Goal: Task Accomplishment & Management: Manage account settings

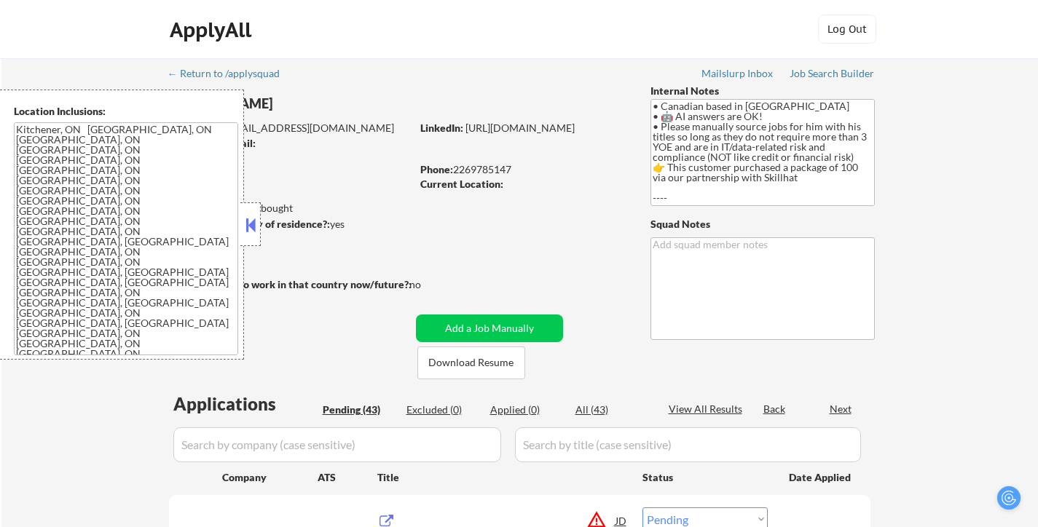
select select ""pending""
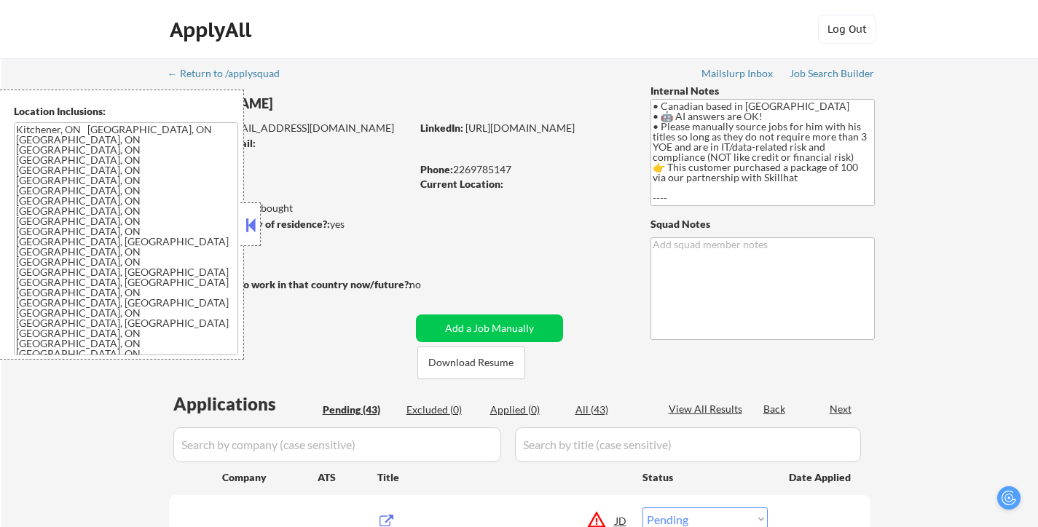
select select ""pending""
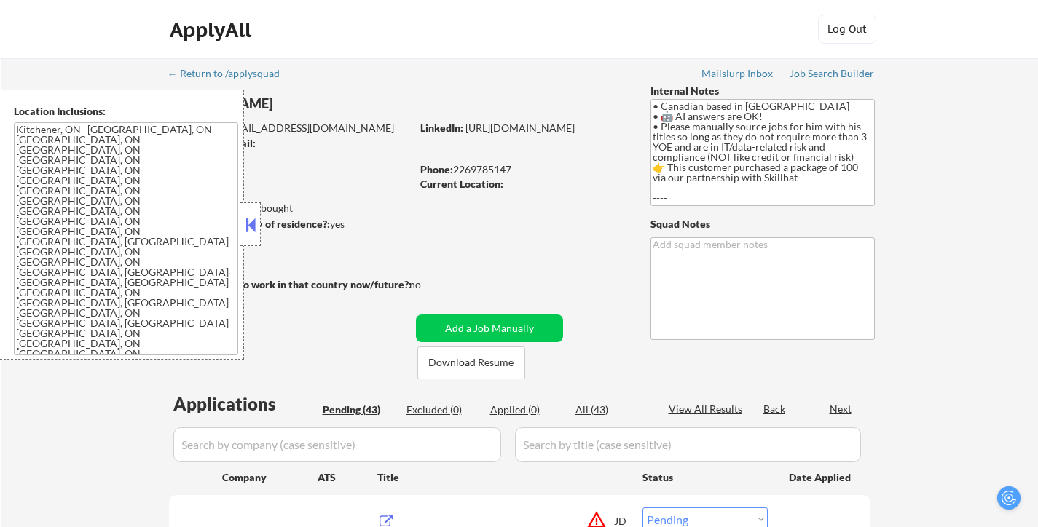
select select ""pending""
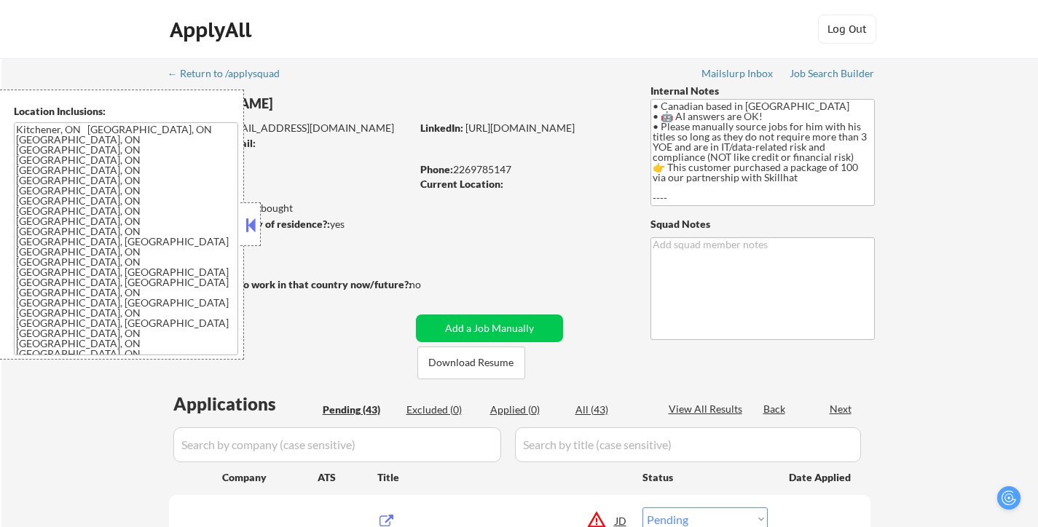
select select ""pending""
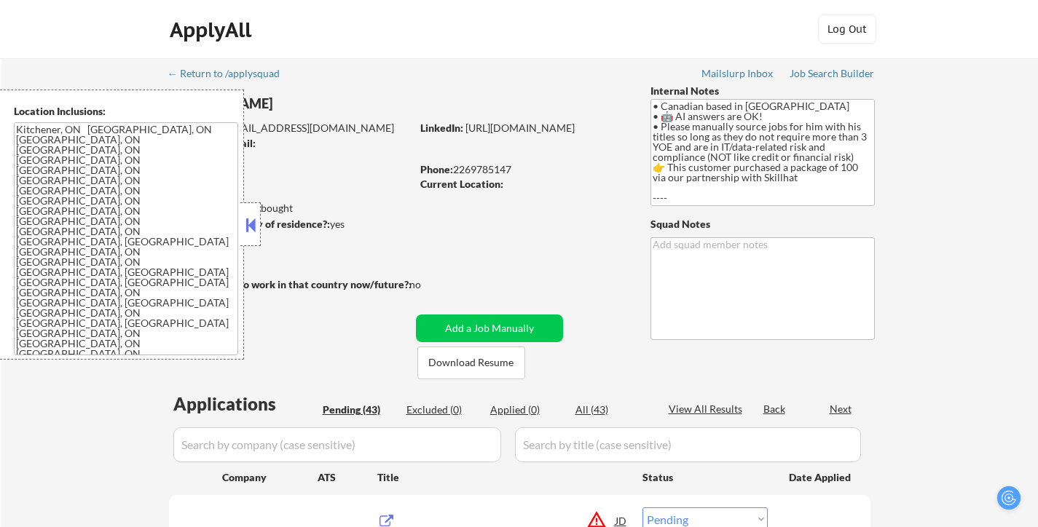
select select ""pending""
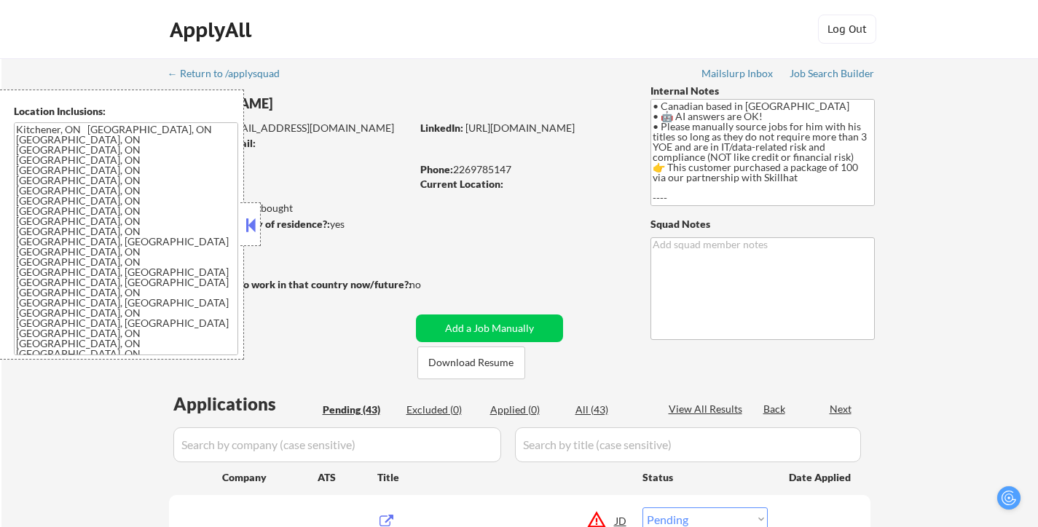
select select ""pending""
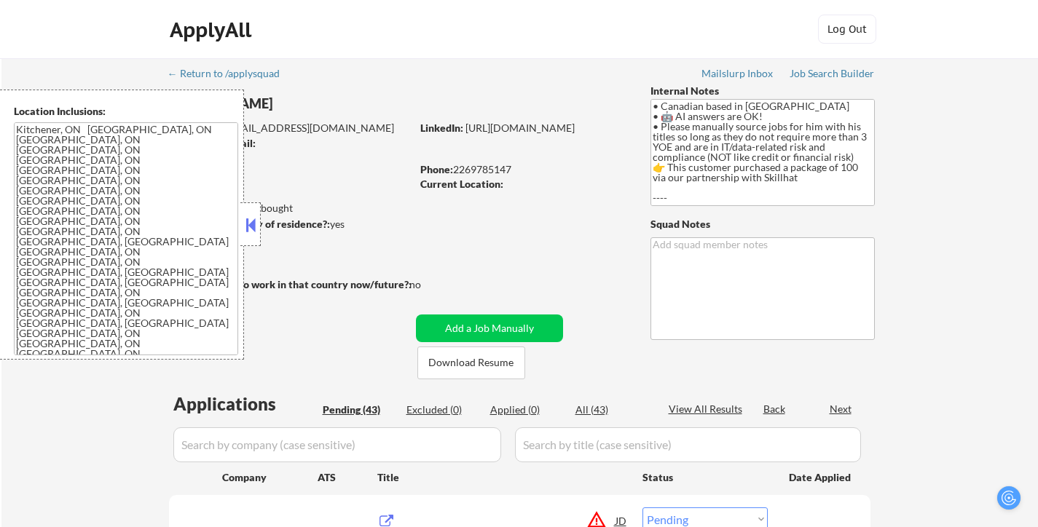
select select ""pending""
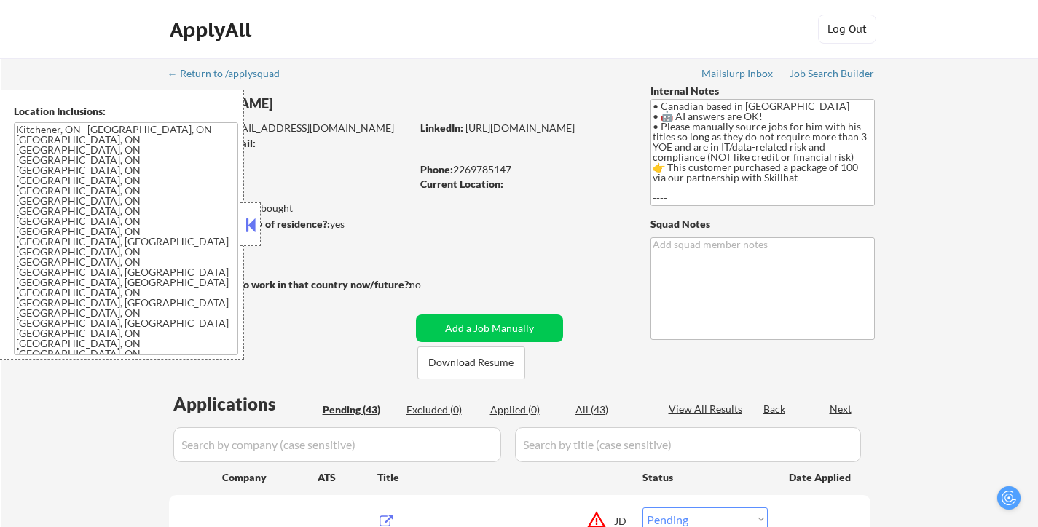
select select ""pending""
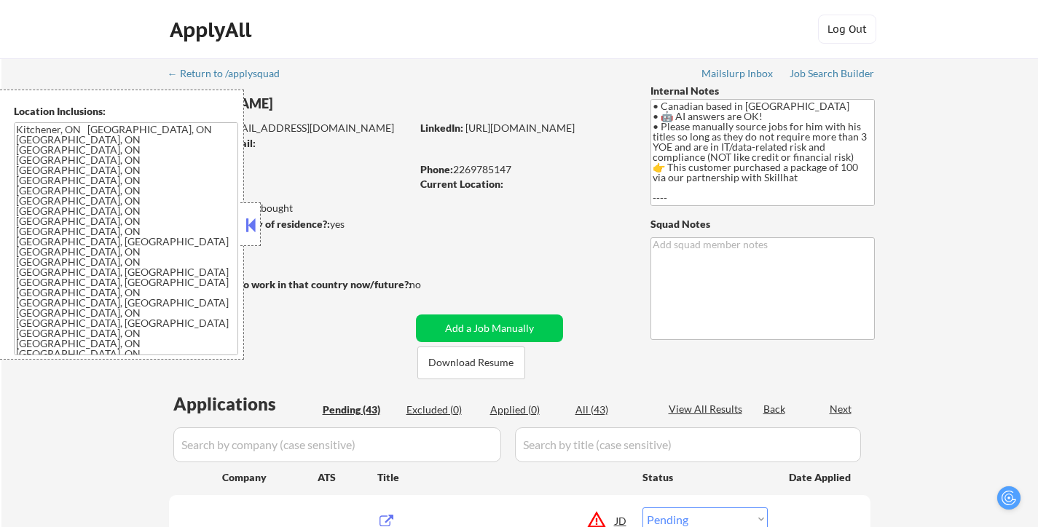
select select ""pending""
click at [253, 227] on button at bounding box center [250, 225] width 16 height 22
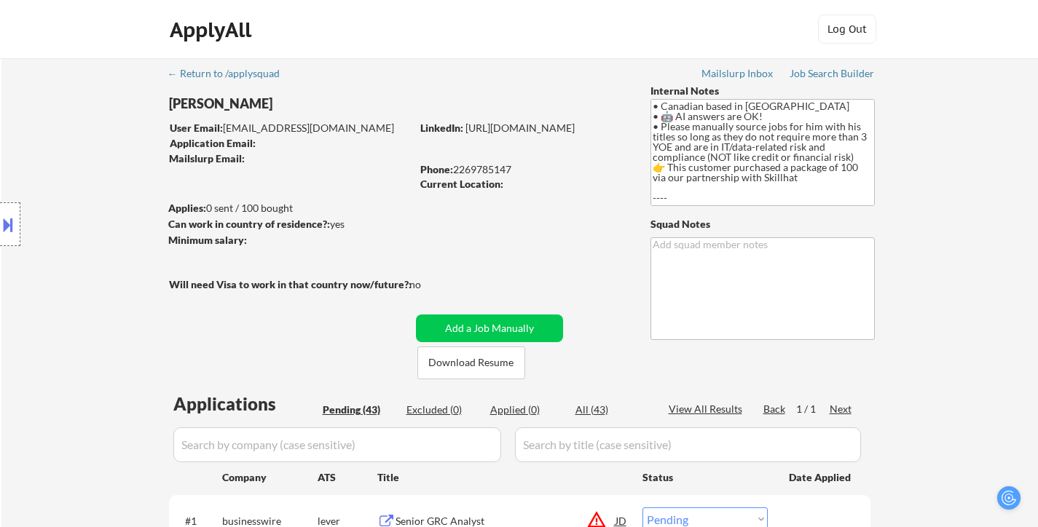
type textarea "Paul"
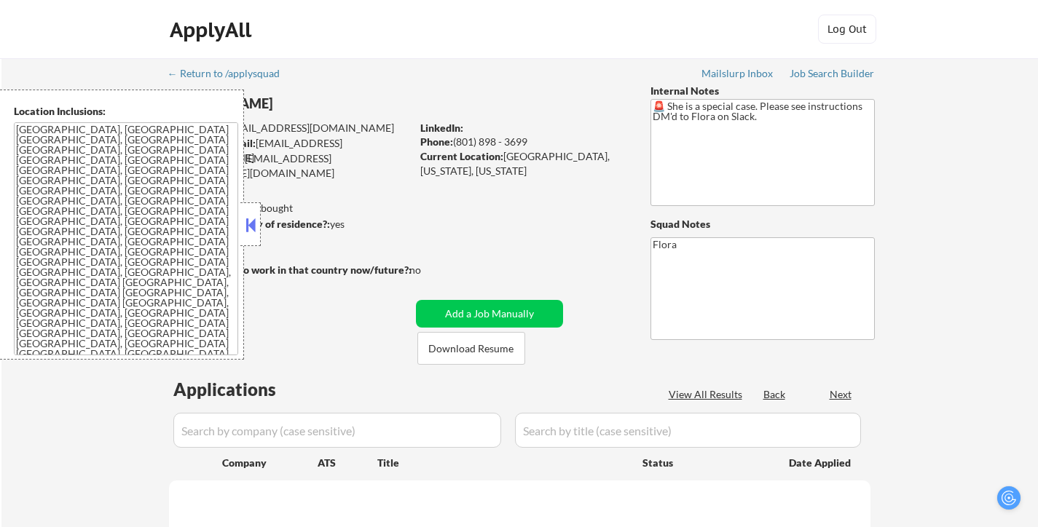
select select ""pending""
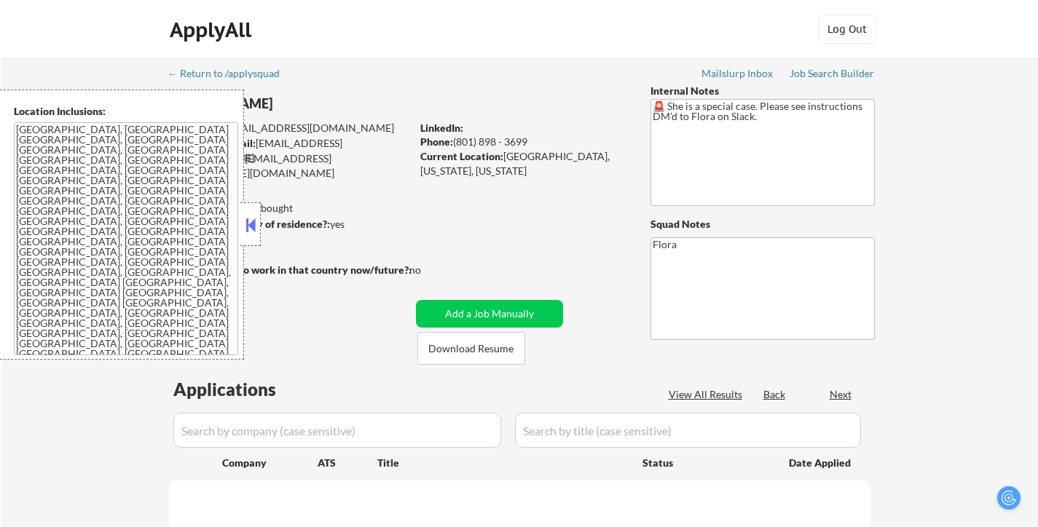
select select ""pending""
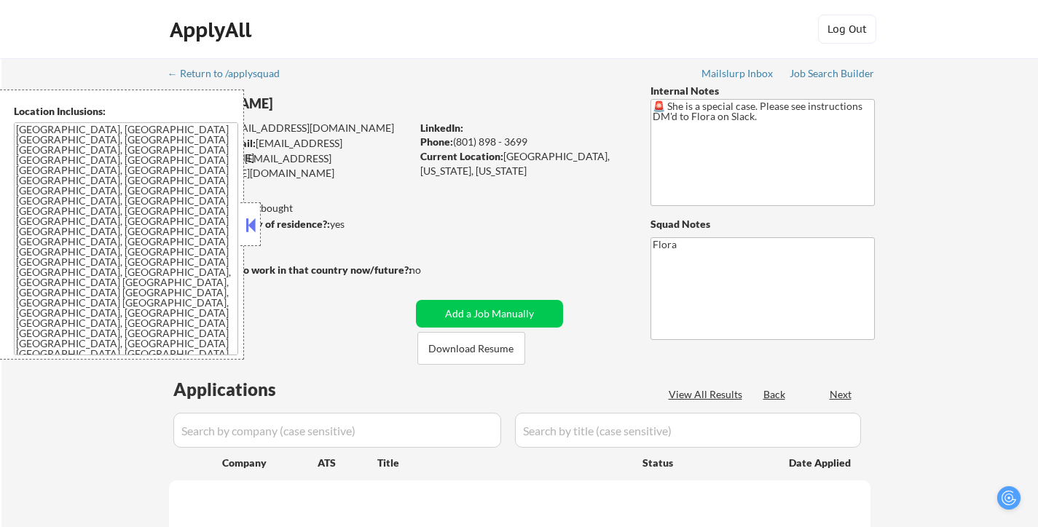
select select ""pending""
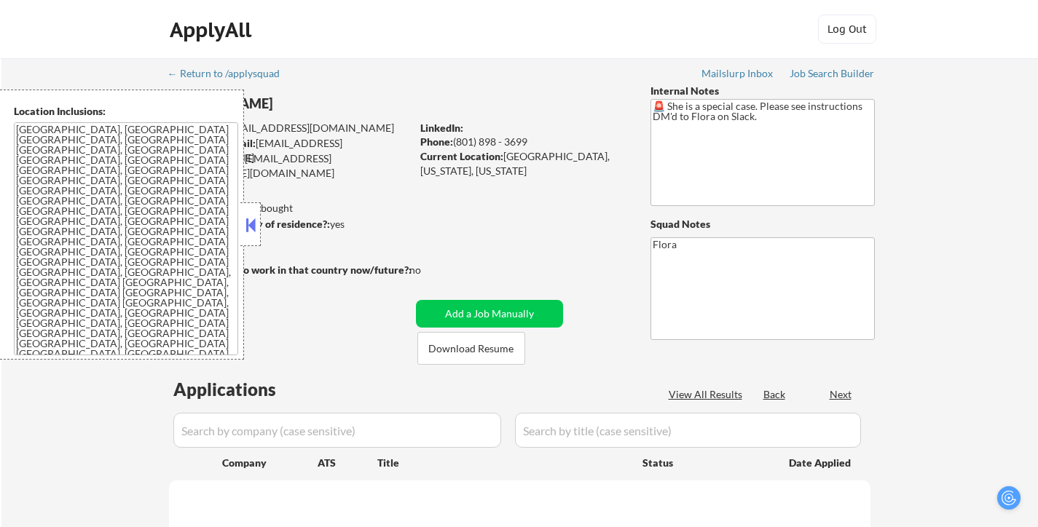
select select ""pending""
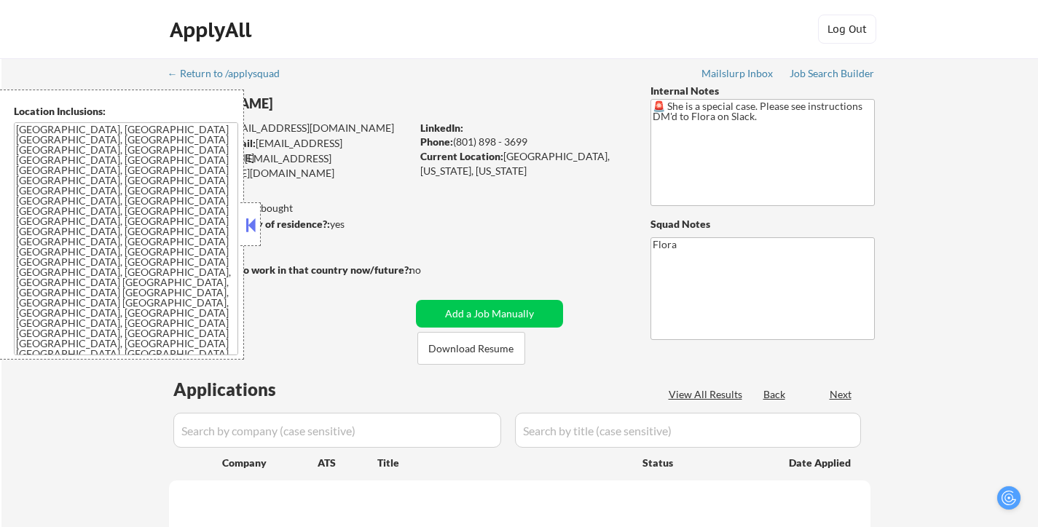
select select ""pending""
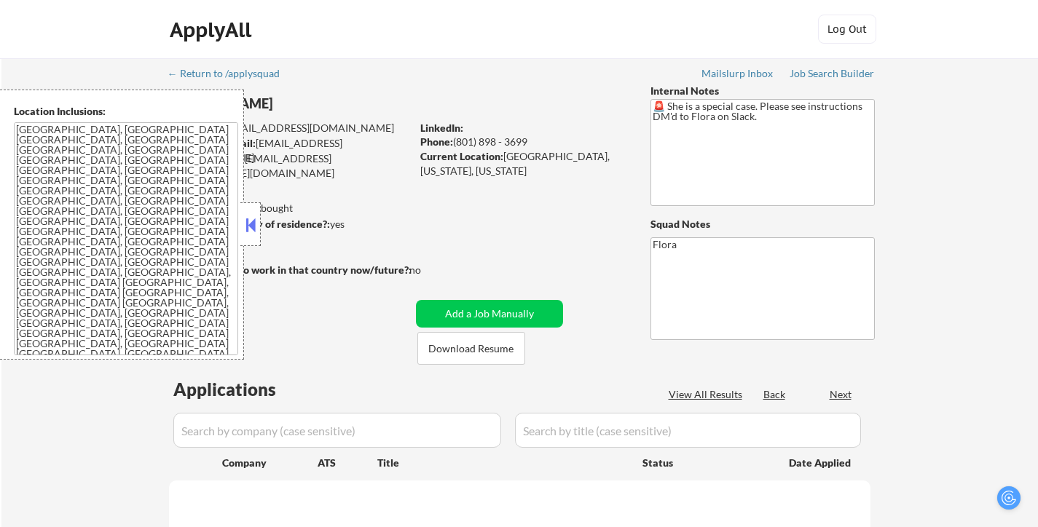
select select ""pending""
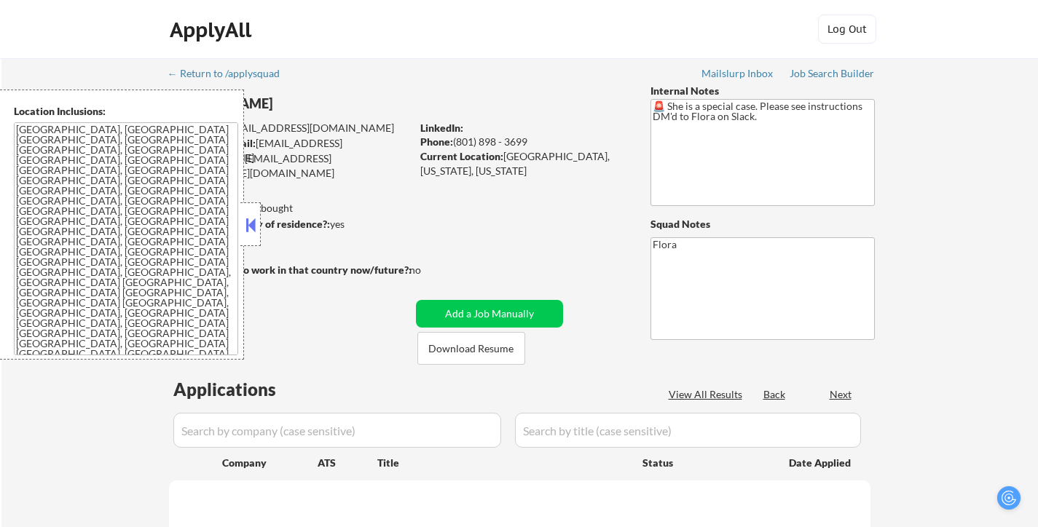
select select ""pending""
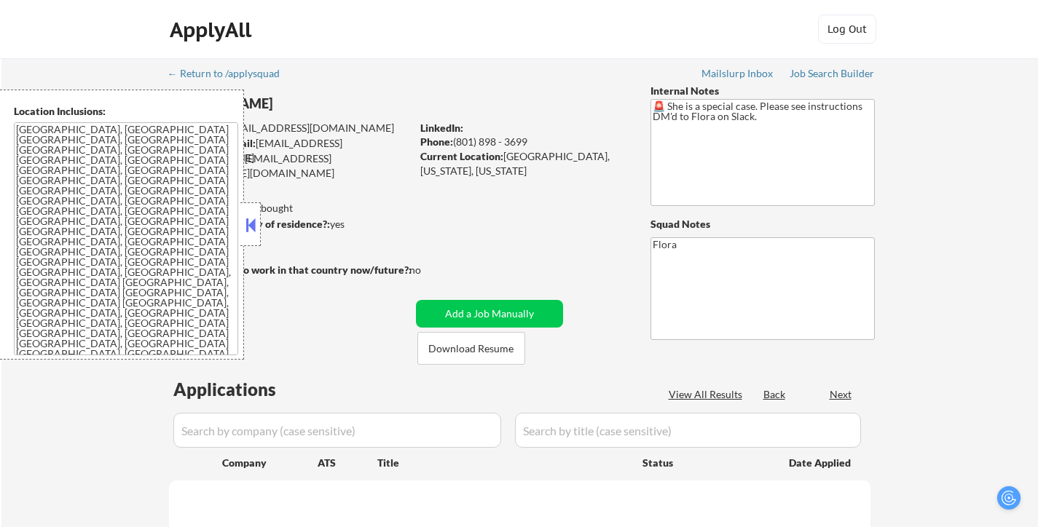
select select ""pending""
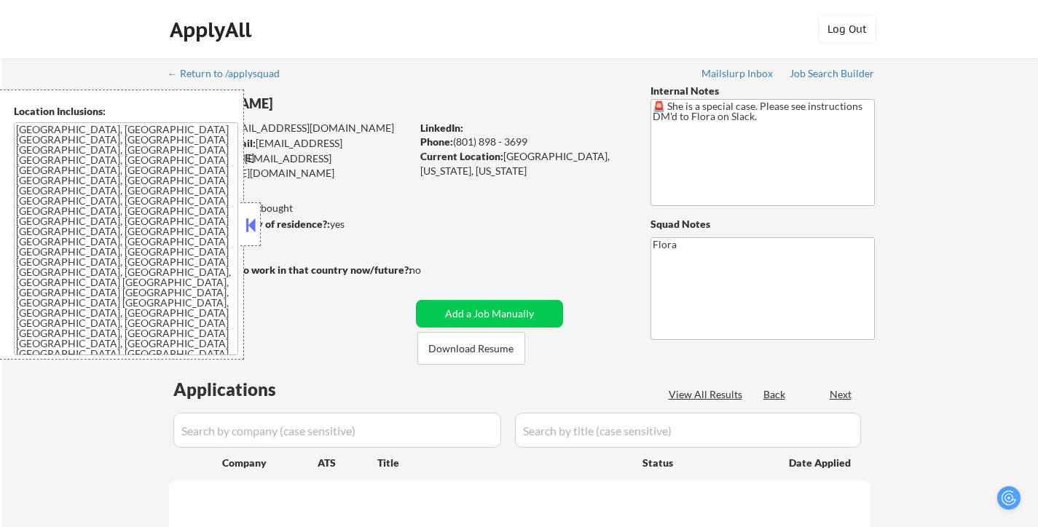
select select ""pending""
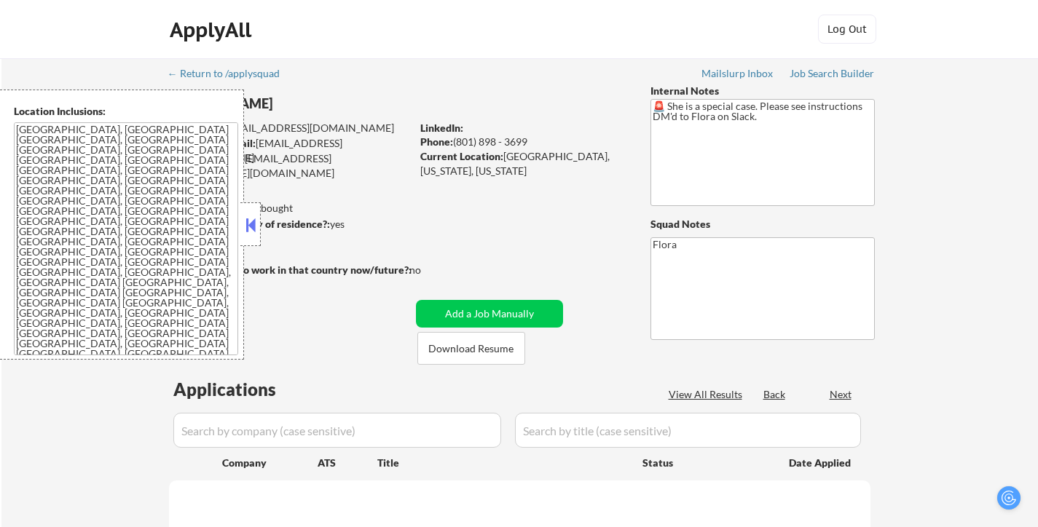
select select ""pending""
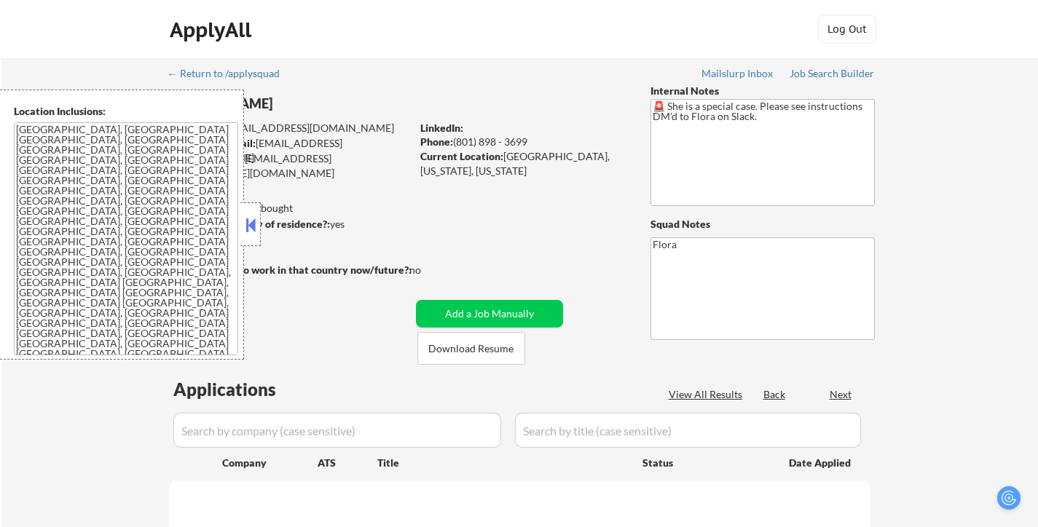
select select ""pending""
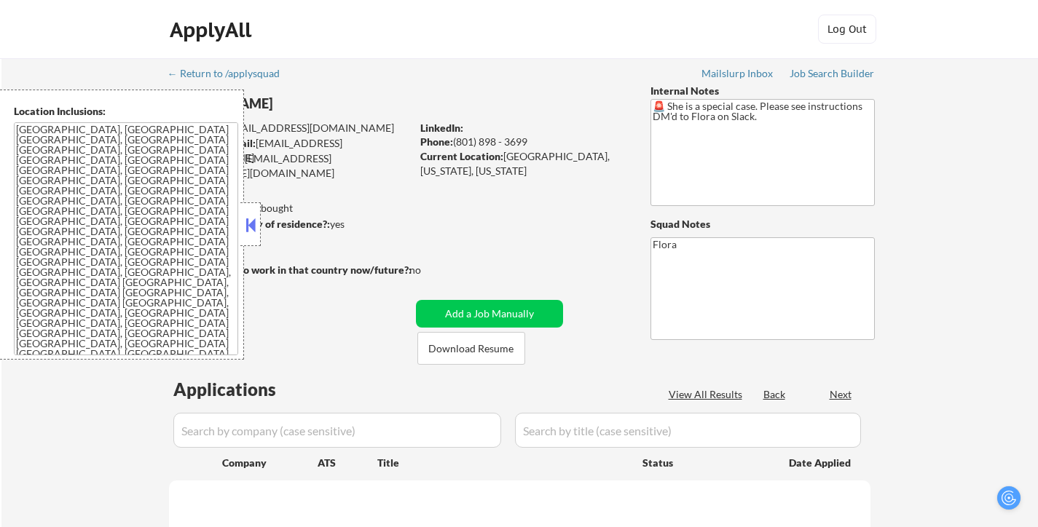
select select ""pending""
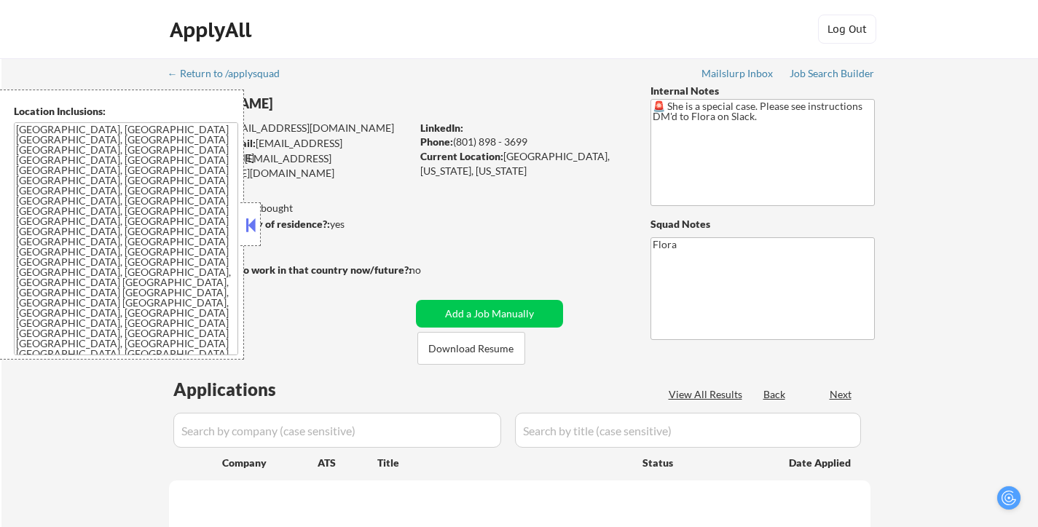
select select ""pending""
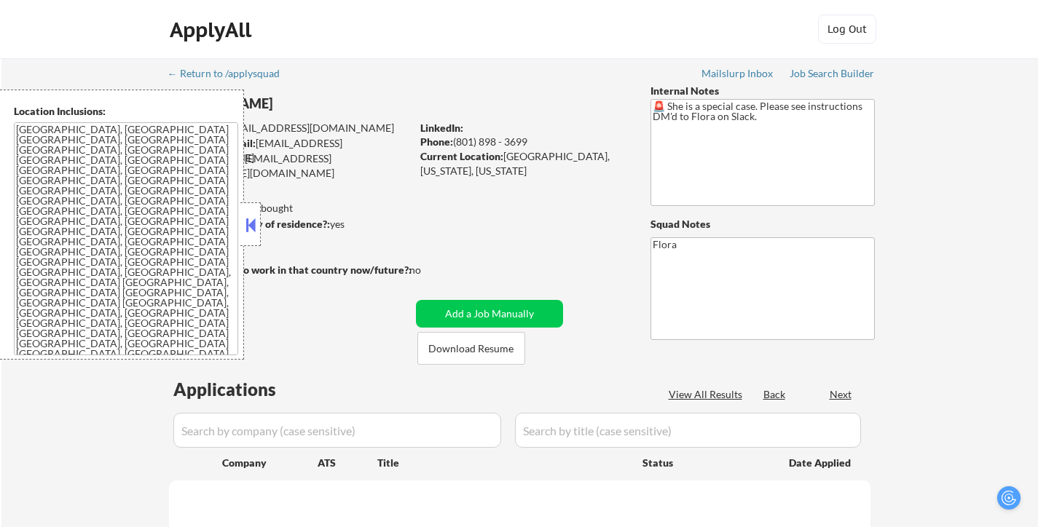
select select ""pending""
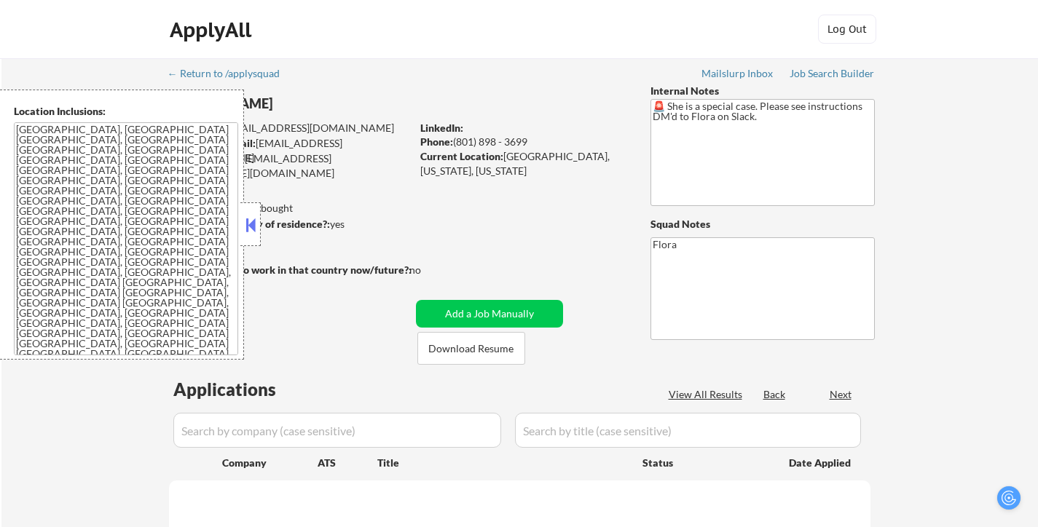
select select ""pending""
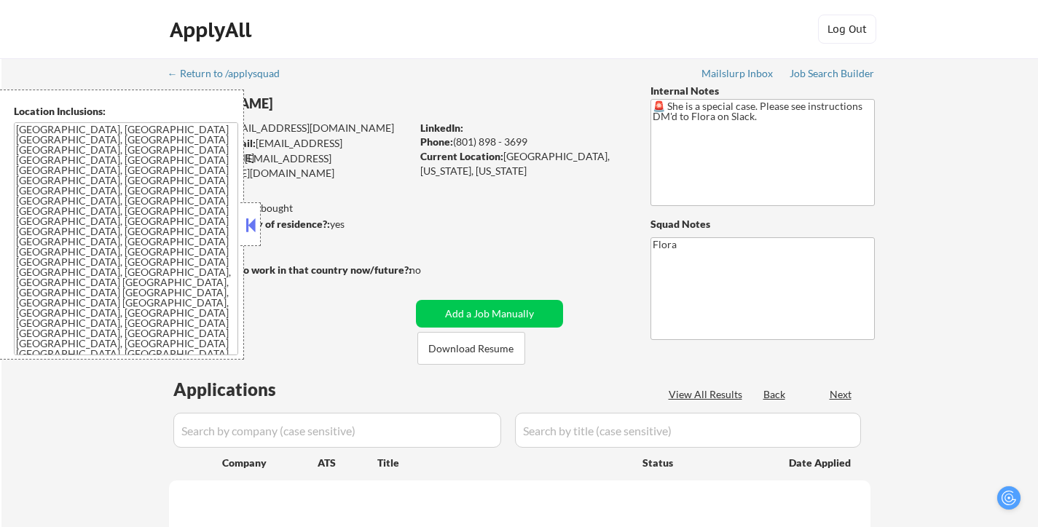
select select ""pending""
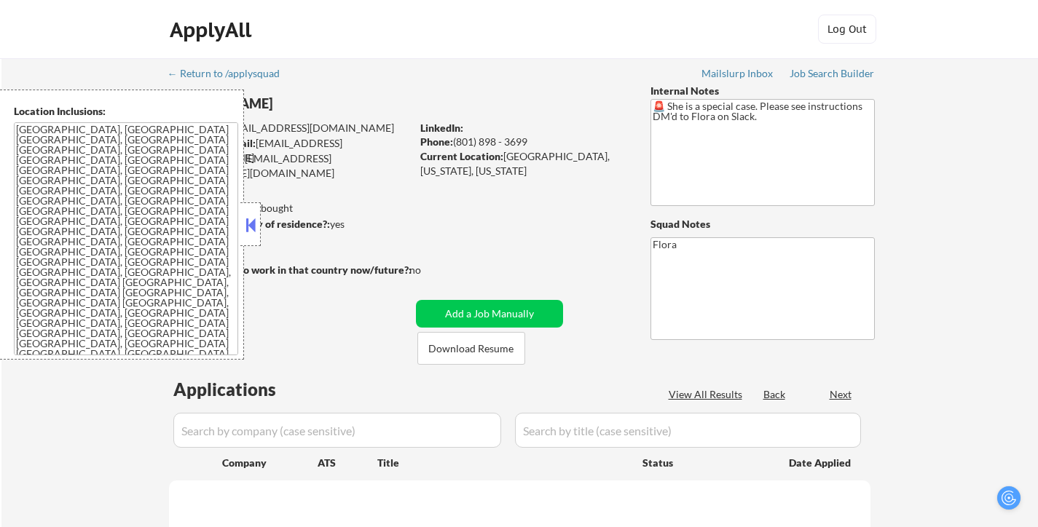
select select ""pending""
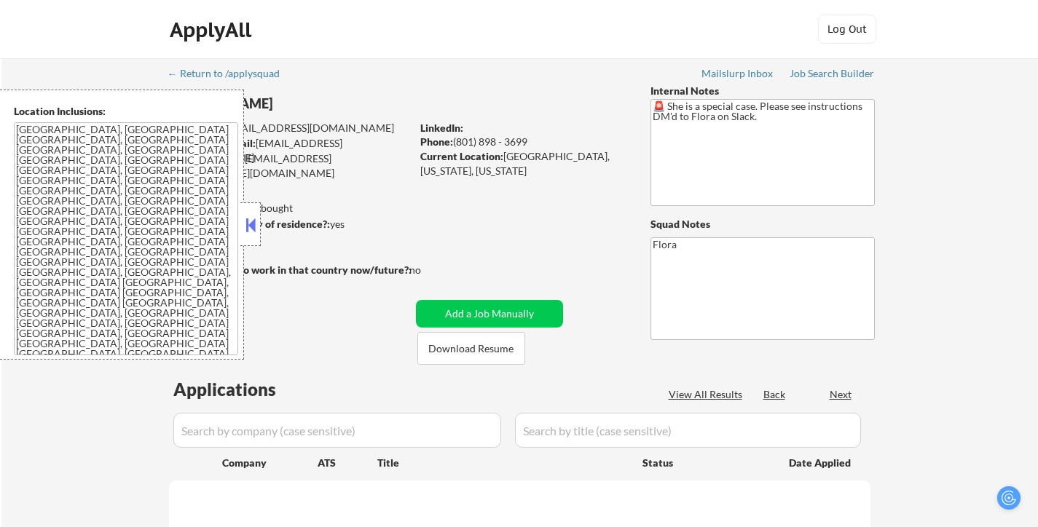
select select ""pending""
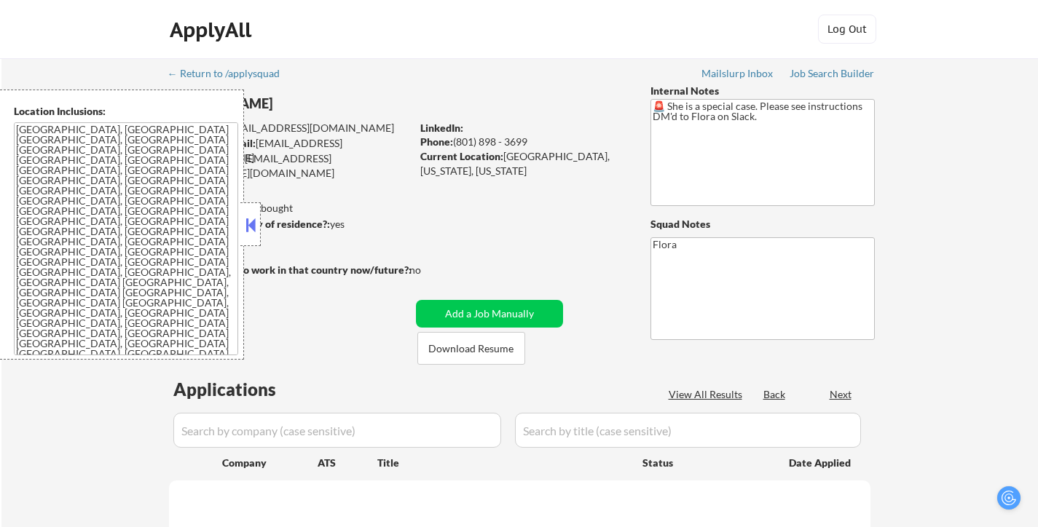
select select ""pending""
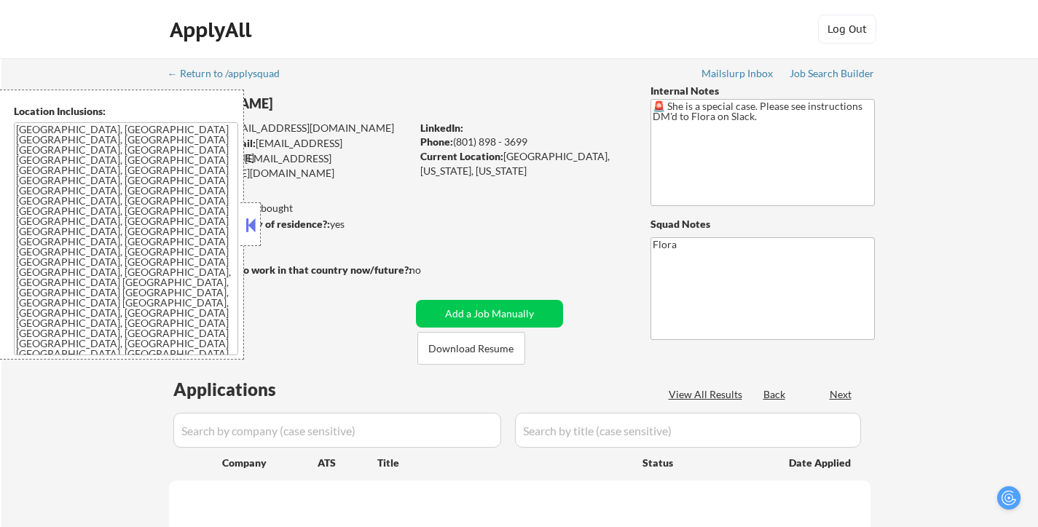
select select ""pending""
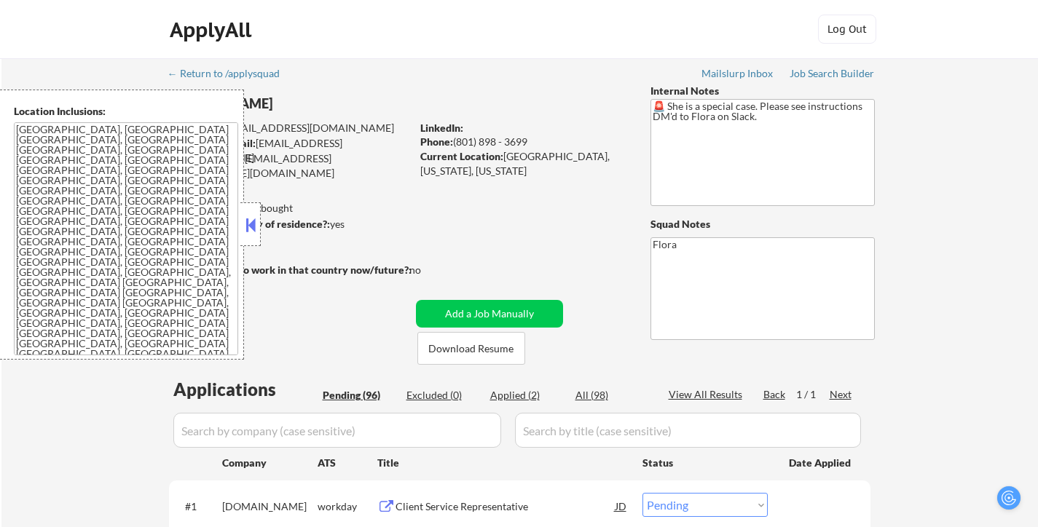
click at [253, 220] on button at bounding box center [250, 225] width 16 height 22
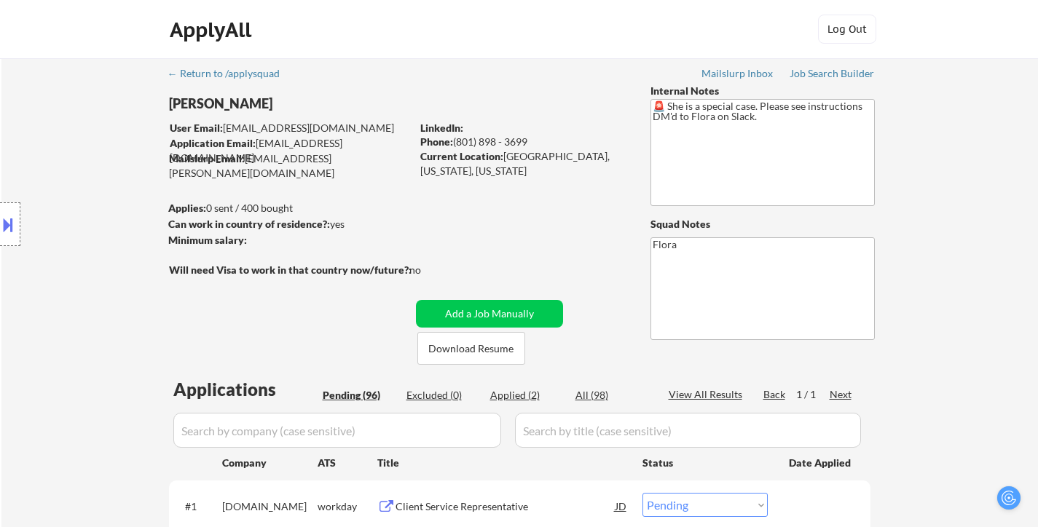
scroll to position [73, 0]
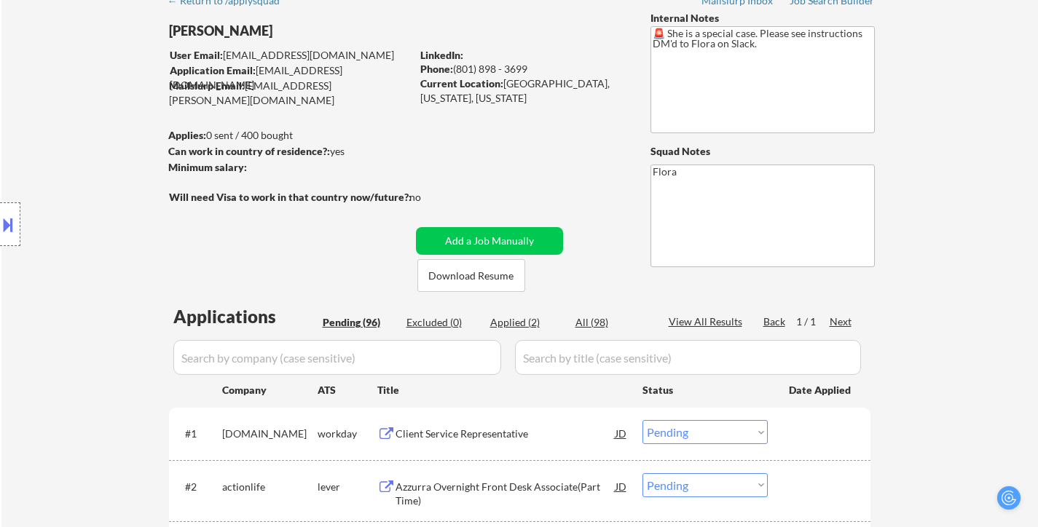
click at [514, 323] on div "Applied (2)" at bounding box center [526, 322] width 73 height 15
select select ""applied""
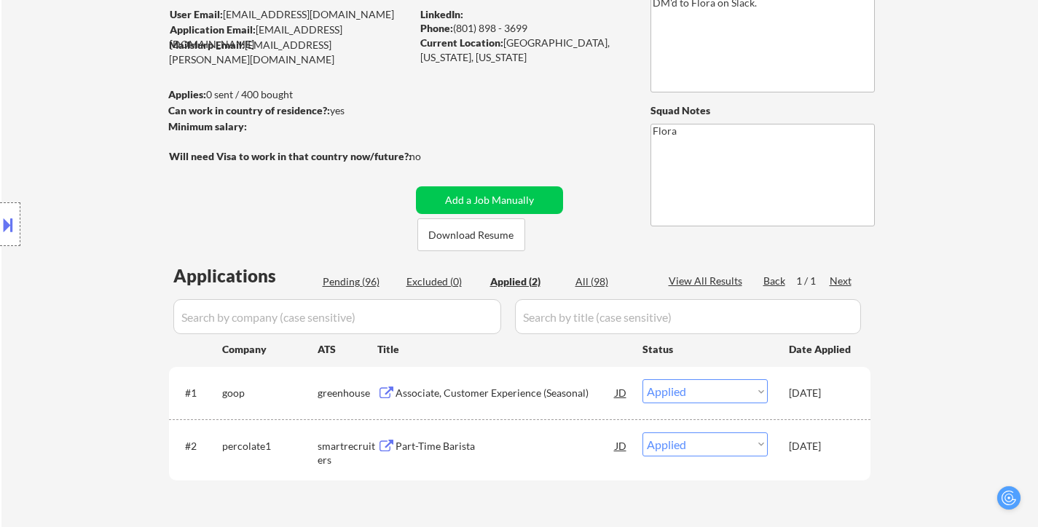
scroll to position [146, 0]
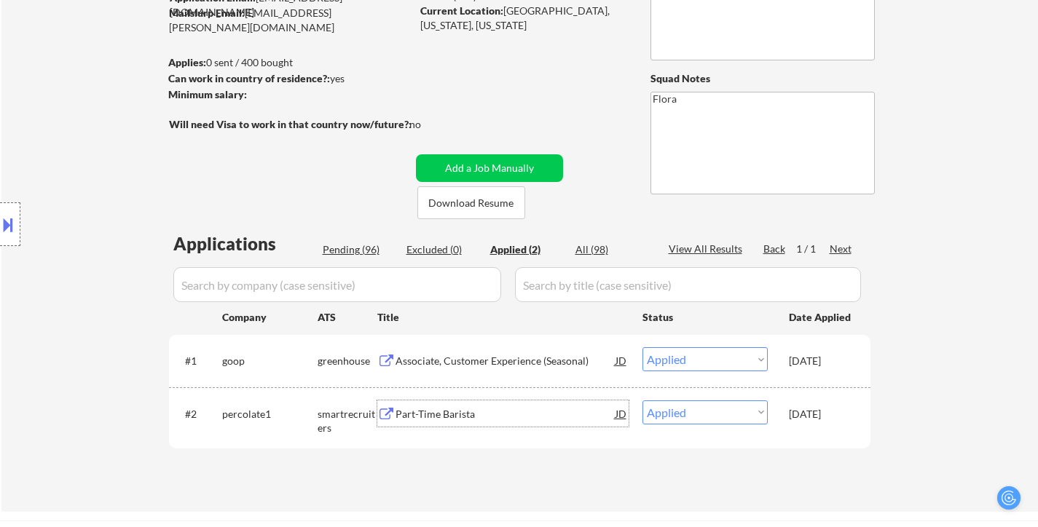
click at [436, 412] on div "Part-Time Barista" at bounding box center [505, 414] width 220 height 15
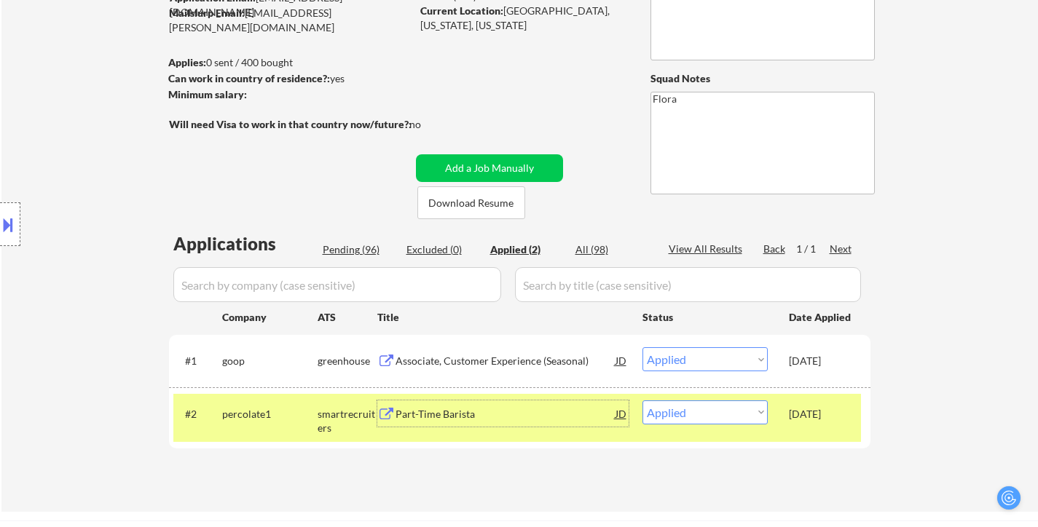
click at [532, 352] on div "Associate, Customer Experience (Seasonal)" at bounding box center [505, 360] width 220 height 26
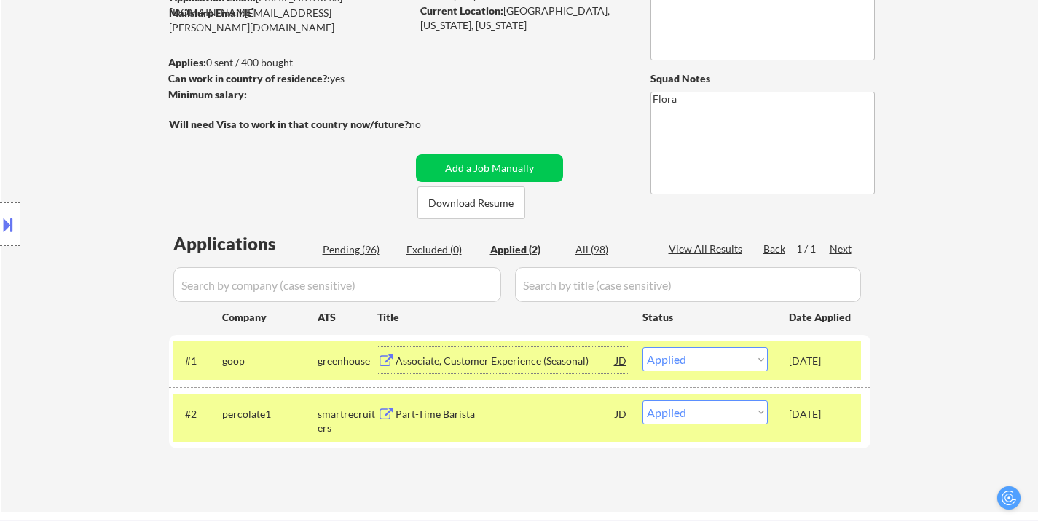
click at [357, 245] on div "Pending (96)" at bounding box center [359, 249] width 73 height 15
select select ""pending""
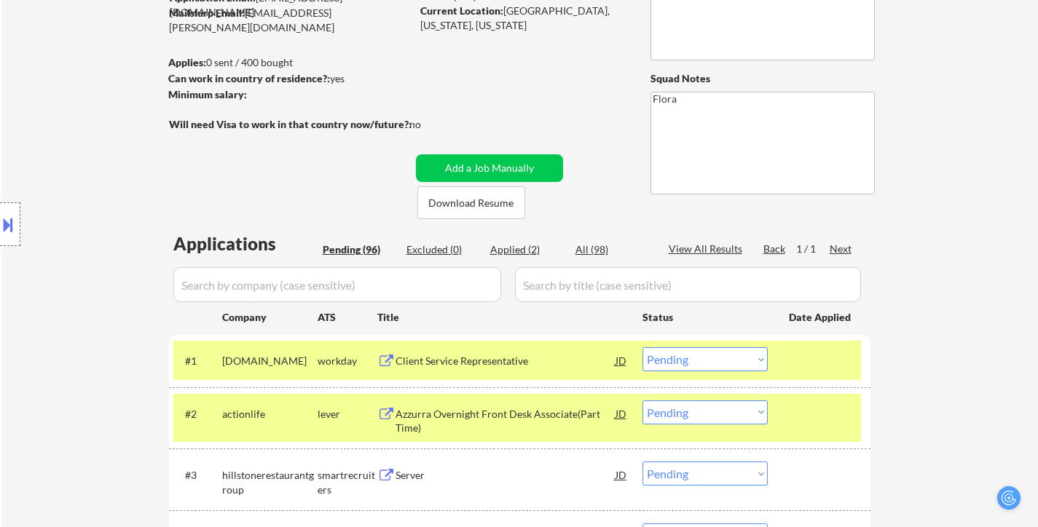
click at [484, 355] on div "Client Service Representative" at bounding box center [505, 361] width 220 height 15
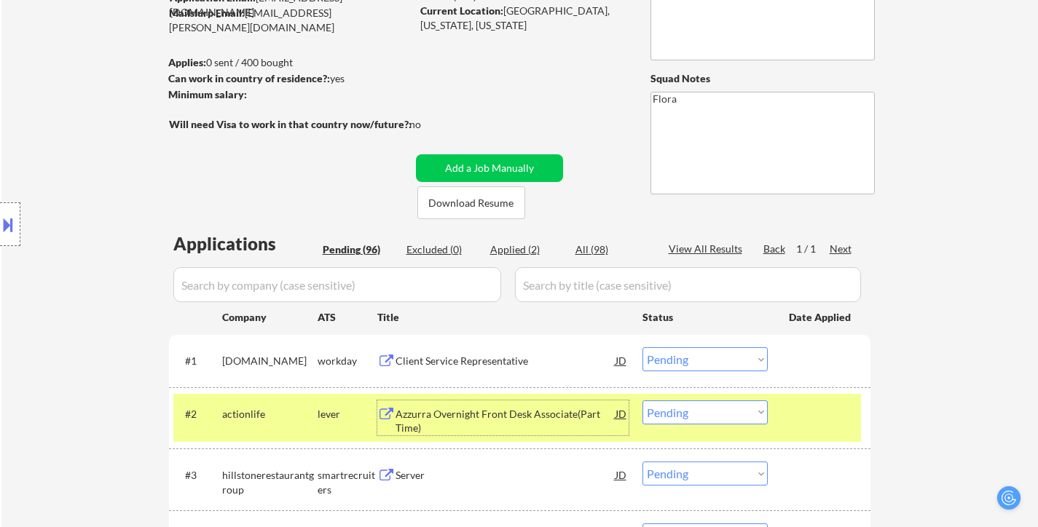
click at [478, 416] on div "Azzurra Overnight Front Desk Associate(Part Time)" at bounding box center [505, 421] width 220 height 28
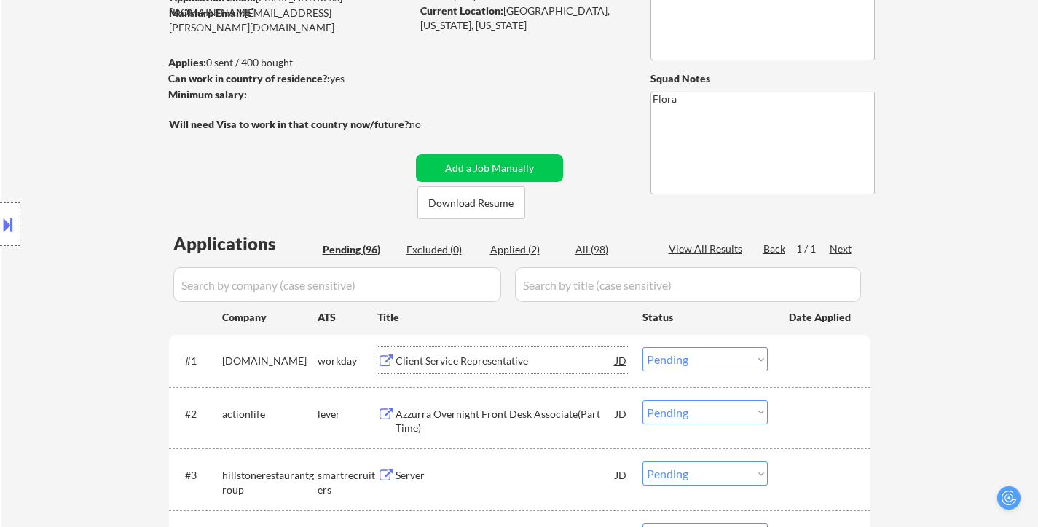
click at [482, 365] on div "Client Service Representative" at bounding box center [505, 361] width 220 height 15
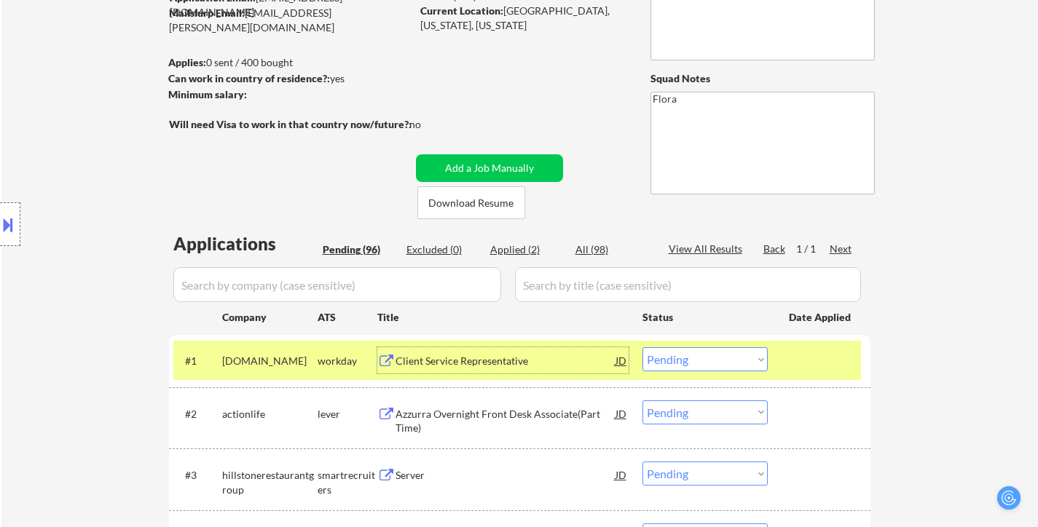
click at [680, 363] on select "Choose an option... Pending Applied Excluded (Questions) Excluded (Expired) Exc…" at bounding box center [704, 359] width 125 height 24
click at [642, 347] on select "Choose an option... Pending Applied Excluded (Questions) Excluded (Expired) Exc…" at bounding box center [704, 359] width 125 height 24
select select ""pending""
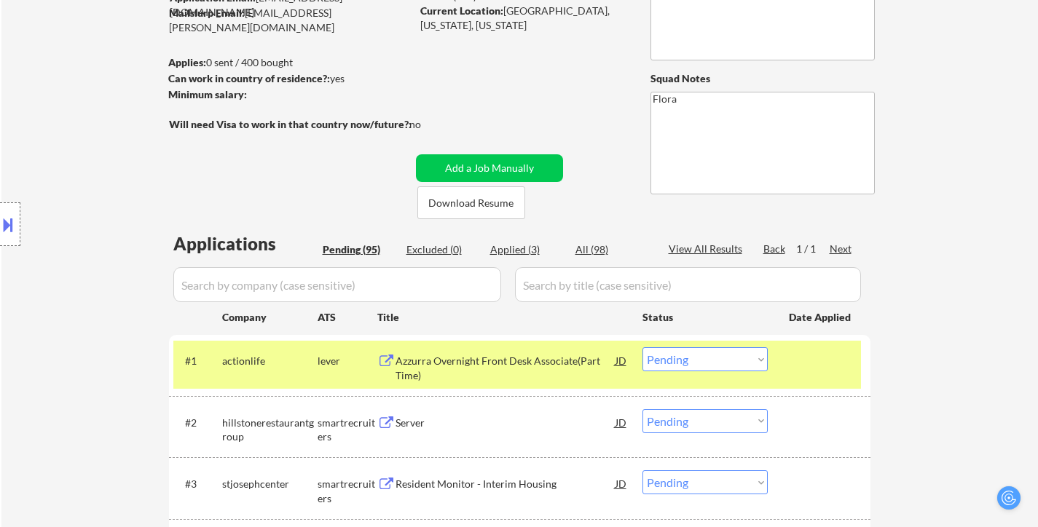
click at [439, 426] on div "Server" at bounding box center [505, 423] width 220 height 15
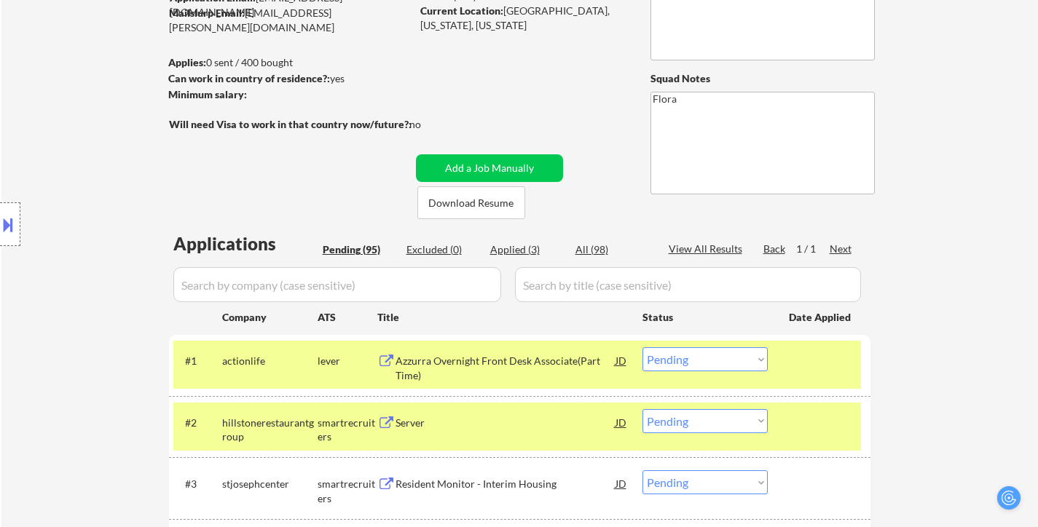
type textarea "Flora [URL][DOMAIN_NAME]"
click at [498, 363] on div "Azzurra Overnight Front Desk Associate(Part Time)" at bounding box center [505, 368] width 220 height 28
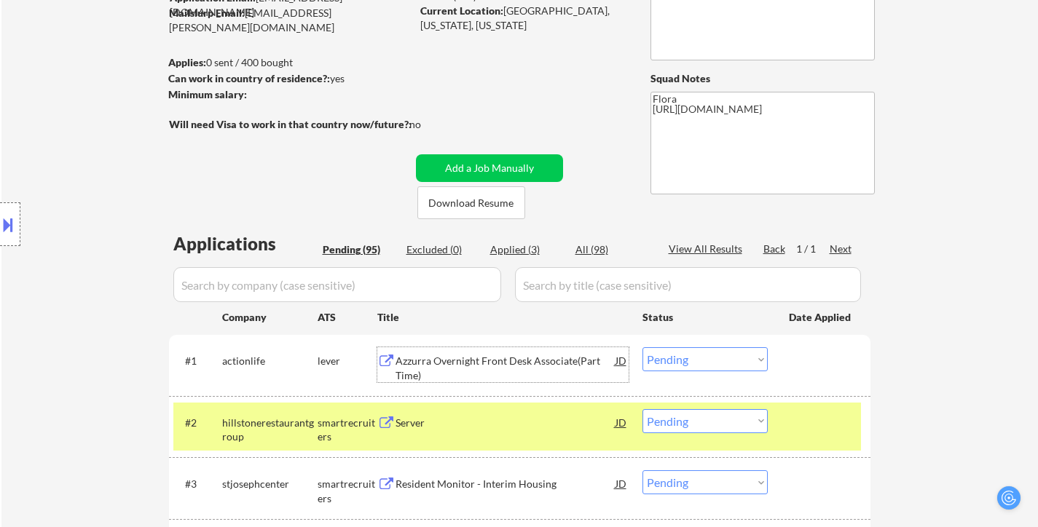
scroll to position [291, 0]
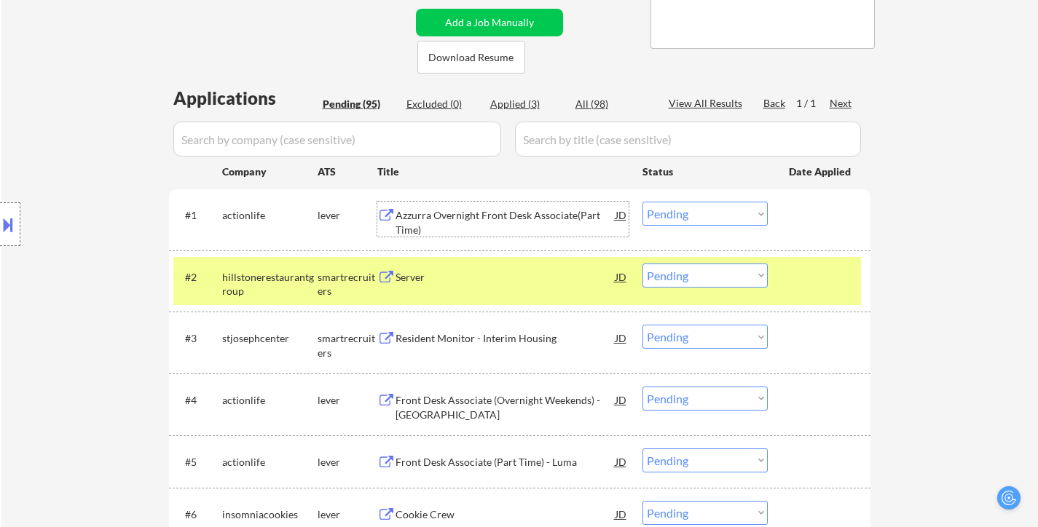
click at [748, 212] on select "Choose an option... Pending Applied Excluded (Questions) Excluded (Expired) Exc…" at bounding box center [704, 214] width 125 height 24
click at [642, 202] on select "Choose an option... Pending Applied Excluded (Questions) Excluded (Expired) Exc…" at bounding box center [704, 214] width 125 height 24
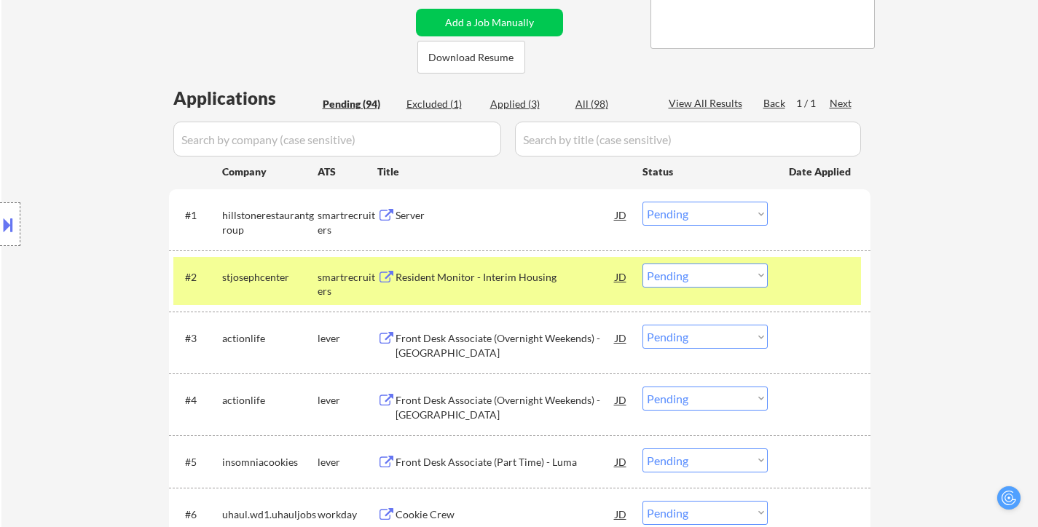
click at [788, 291] on div "#2 stjosephcenter smartrecruiters Resident Monitor - Interim Housing JD Choose …" at bounding box center [516, 281] width 687 height 48
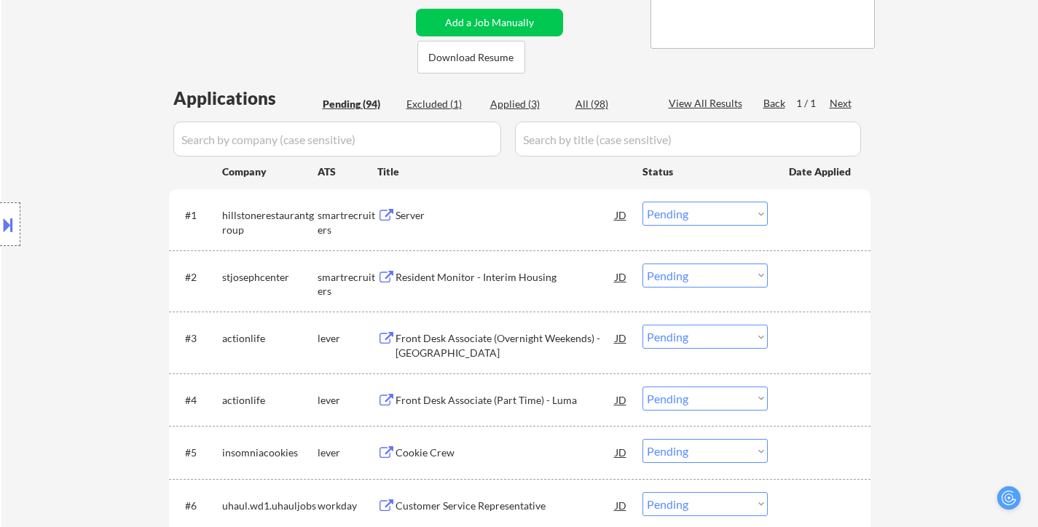
drag, startPoint x: 474, startPoint y: 279, endPoint x: 534, endPoint y: 293, distance: 62.2
click at [477, 280] on div "Resident Monitor - Interim Housing" at bounding box center [505, 277] width 220 height 15
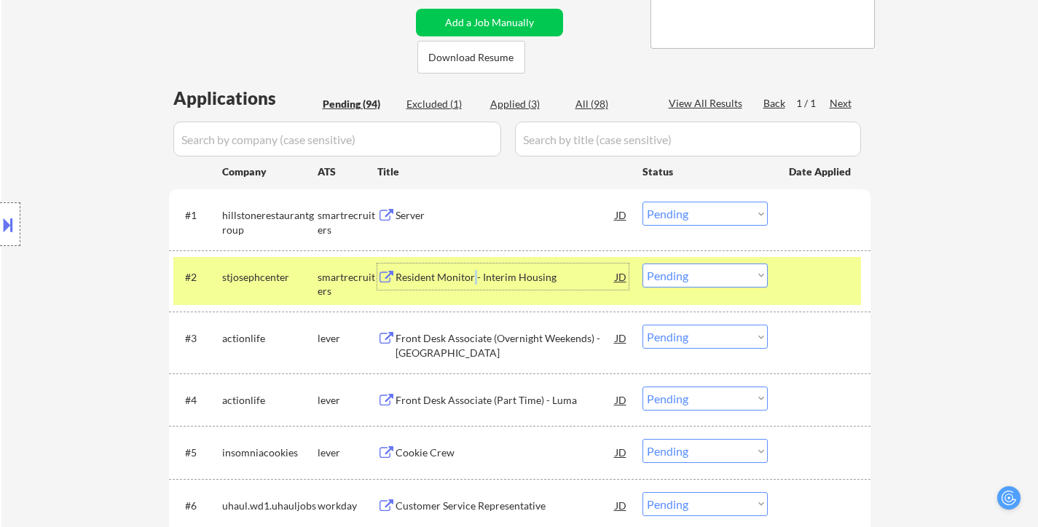
click at [663, 215] on select "Choose an option... Pending Applied Excluded (Questions) Excluded (Expired) Exc…" at bounding box center [704, 214] width 125 height 24
click at [642, 202] on select "Choose an option... Pending Applied Excluded (Questions) Excluded (Expired) Exc…" at bounding box center [704, 214] width 125 height 24
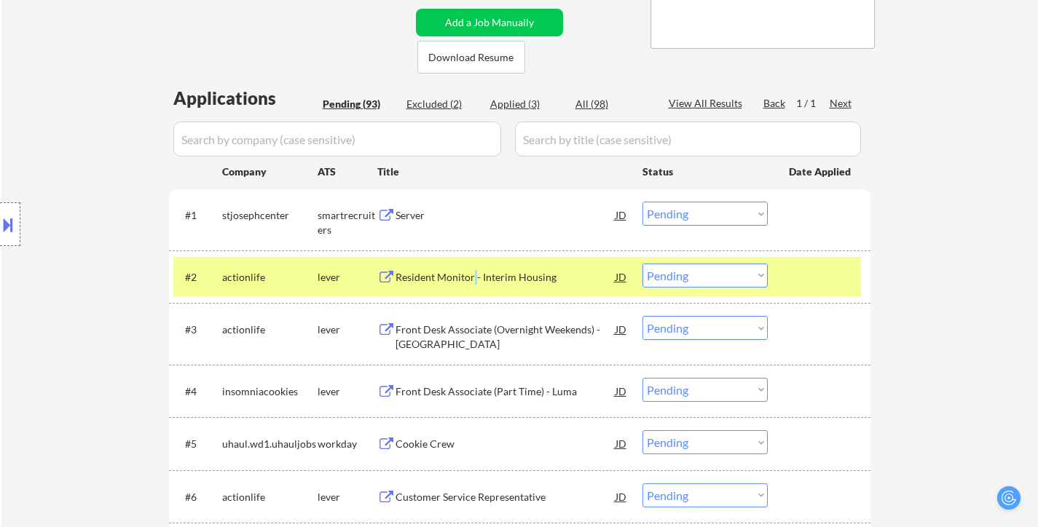
click at [821, 268] on div at bounding box center [821, 277] width 64 height 26
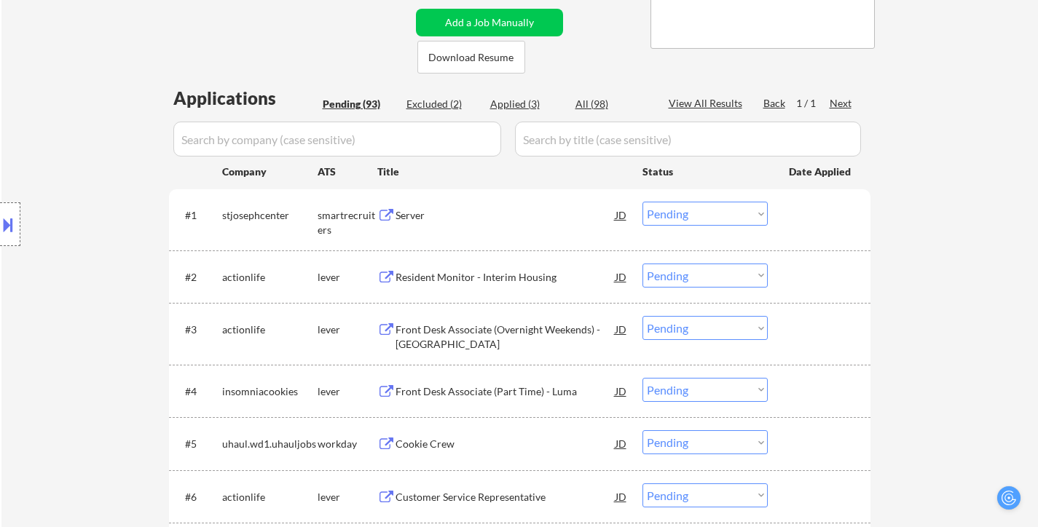
click at [479, 272] on div "Resident Monitor - Interim Housing" at bounding box center [505, 277] width 220 height 15
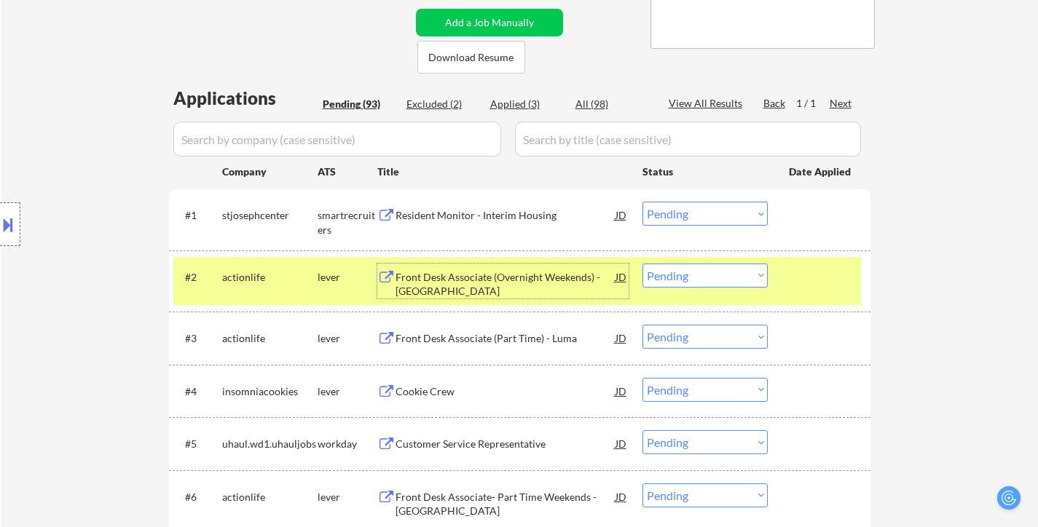
click at [671, 211] on select "Choose an option... Pending Applied Excluded (Questions) Excluded (Expired) Exc…" at bounding box center [704, 214] width 125 height 24
click at [642, 202] on select "Choose an option... Pending Applied Excluded (Questions) Excluded (Expired) Exc…" at bounding box center [704, 214] width 125 height 24
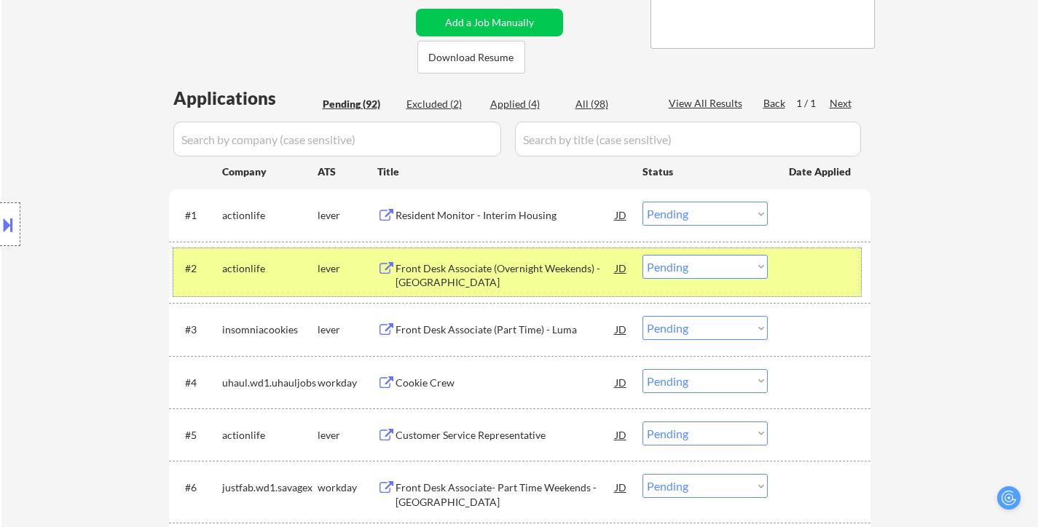
click at [837, 265] on div at bounding box center [821, 268] width 64 height 26
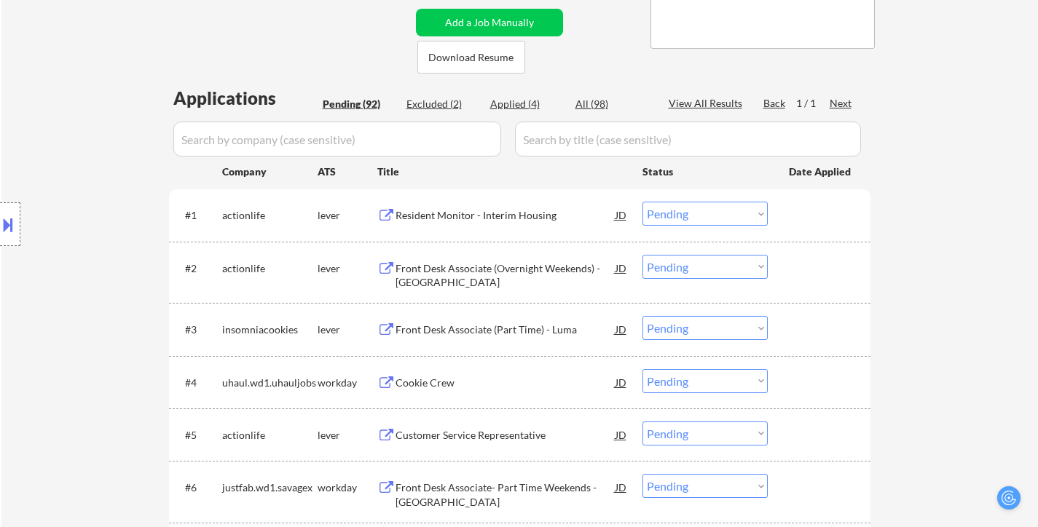
click at [525, 261] on div "Front Desk Associate (Overnight Weekends) - [GEOGRAPHIC_DATA]" at bounding box center [505, 275] width 220 height 28
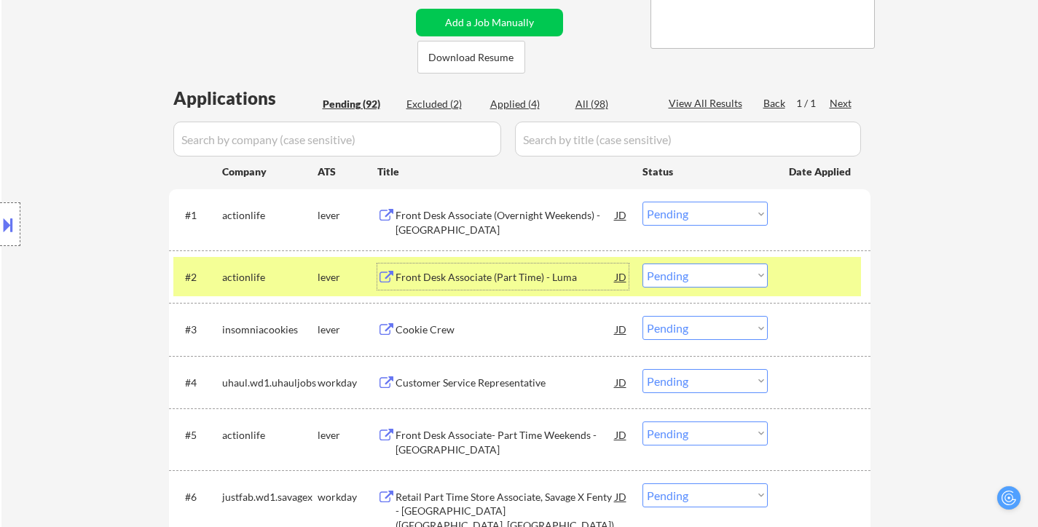
click at [695, 210] on select "Choose an option... Pending Applied Excluded (Questions) Excluded (Expired) Exc…" at bounding box center [704, 214] width 125 height 24
select select ""excluded__other_""
click at [642, 202] on select "Choose an option... Pending Applied Excluded (Questions) Excluded (Expired) Exc…" at bounding box center [704, 214] width 125 height 24
click at [687, 274] on select "Choose an option... Pending Applied Excluded (Questions) Excluded (Expired) Exc…" at bounding box center [704, 276] width 125 height 24
select select ""excluded__other_""
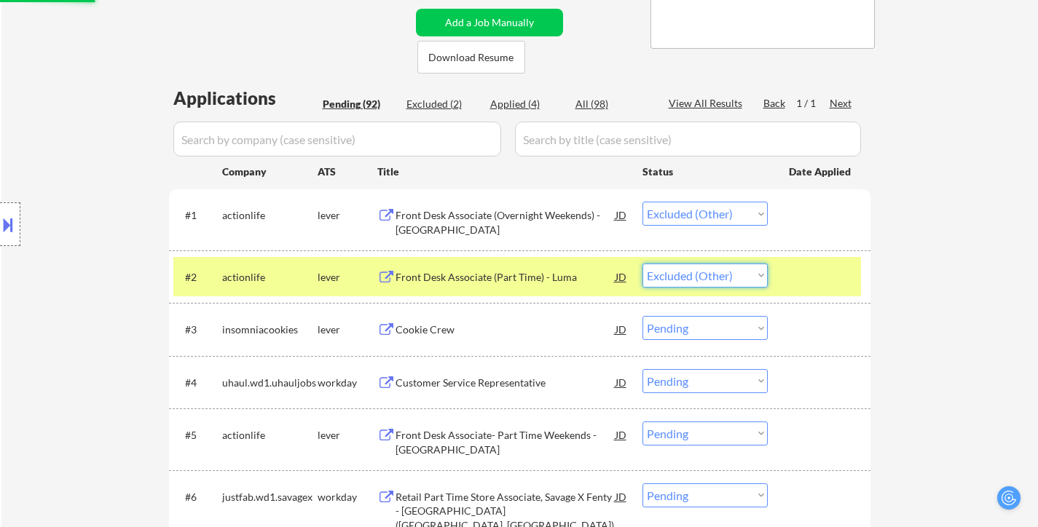
click at [642, 264] on select "Choose an option... Pending Applied Excluded (Questions) Excluded (Expired) Exc…" at bounding box center [704, 276] width 125 height 24
click at [451, 336] on div "Cookie Crew" at bounding box center [505, 330] width 220 height 15
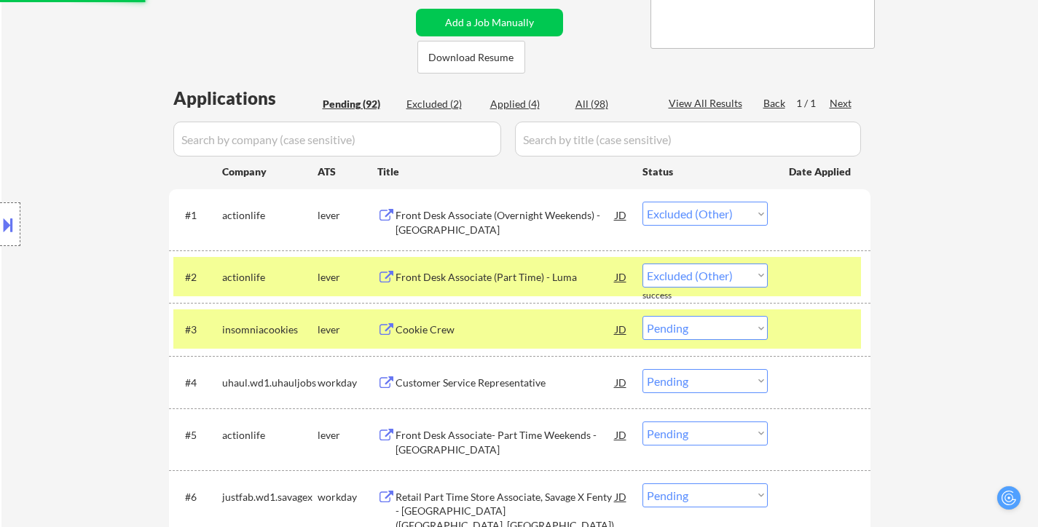
select select ""pending""
click at [833, 280] on div at bounding box center [821, 277] width 64 height 26
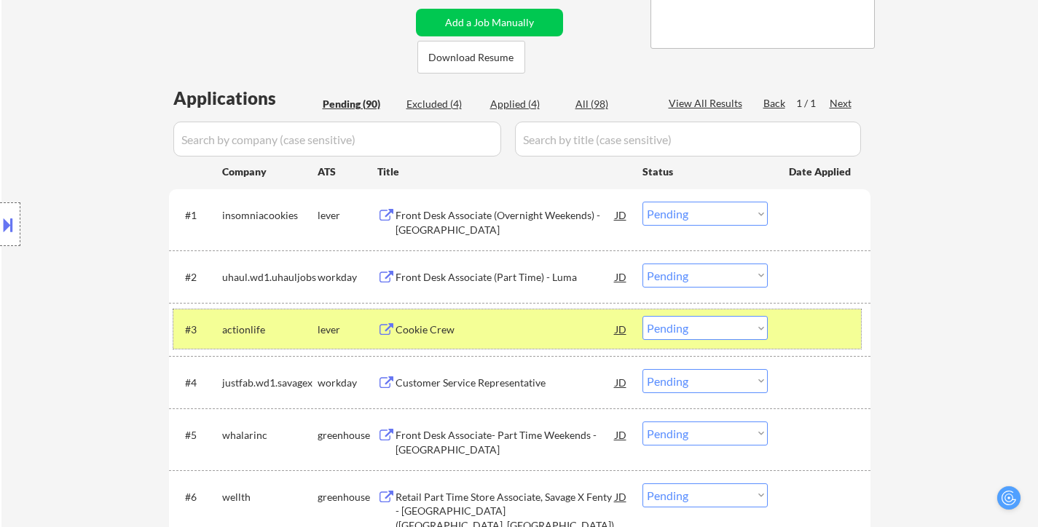
click at [818, 338] on div at bounding box center [821, 329] width 64 height 26
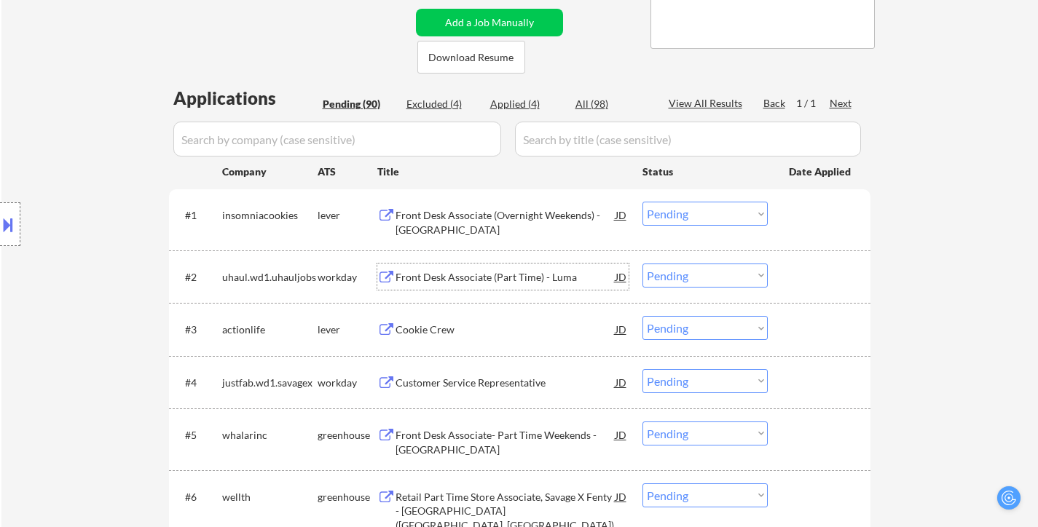
click at [531, 268] on div "Front Desk Associate (Part Time) - Luma" at bounding box center [505, 277] width 220 height 26
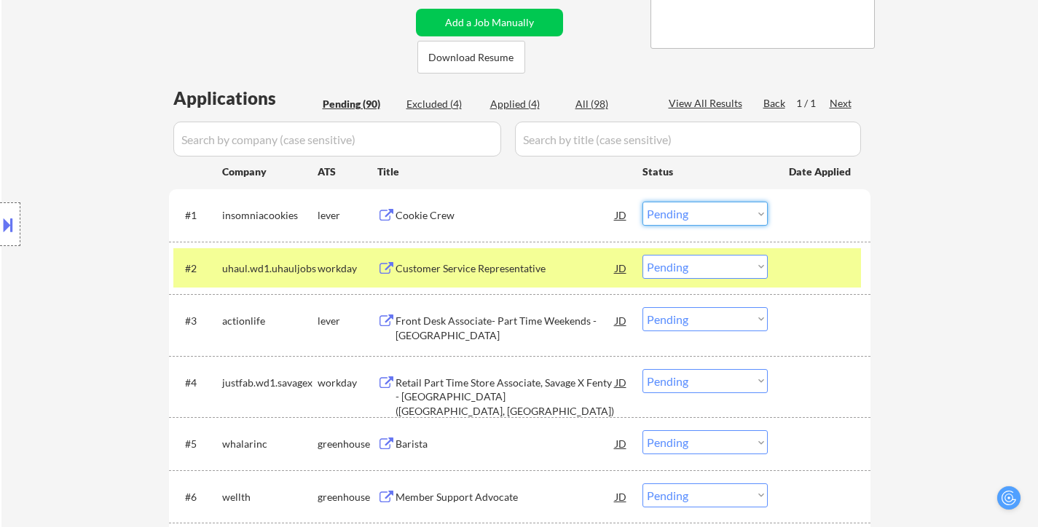
click at [735, 212] on select "Choose an option... Pending Applied Excluded (Questions) Excluded (Expired) Exc…" at bounding box center [704, 214] width 125 height 24
click at [642, 202] on select "Choose an option... Pending Applied Excluded (Questions) Excluded (Expired) Exc…" at bounding box center [704, 214] width 125 height 24
select select ""pending""
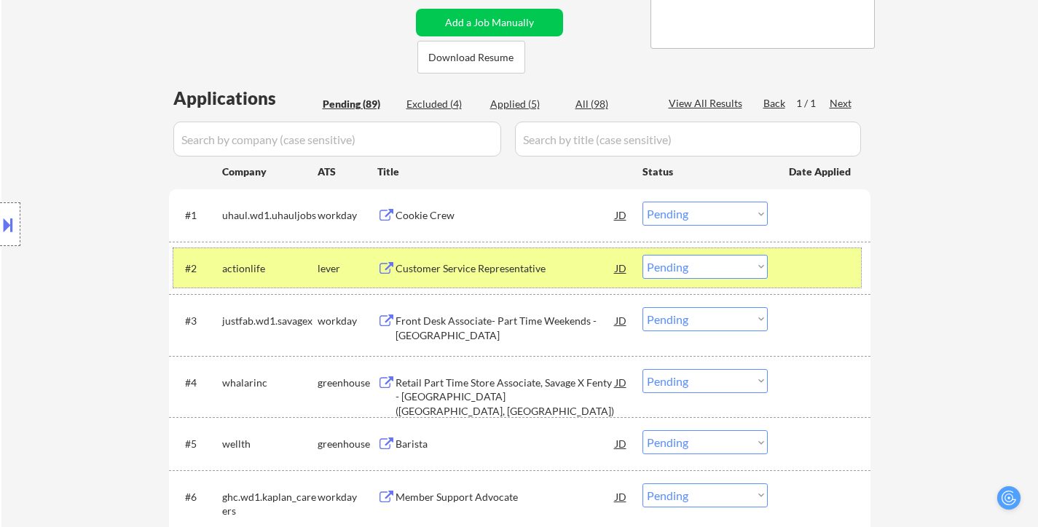
click at [830, 265] on div at bounding box center [821, 268] width 64 height 26
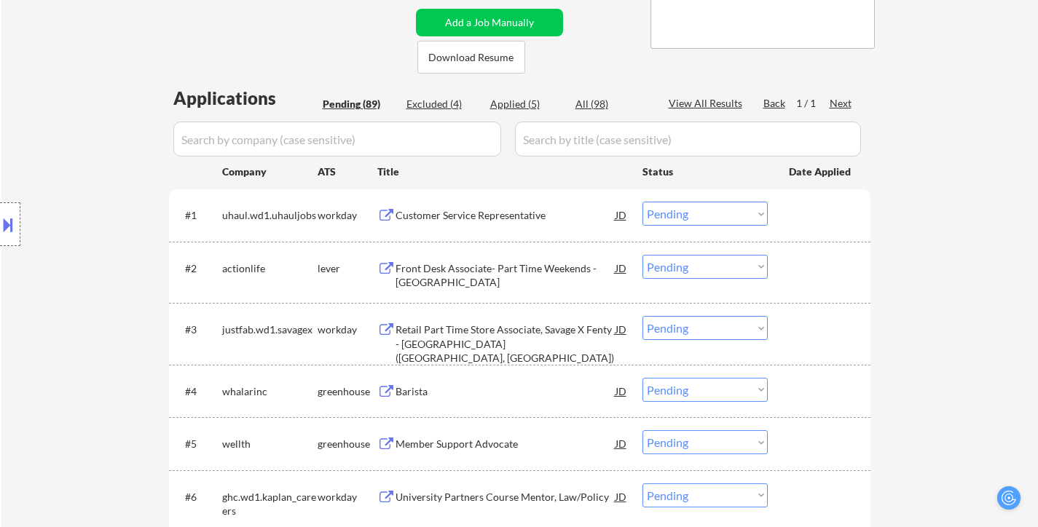
click at [518, 269] on div "Front Desk Associate- Part Time Weekends - [GEOGRAPHIC_DATA]" at bounding box center [505, 275] width 220 height 28
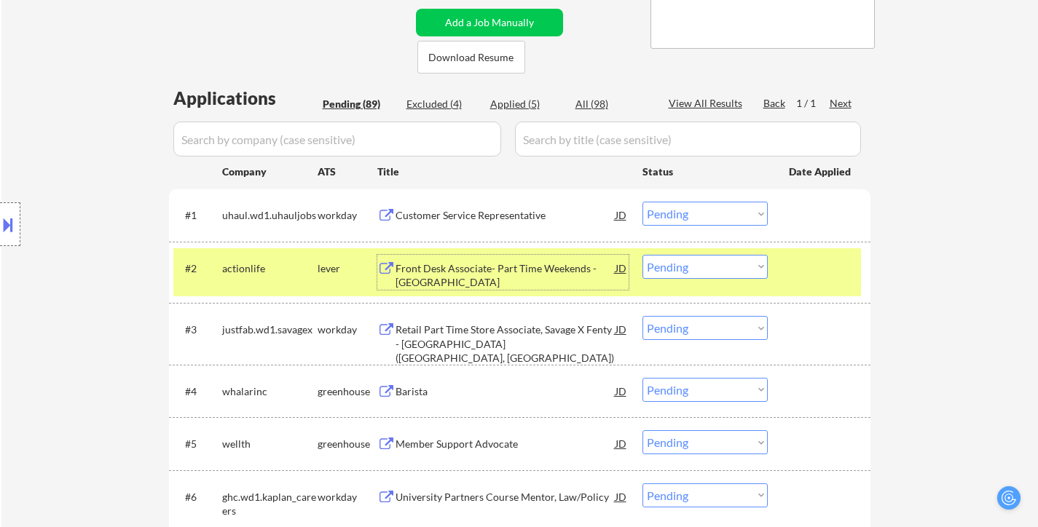
click at [701, 267] on select "Choose an option... Pending Applied Excluded (Questions) Excluded (Expired) Exc…" at bounding box center [704, 267] width 125 height 24
click at [642, 255] on select "Choose an option... Pending Applied Excluded (Questions) Excluded (Expired) Exc…" at bounding box center [704, 267] width 125 height 24
select select ""pending""
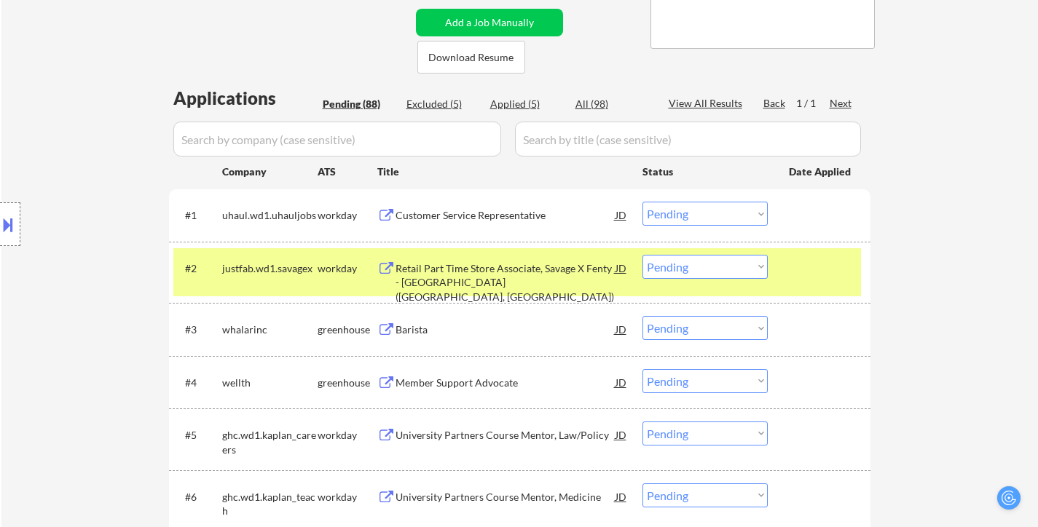
drag, startPoint x: 808, startPoint y: 269, endPoint x: 789, endPoint y: 266, distance: 19.8
click at [810, 269] on div at bounding box center [821, 268] width 64 height 26
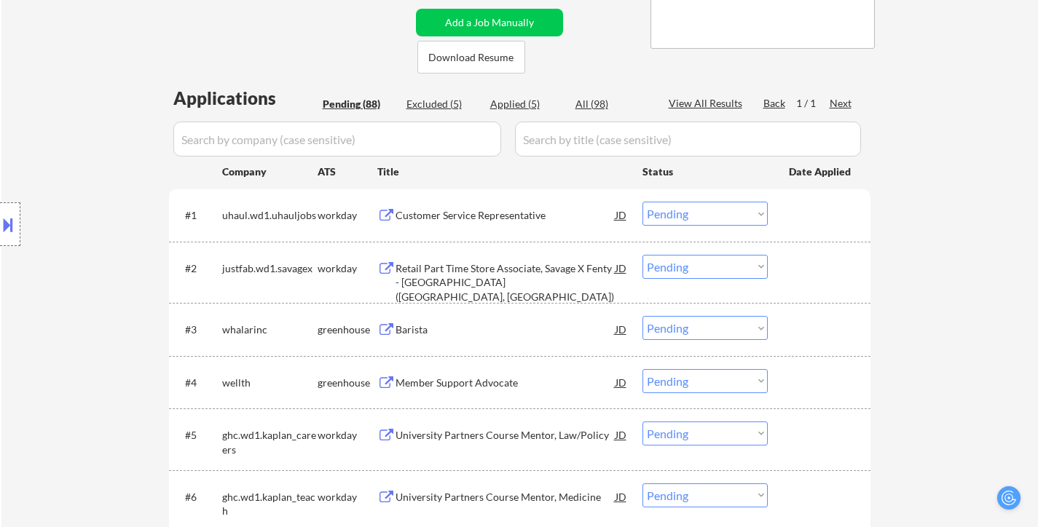
click at [472, 285] on div "Retail Part Time Store Associate, Savage X Fenty - [GEOGRAPHIC_DATA] ([GEOGRAPH…" at bounding box center [505, 282] width 220 height 43
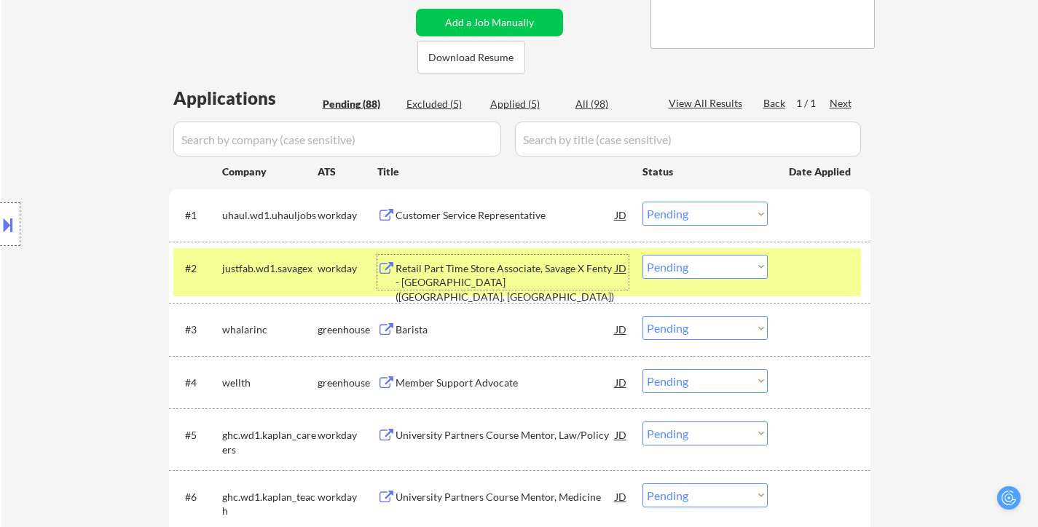
click at [680, 213] on select "Choose an option... Pending Applied Excluded (Questions) Excluded (Expired) Exc…" at bounding box center [704, 214] width 125 height 24
click at [642, 202] on select "Choose an option... Pending Applied Excluded (Questions) Excluded (Expired) Exc…" at bounding box center [704, 214] width 125 height 24
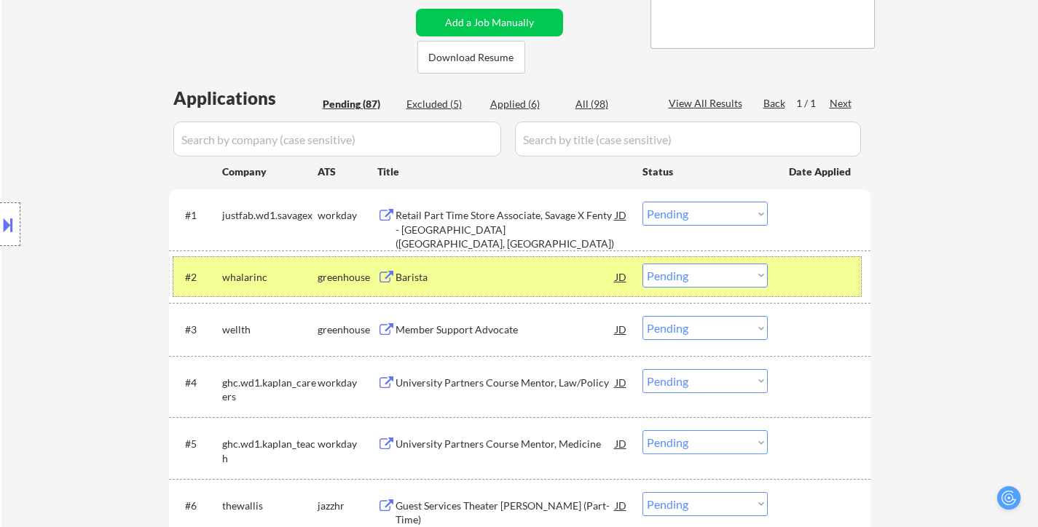
drag, startPoint x: 796, startPoint y: 278, endPoint x: 677, endPoint y: 282, distance: 118.7
click at [797, 278] on div at bounding box center [821, 277] width 64 height 26
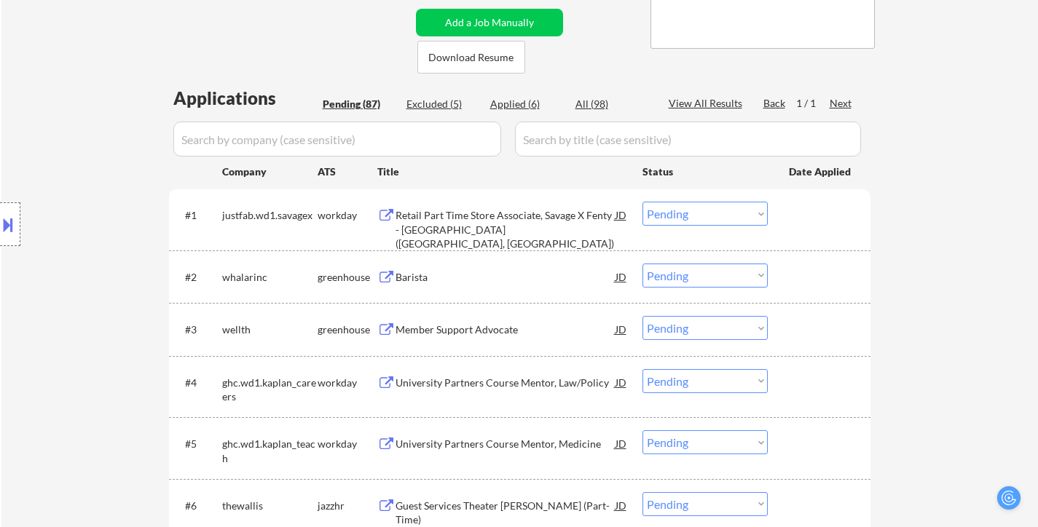
click at [424, 270] on div "Barista" at bounding box center [505, 277] width 220 height 15
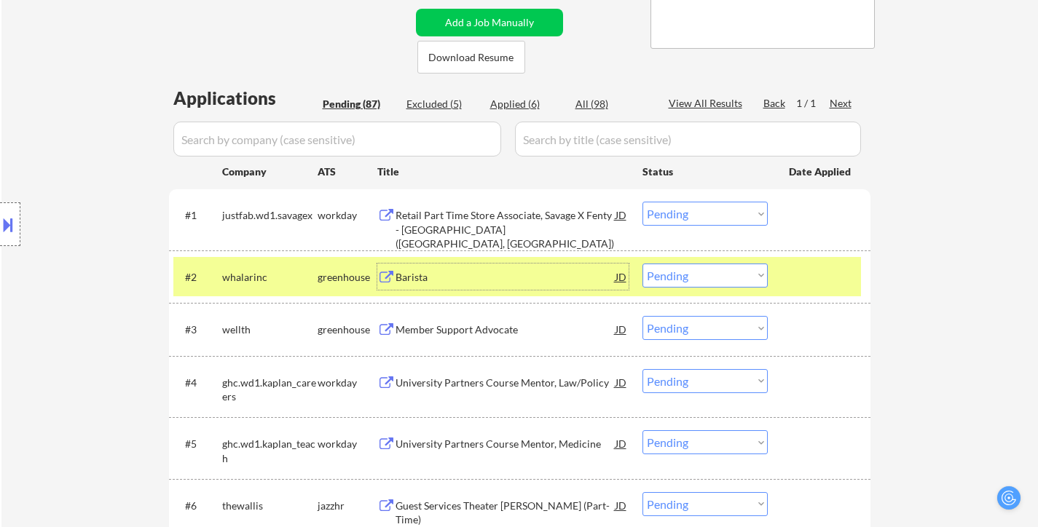
click at [702, 219] on select "Choose an option... Pending Applied Excluded (Questions) Excluded (Expired) Exc…" at bounding box center [704, 214] width 125 height 24
click at [642, 202] on select "Choose an option... Pending Applied Excluded (Questions) Excluded (Expired) Exc…" at bounding box center [704, 214] width 125 height 24
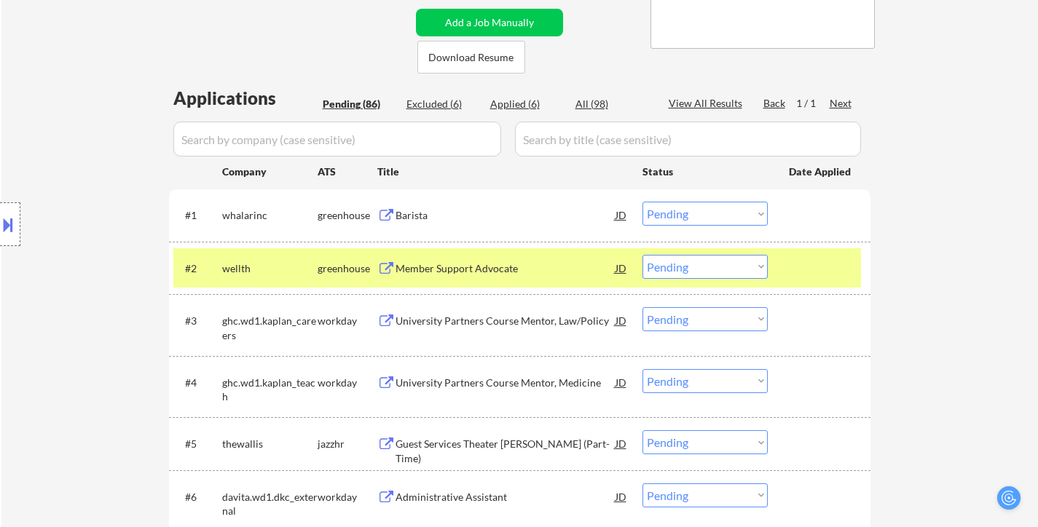
click at [430, 212] on div "Barista" at bounding box center [505, 215] width 220 height 15
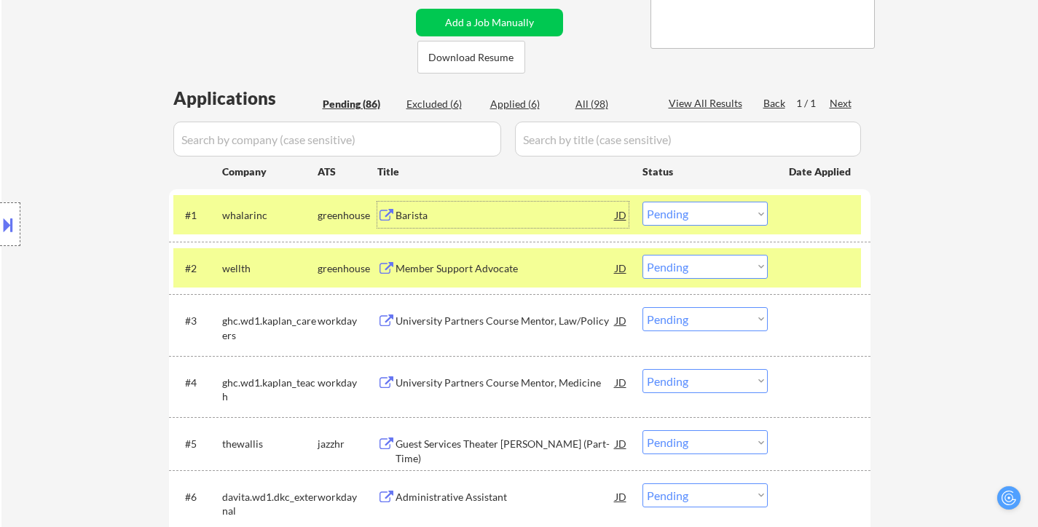
click at [417, 210] on div "Barista" at bounding box center [505, 215] width 220 height 15
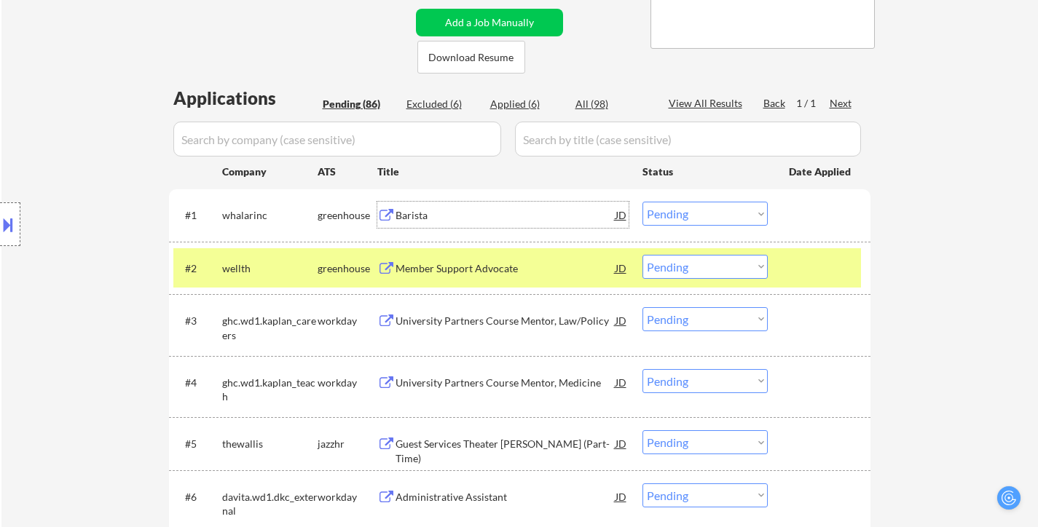
click at [419, 212] on div "Barista" at bounding box center [505, 215] width 220 height 15
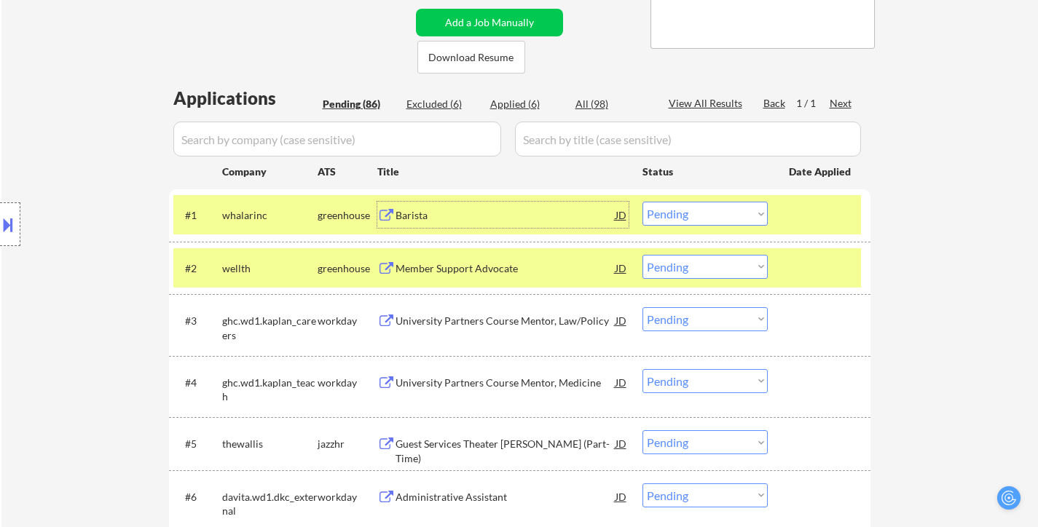
click at [813, 275] on div at bounding box center [821, 268] width 64 height 26
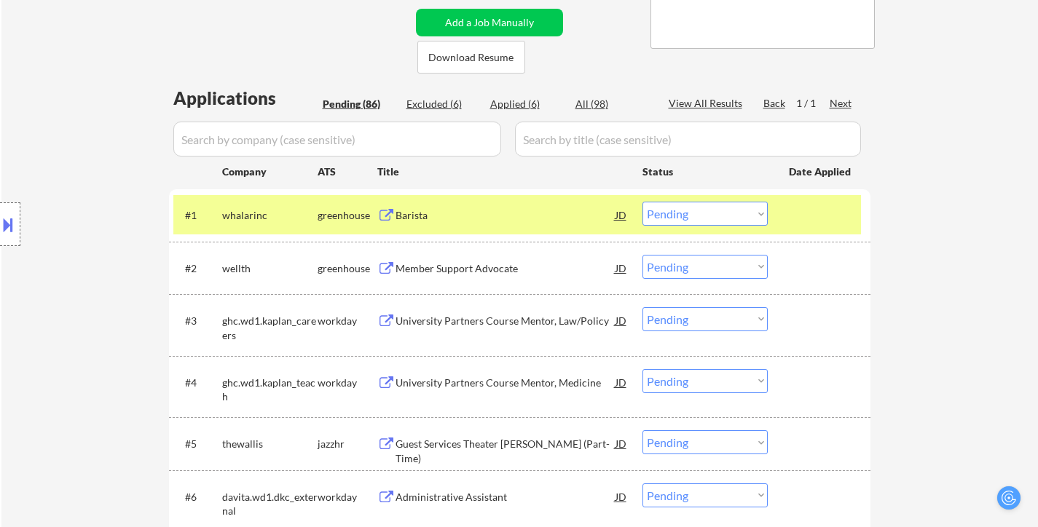
click at [685, 216] on select "Choose an option... Pending Applied Excluded (Questions) Excluded (Expired) Exc…" at bounding box center [704, 214] width 125 height 24
click at [457, 272] on div "Member Support Advocate" at bounding box center [505, 268] width 220 height 15
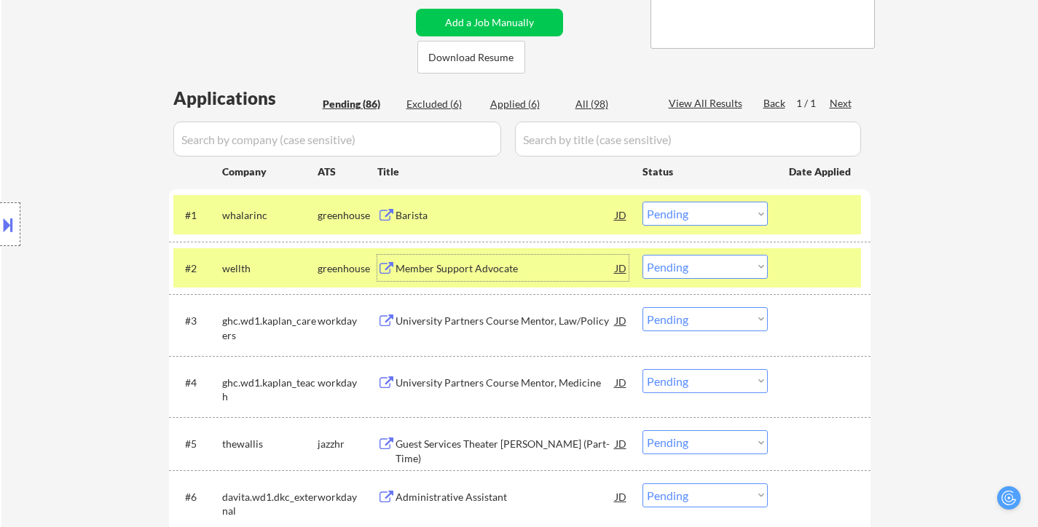
click at [436, 104] on div "Excluded (6)" at bounding box center [442, 104] width 73 height 15
select select ""excluded__other_""
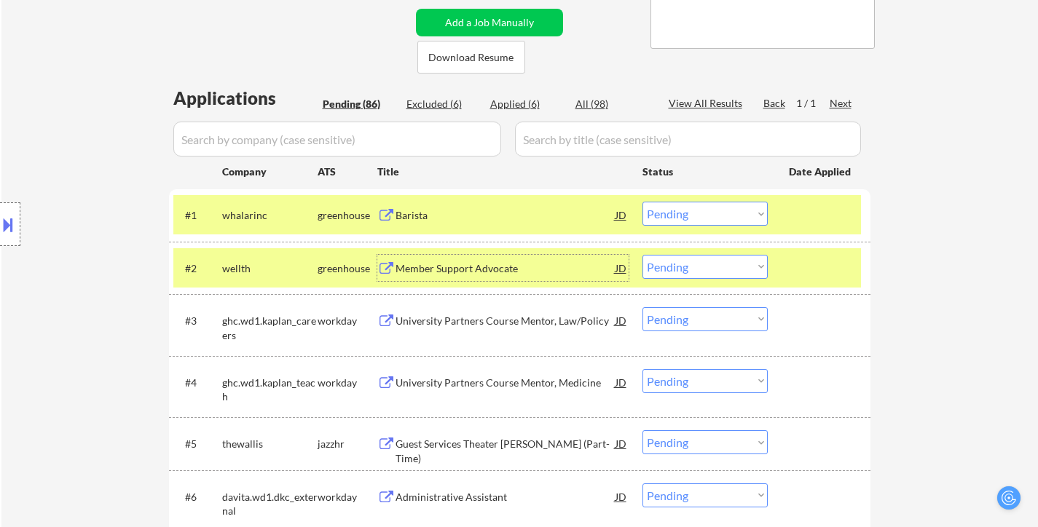
select select ""excluded__expired_""
select select ""excluded__other_""
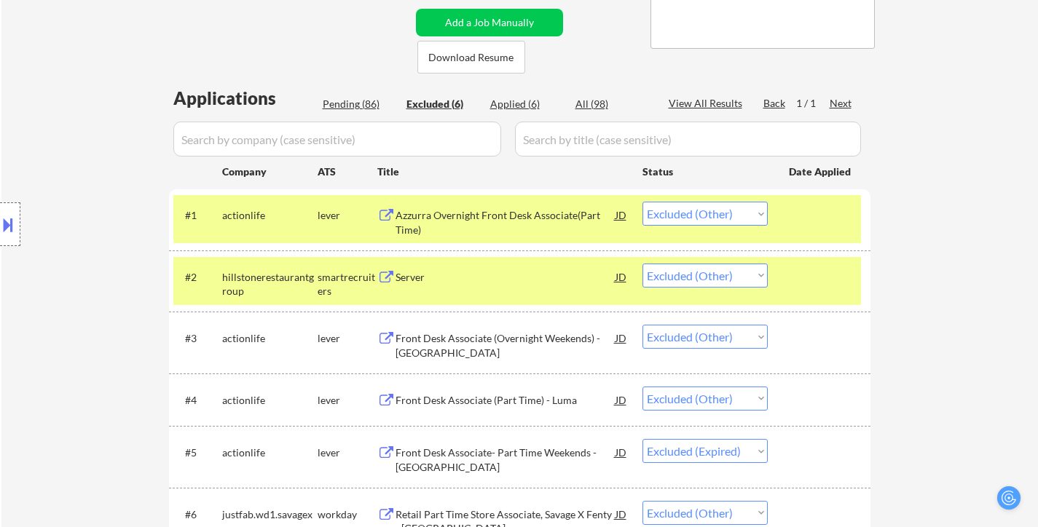
drag, startPoint x: 358, startPoint y: 104, endPoint x: 763, endPoint y: 0, distance: 418.0
click at [358, 105] on div "Pending (86)" at bounding box center [359, 104] width 73 height 15
select select ""pending""
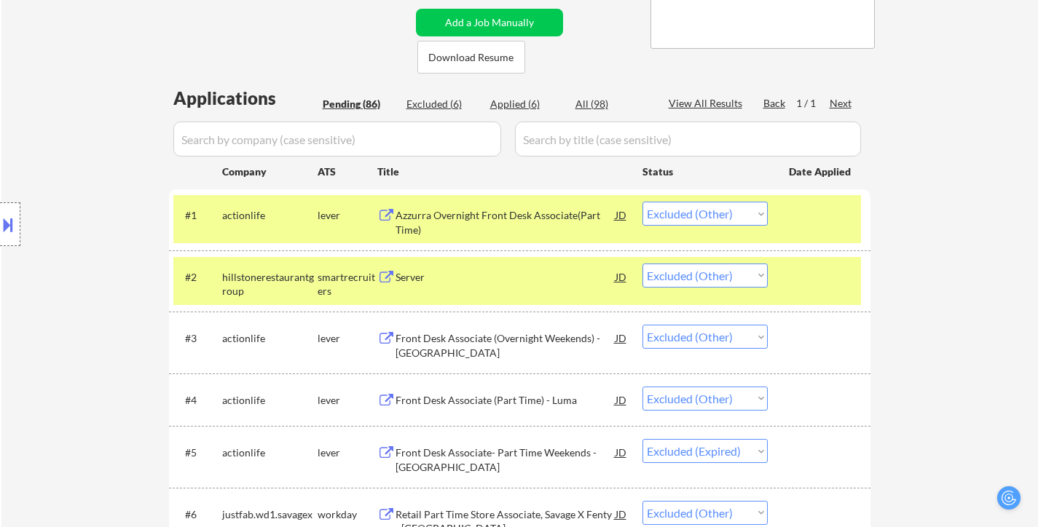
select select ""pending""
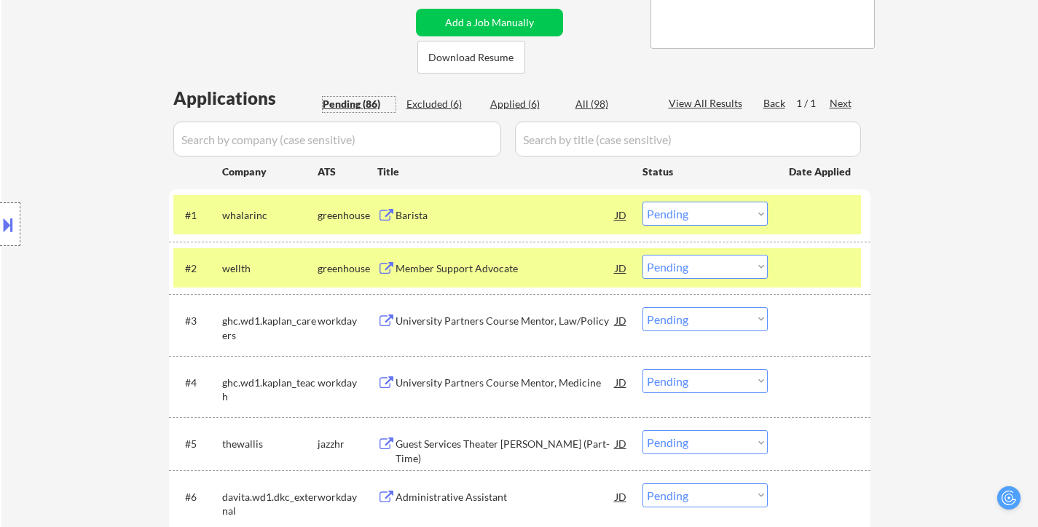
drag, startPoint x: 511, startPoint y: 272, endPoint x: 549, endPoint y: 285, distance: 39.8
click at [511, 274] on div "Member Support Advocate" at bounding box center [505, 268] width 220 height 15
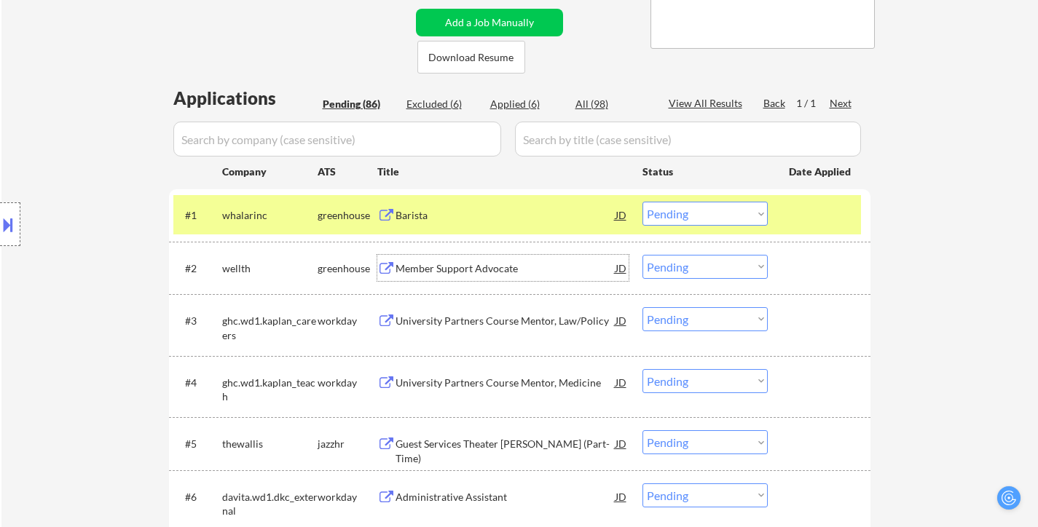
click at [478, 323] on div "University Partners Course Mentor, Law/Policy" at bounding box center [505, 321] width 220 height 15
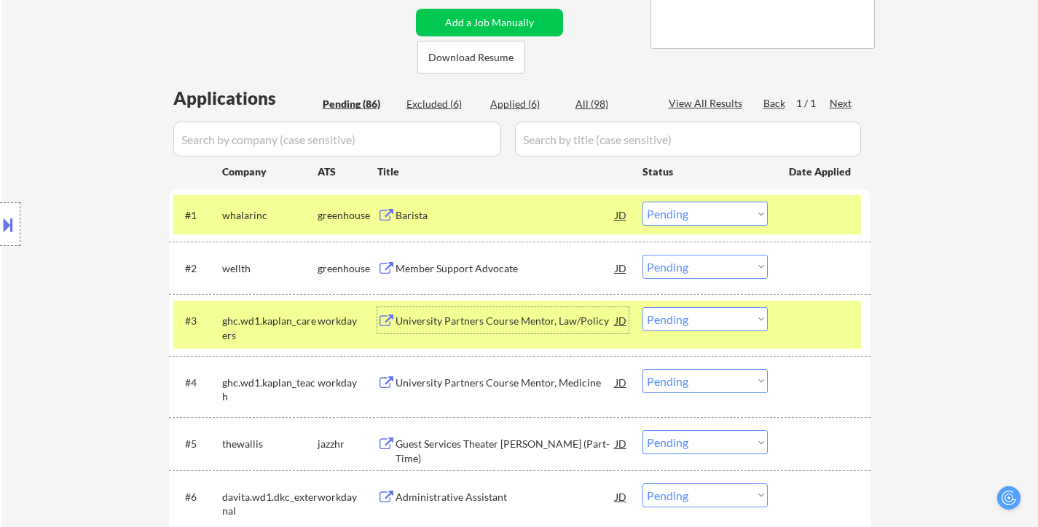
click at [687, 269] on select "Choose an option... Pending Applied Excluded (Questions) Excluded (Expired) Exc…" at bounding box center [704, 267] width 125 height 24
click at [642, 255] on select "Choose an option... Pending Applied Excluded (Questions) Excluded (Expired) Exc…" at bounding box center [704, 267] width 125 height 24
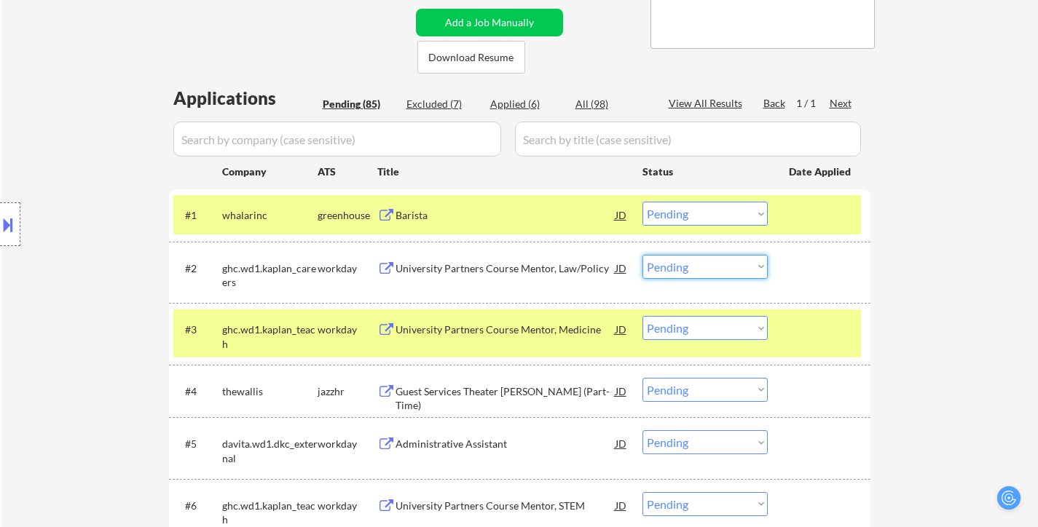
click at [693, 268] on select "Choose an option... Pending Applied Excluded (Questions) Excluded (Expired) Exc…" at bounding box center [704, 267] width 125 height 24
click at [642, 255] on select "Choose an option... Pending Applied Excluded (Questions) Excluded (Expired) Exc…" at bounding box center [704, 267] width 125 height 24
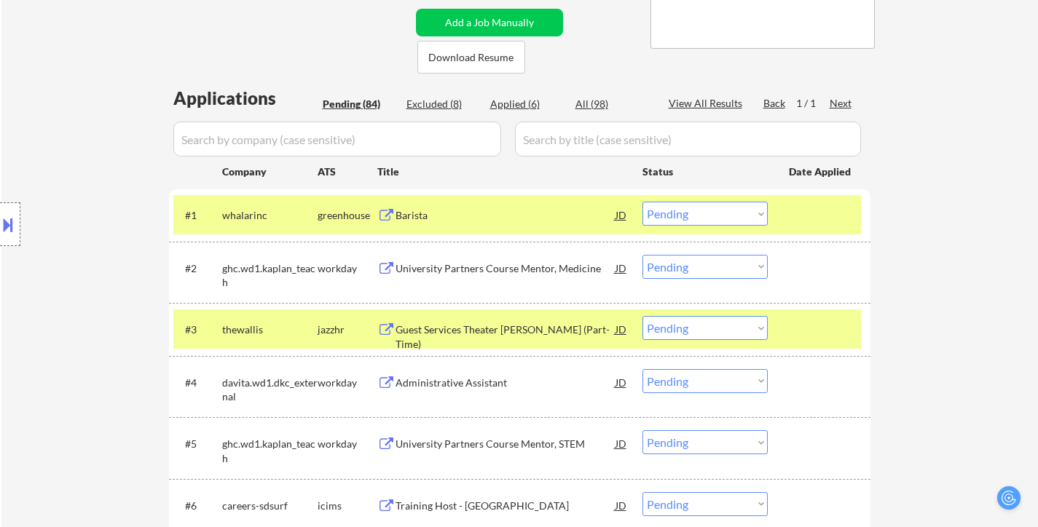
click at [507, 260] on div "University Partners Course Mentor, Medicine" at bounding box center [505, 268] width 220 height 26
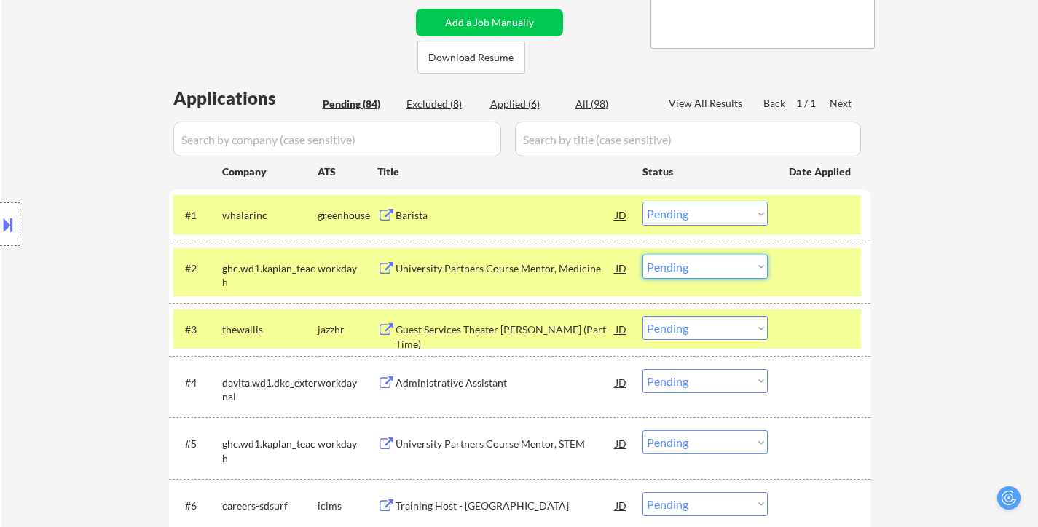
drag, startPoint x: 729, startPoint y: 264, endPoint x: 735, endPoint y: 277, distance: 14.3
click at [729, 264] on select "Choose an option... Pending Applied Excluded (Questions) Excluded (Expired) Exc…" at bounding box center [704, 267] width 125 height 24
click at [642, 255] on select "Choose an option... Pending Applied Excluded (Questions) Excluded (Expired) Exc…" at bounding box center [704, 267] width 125 height 24
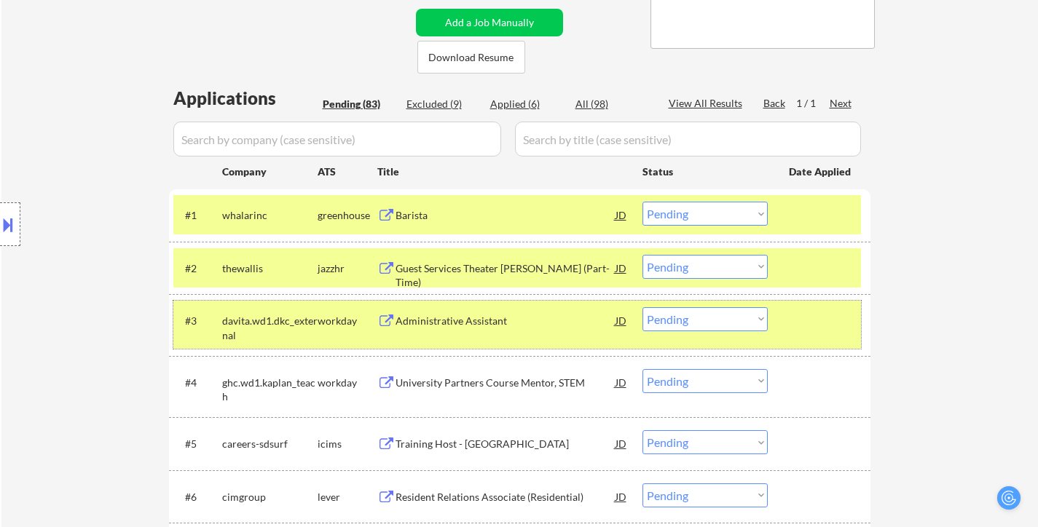
drag, startPoint x: 805, startPoint y: 328, endPoint x: 813, endPoint y: 276, distance: 53.0
click at [805, 328] on div at bounding box center [821, 320] width 64 height 26
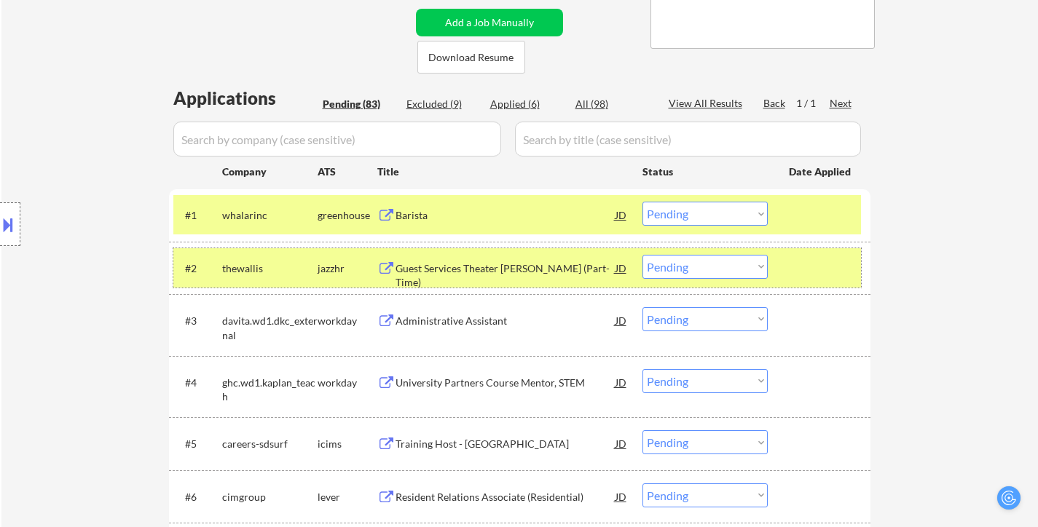
click at [813, 270] on div at bounding box center [821, 268] width 64 height 26
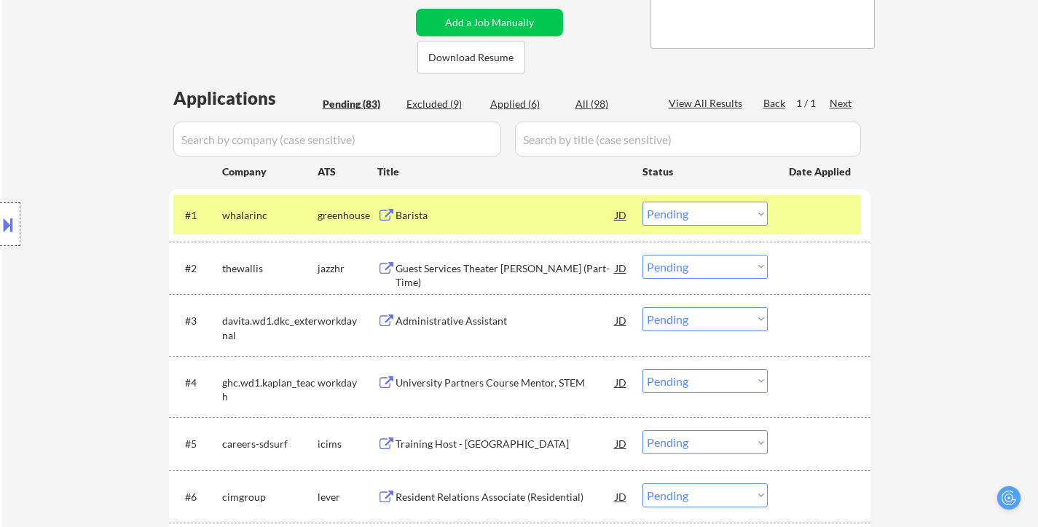
click at [500, 266] on div "Guest Services Theater [PERSON_NAME] (Part-Time)" at bounding box center [505, 275] width 220 height 28
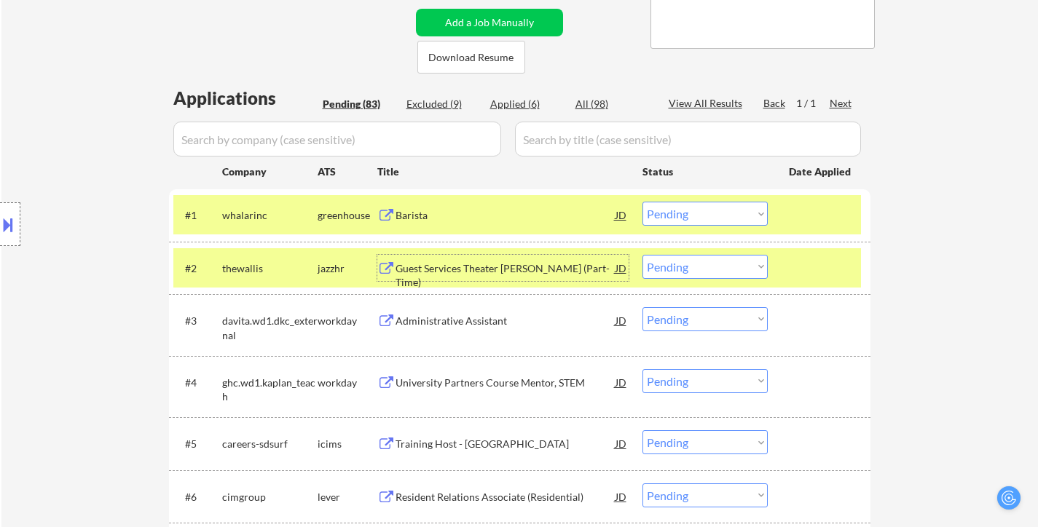
click at [714, 274] on select "Choose an option... Pending Applied Excluded (Questions) Excluded (Expired) Exc…" at bounding box center [704, 267] width 125 height 24
click at [642, 255] on select "Choose an option... Pending Applied Excluded (Questions) Excluded (Expired) Exc…" at bounding box center [704, 267] width 125 height 24
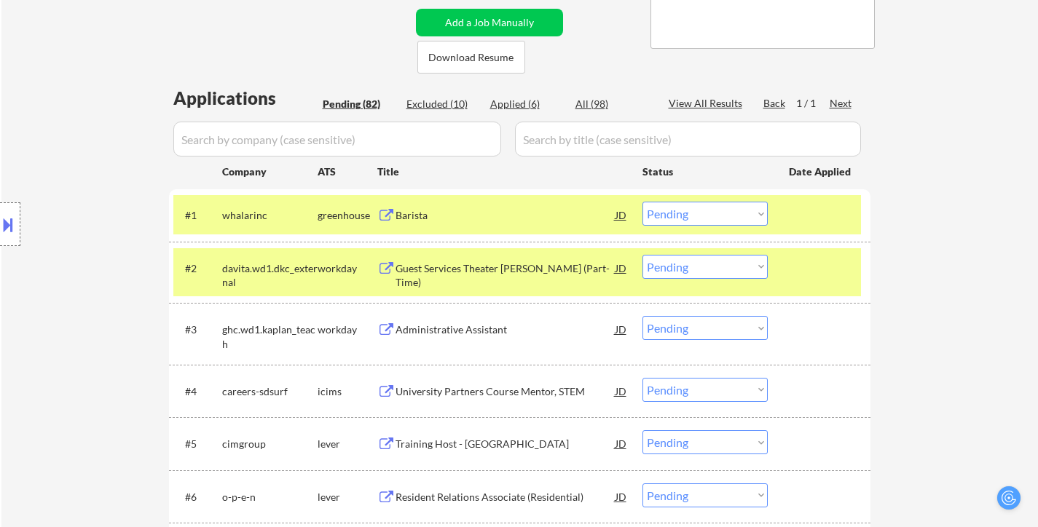
drag, startPoint x: 791, startPoint y: 291, endPoint x: 764, endPoint y: 299, distance: 28.1
click at [791, 290] on div "#2 davita.wd1.dkc_external workday Guest Services Theater Usher (Part-Time) JD …" at bounding box center [516, 272] width 687 height 48
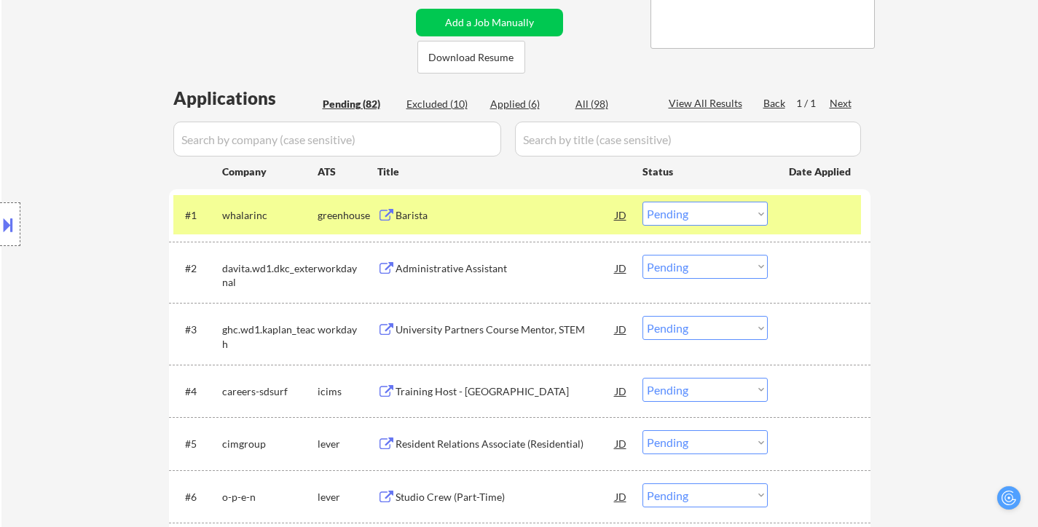
click at [455, 276] on div "Administrative Assistant" at bounding box center [505, 268] width 220 height 26
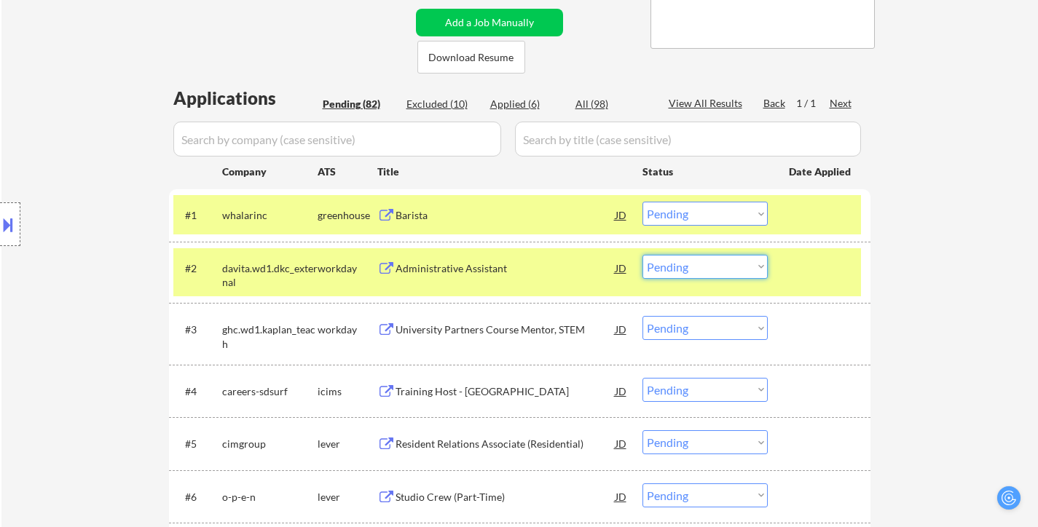
click at [708, 269] on select "Choose an option... Pending Applied Excluded (Questions) Excluded (Expired) Exc…" at bounding box center [704, 267] width 125 height 24
click at [642, 255] on select "Choose an option... Pending Applied Excluded (Questions) Excluded (Expired) Exc…" at bounding box center [704, 267] width 125 height 24
click at [450, 330] on div "University Partners Course Mentor, STEM" at bounding box center [505, 330] width 220 height 15
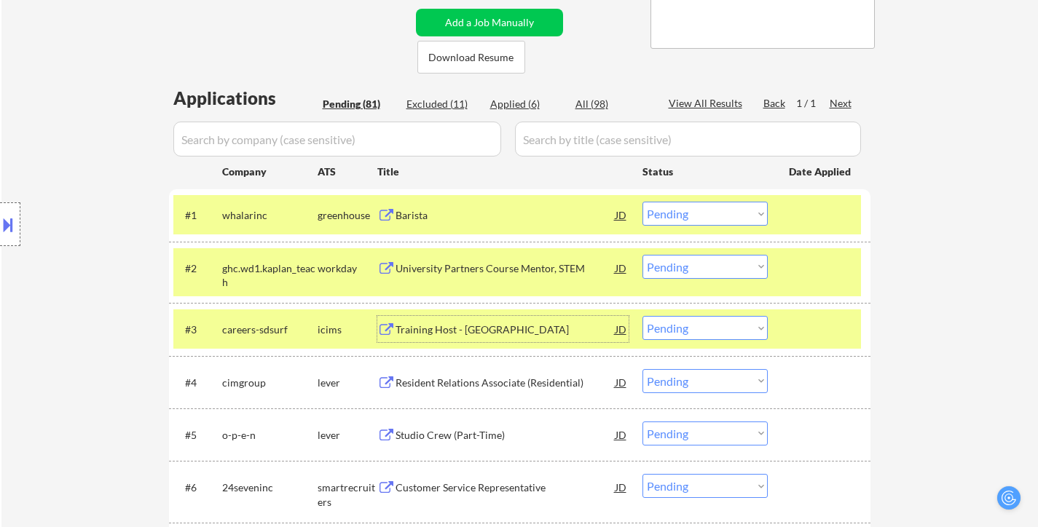
drag, startPoint x: 821, startPoint y: 323, endPoint x: 751, endPoint y: 322, distance: 69.9
click at [818, 321] on div at bounding box center [821, 329] width 64 height 26
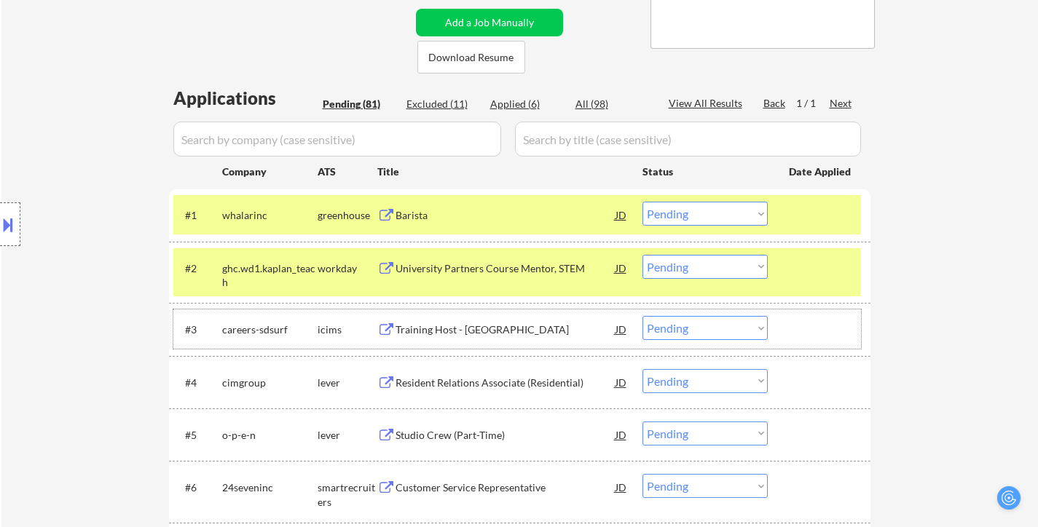
click at [701, 267] on select "Choose an option... Pending Applied Excluded (Questions) Excluded (Expired) Exc…" at bounding box center [704, 267] width 125 height 24
click at [642, 255] on select "Choose an option... Pending Applied Excluded (Questions) Excluded (Expired) Exc…" at bounding box center [704, 267] width 125 height 24
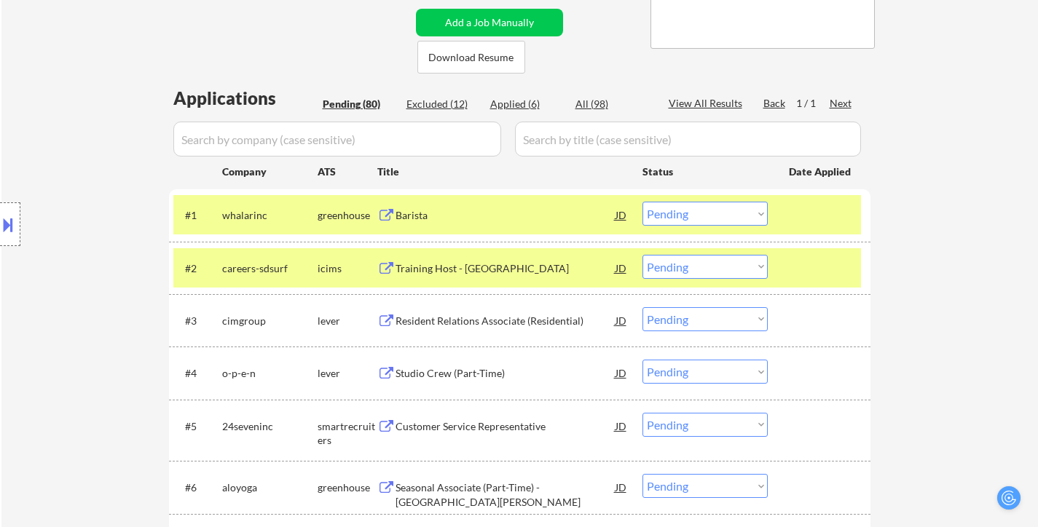
click at [786, 279] on div "#2 careers-sdsurf icims Training Host - Los Angeles JD Choose an option... Pend…" at bounding box center [516, 267] width 687 height 39
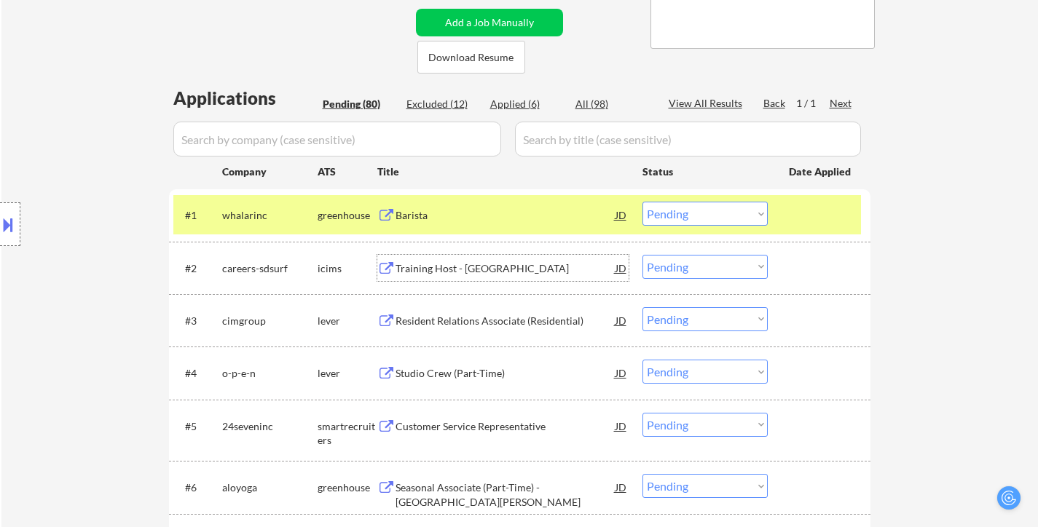
click at [497, 263] on div "Training Host - [GEOGRAPHIC_DATA]" at bounding box center [505, 268] width 220 height 15
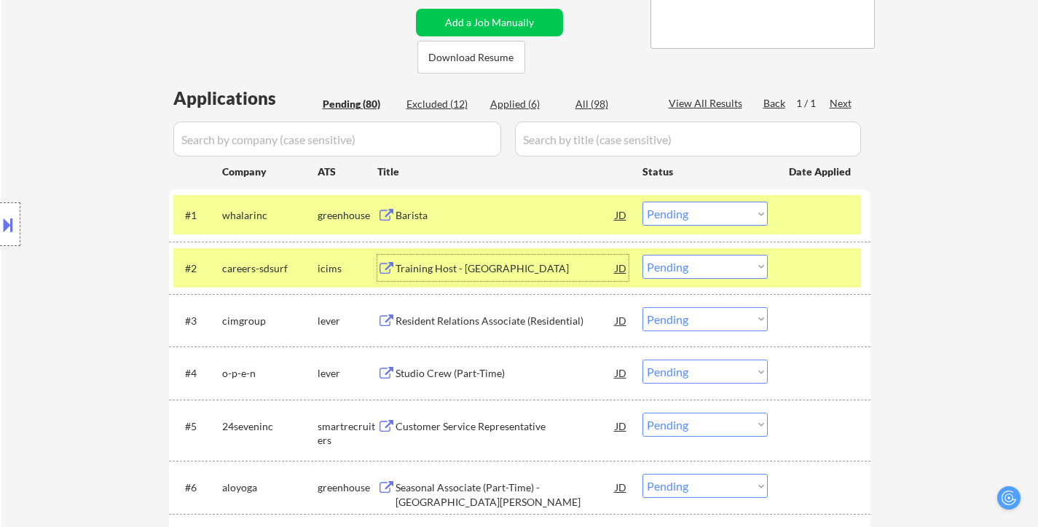
drag, startPoint x: 518, startPoint y: 317, endPoint x: 542, endPoint y: 336, distance: 30.6
click at [521, 323] on div "Resident Relations Associate (Residential)" at bounding box center [505, 321] width 220 height 15
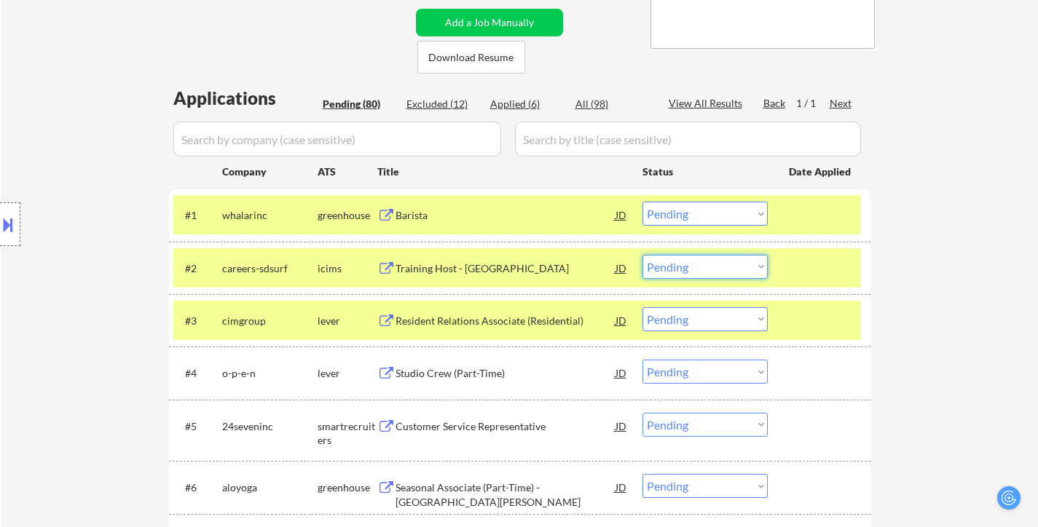
click at [691, 267] on select "Choose an option... Pending Applied Excluded (Questions) Excluded (Expired) Exc…" at bounding box center [704, 267] width 125 height 24
click at [642, 255] on select "Choose an option... Pending Applied Excluded (Questions) Excluded (Expired) Exc…" at bounding box center [704, 267] width 125 height 24
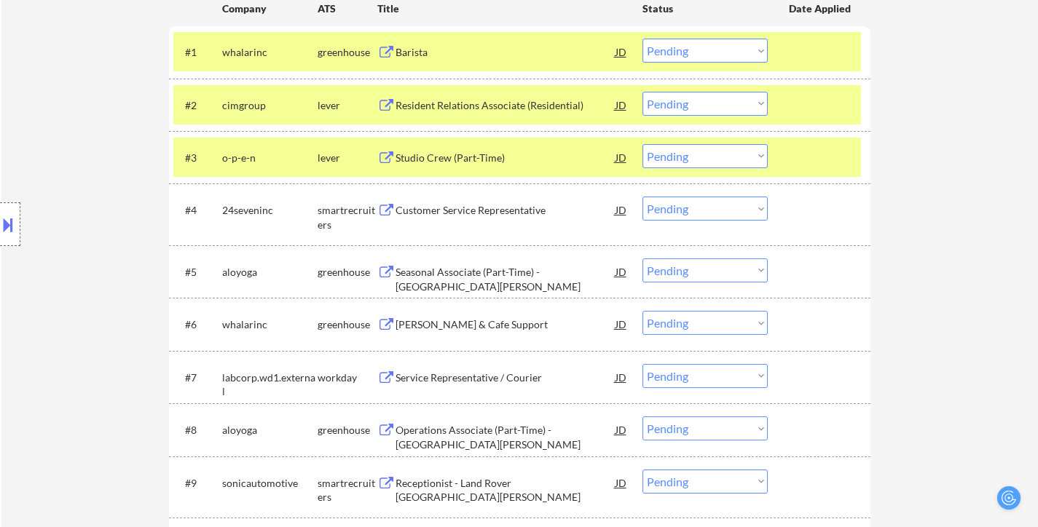
scroll to position [510, 0]
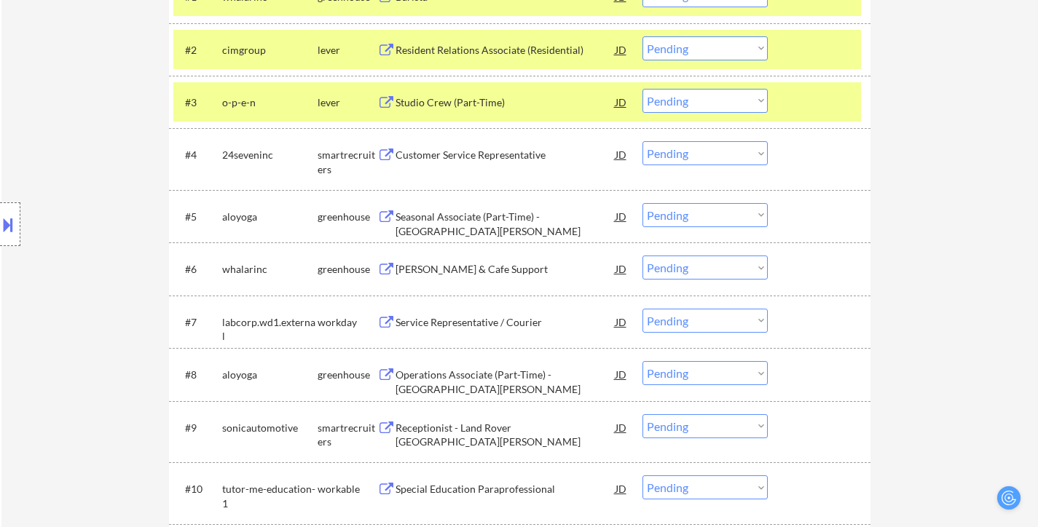
click at [800, 111] on div at bounding box center [821, 102] width 64 height 26
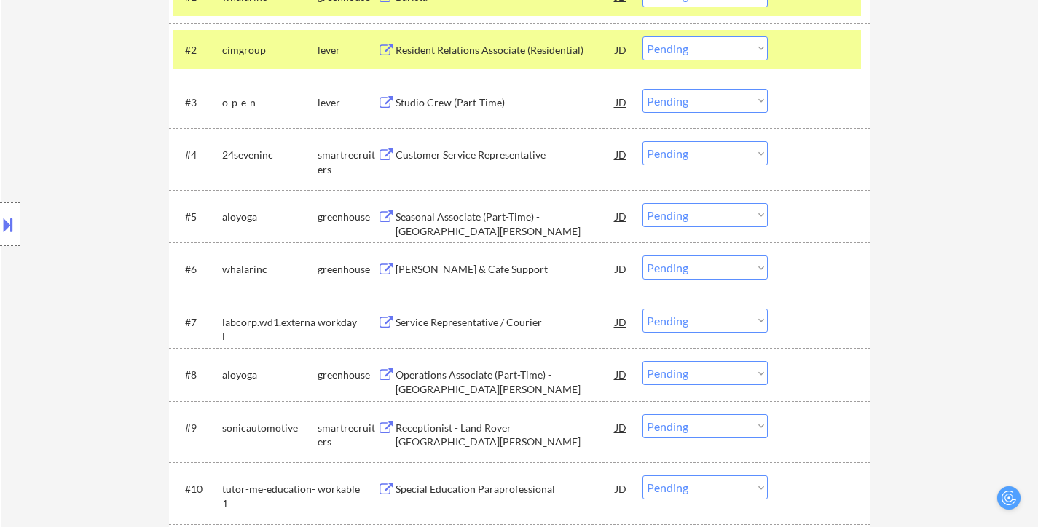
click at [478, 108] on div "Studio Crew (Part-Time)" at bounding box center [505, 102] width 220 height 15
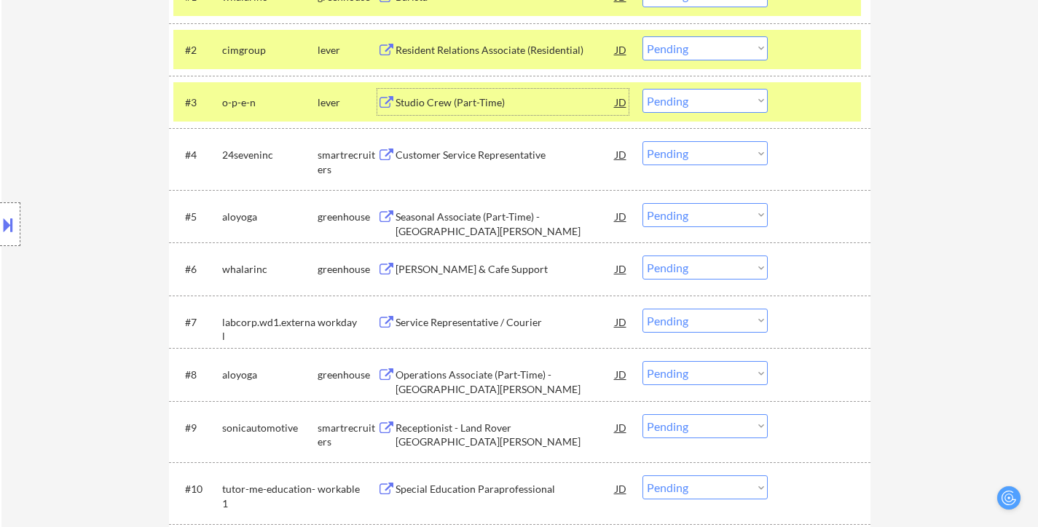
click at [735, 48] on select "Choose an option... Pending Applied Excluded (Questions) Excluded (Expired) Exc…" at bounding box center [704, 48] width 125 height 24
click at [642, 36] on select "Choose an option... Pending Applied Excluded (Questions) Excluded (Expired) Exc…" at bounding box center [704, 48] width 125 height 24
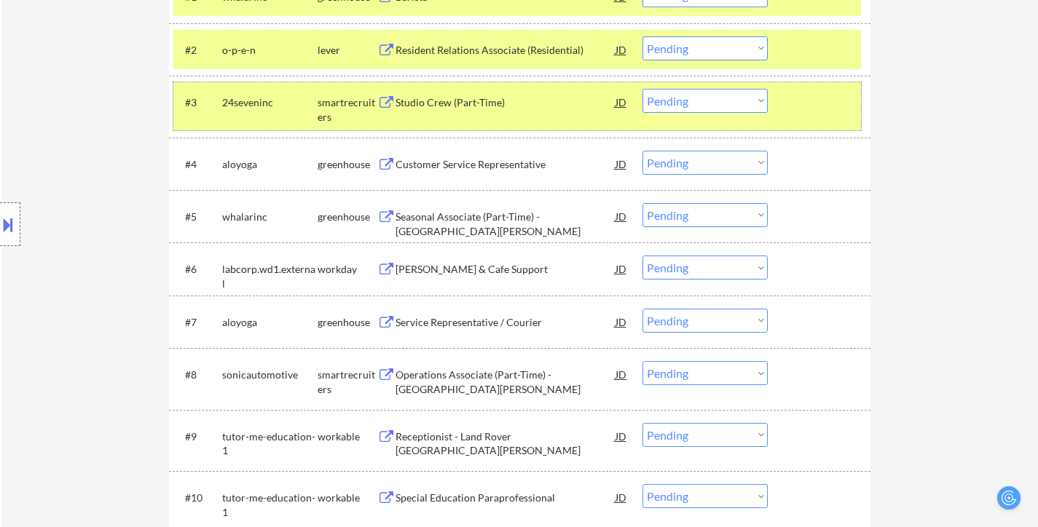
drag, startPoint x: 801, startPoint y: 101, endPoint x: 519, endPoint y: 108, distance: 281.8
click at [802, 98] on div at bounding box center [821, 102] width 64 height 26
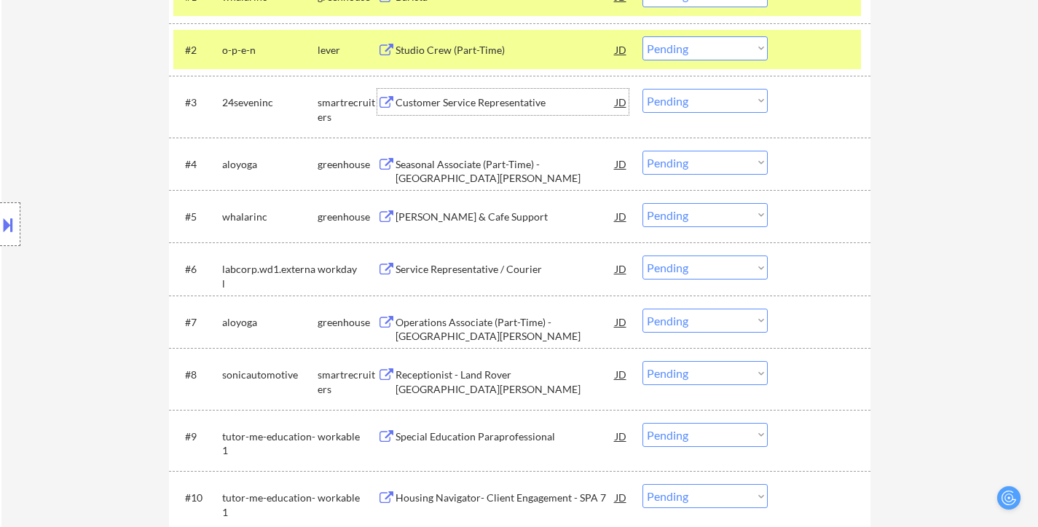
click at [513, 106] on div "Customer Service Representative" at bounding box center [505, 102] width 220 height 15
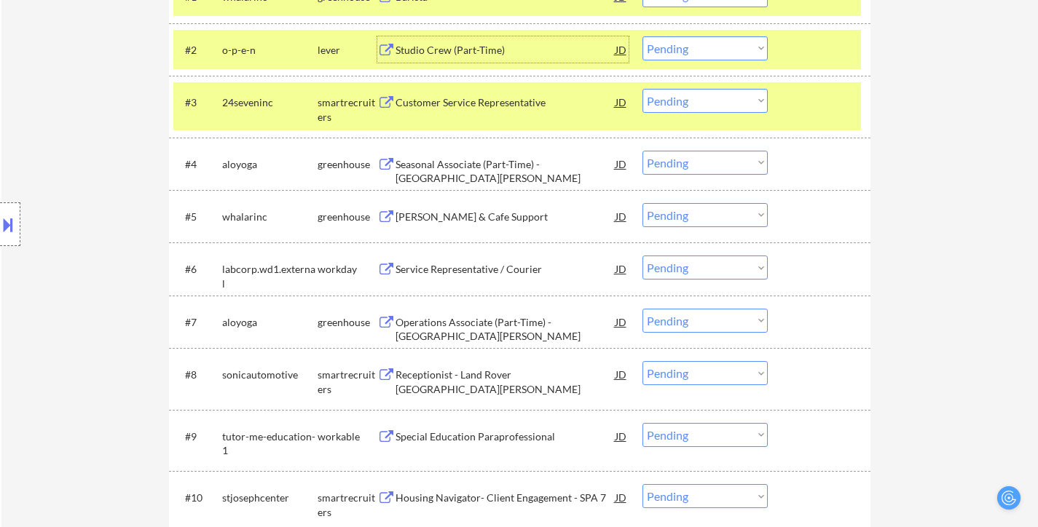
click at [451, 50] on div "Studio Crew (Part-Time)" at bounding box center [505, 50] width 220 height 15
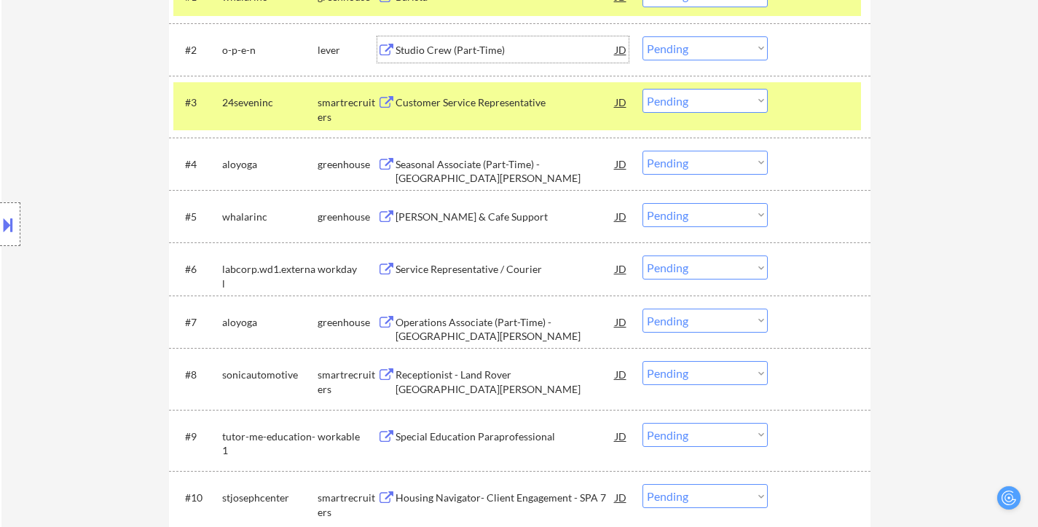
click at [690, 44] on select "Choose an option... Pending Applied Excluded (Questions) Excluded (Expired) Exc…" at bounding box center [704, 48] width 125 height 24
click at [642, 36] on select "Choose an option... Pending Applied Excluded (Questions) Excluded (Expired) Exc…" at bounding box center [704, 48] width 125 height 24
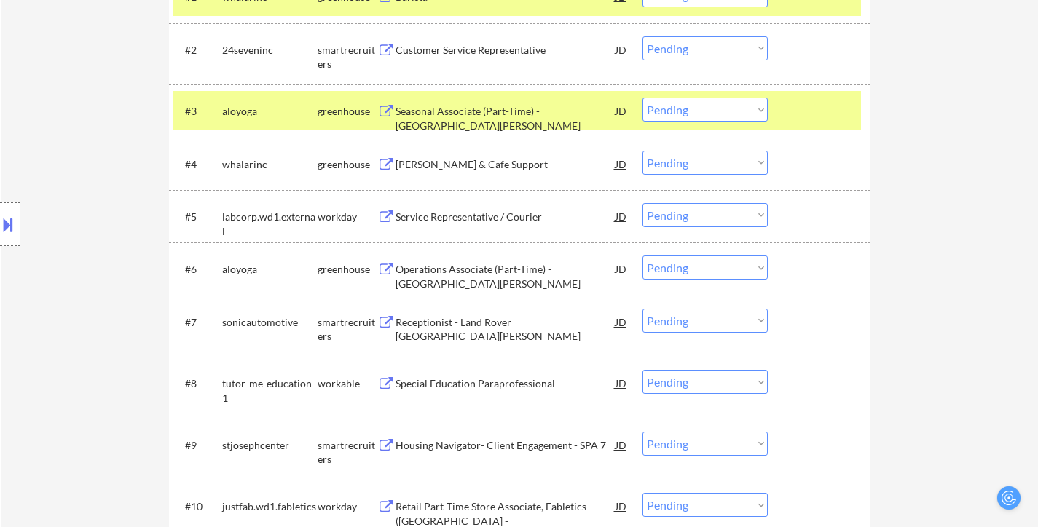
click at [825, 101] on div at bounding box center [821, 111] width 64 height 26
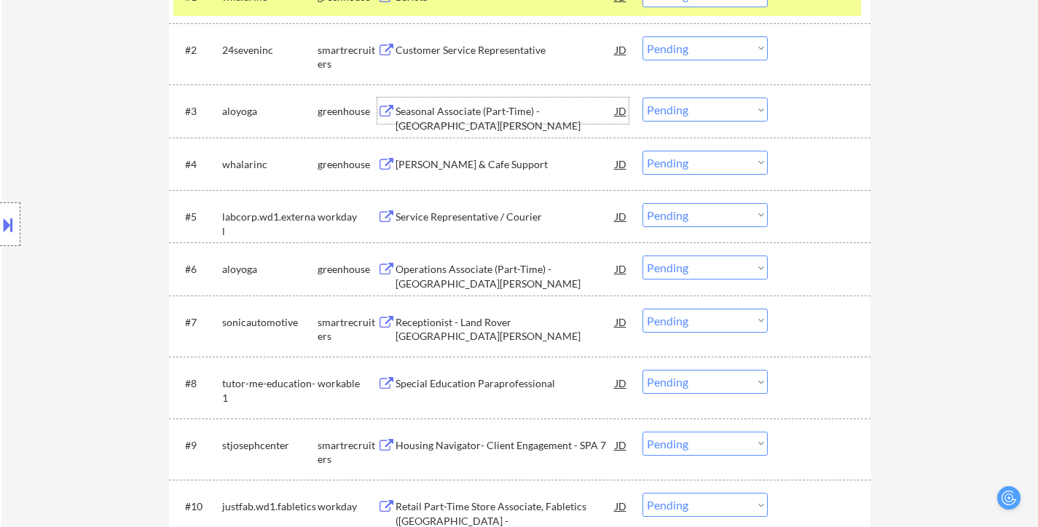
click at [477, 113] on div "Seasonal Associate (Part-Time) - [GEOGRAPHIC_DATA][PERSON_NAME]" at bounding box center [505, 118] width 220 height 28
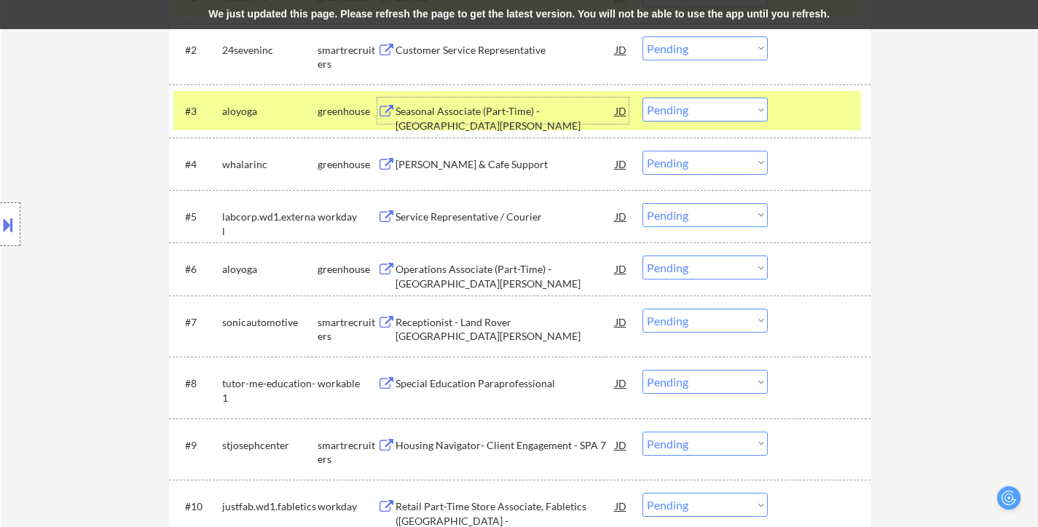
click at [676, 49] on select "Choose an option... Pending Applied Excluded (Questions) Excluded (Expired) Exc…" at bounding box center [704, 48] width 125 height 24
select select ""excluded__bad_match_""
click at [642, 36] on select "Choose an option... Pending Applied Excluded (Questions) Excluded (Expired) Exc…" at bounding box center [704, 48] width 125 height 24
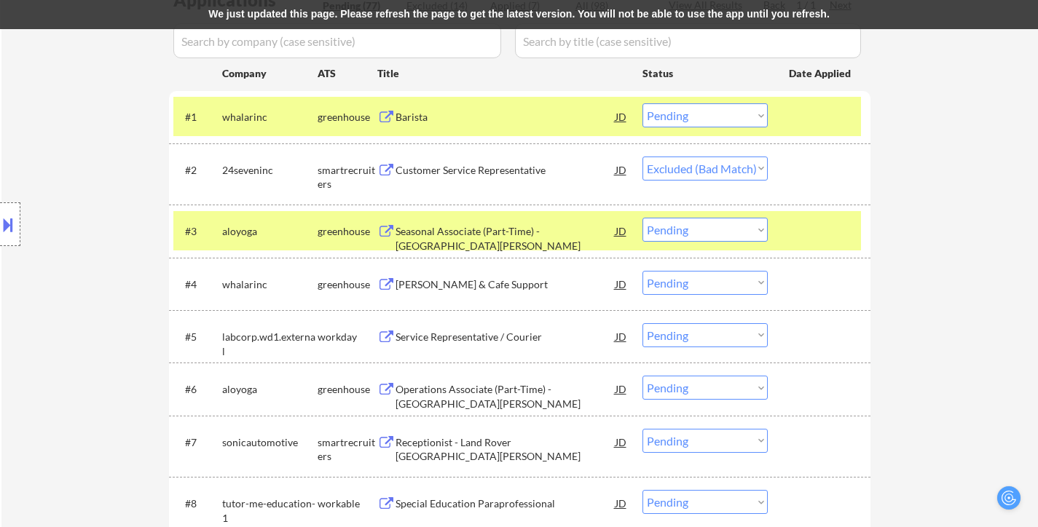
scroll to position [364, 0]
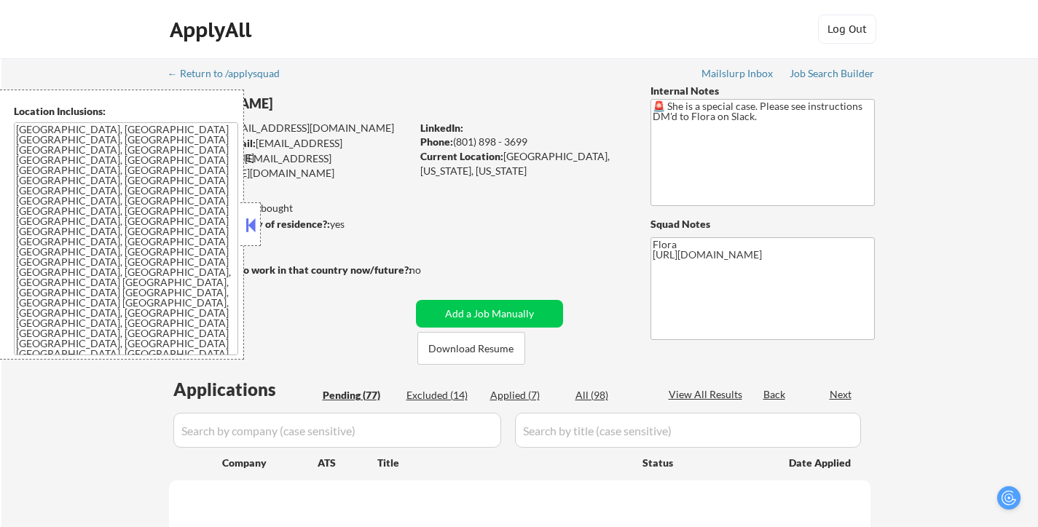
select select ""pending""
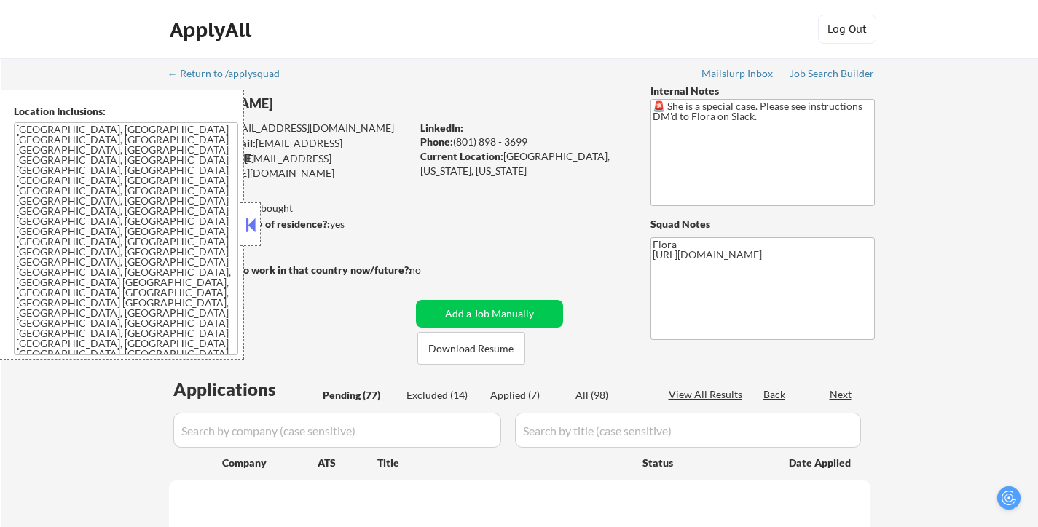
select select ""pending""
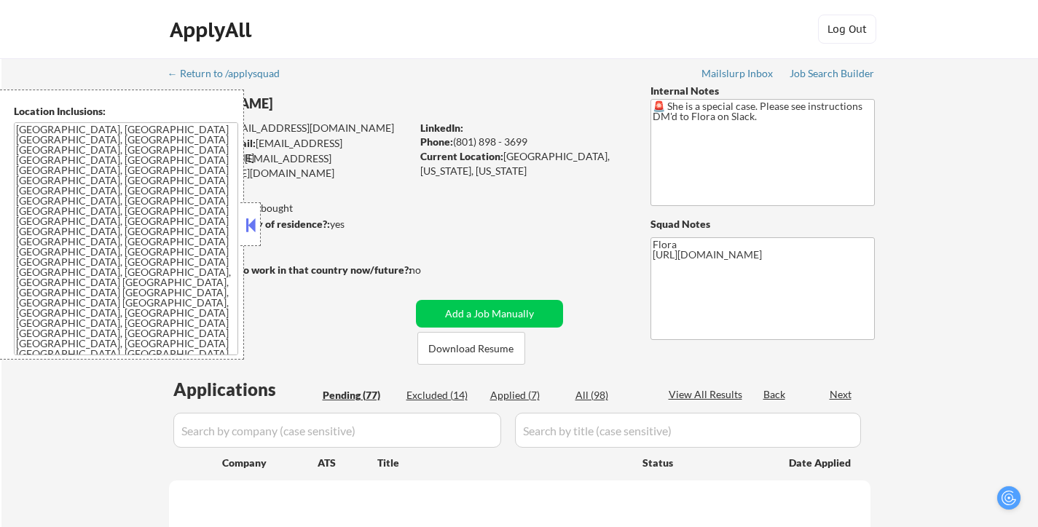
select select ""pending""
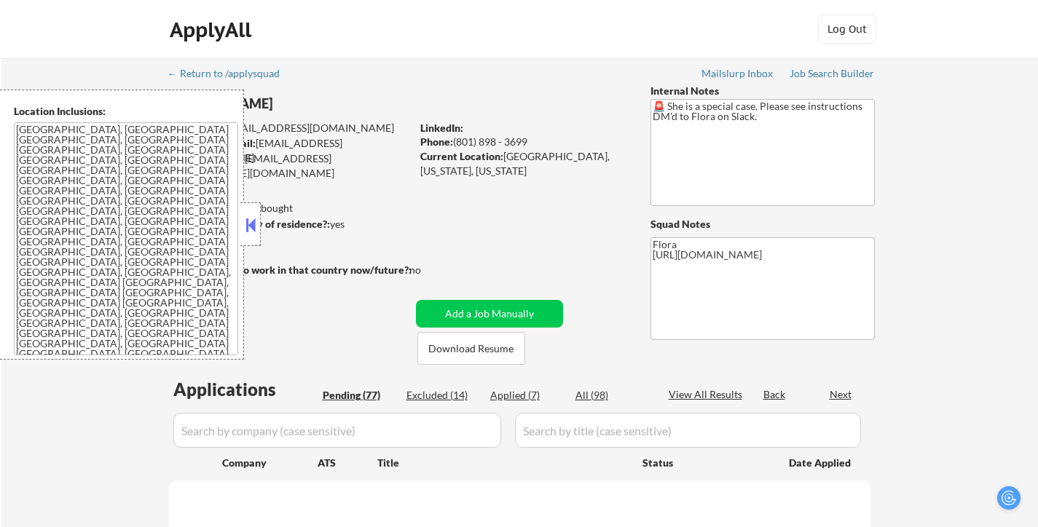
select select ""pending""
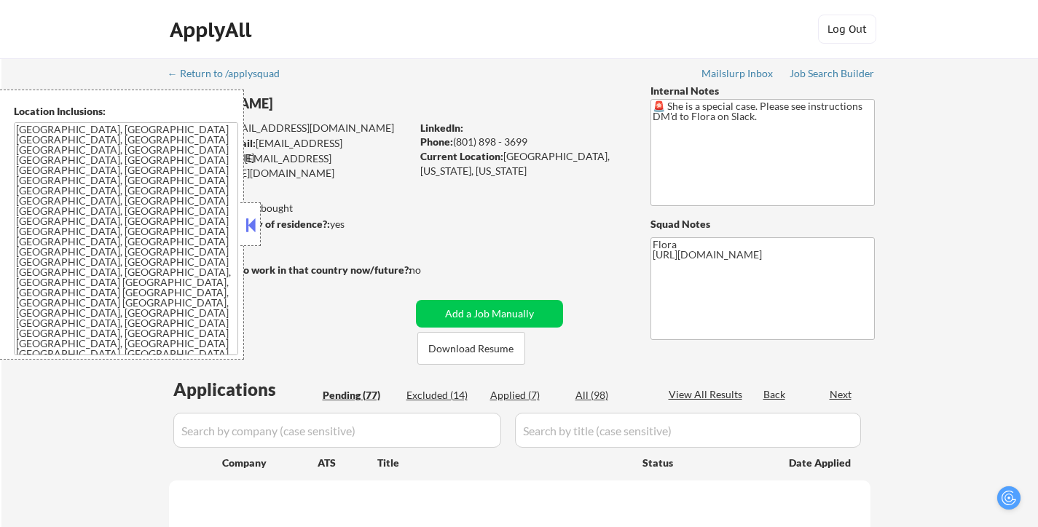
select select ""pending""
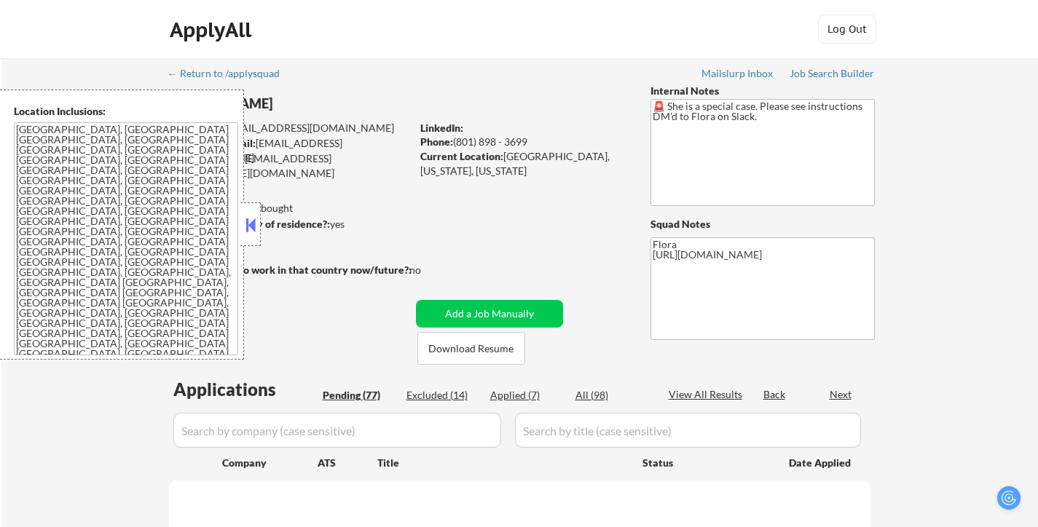
select select ""pending""
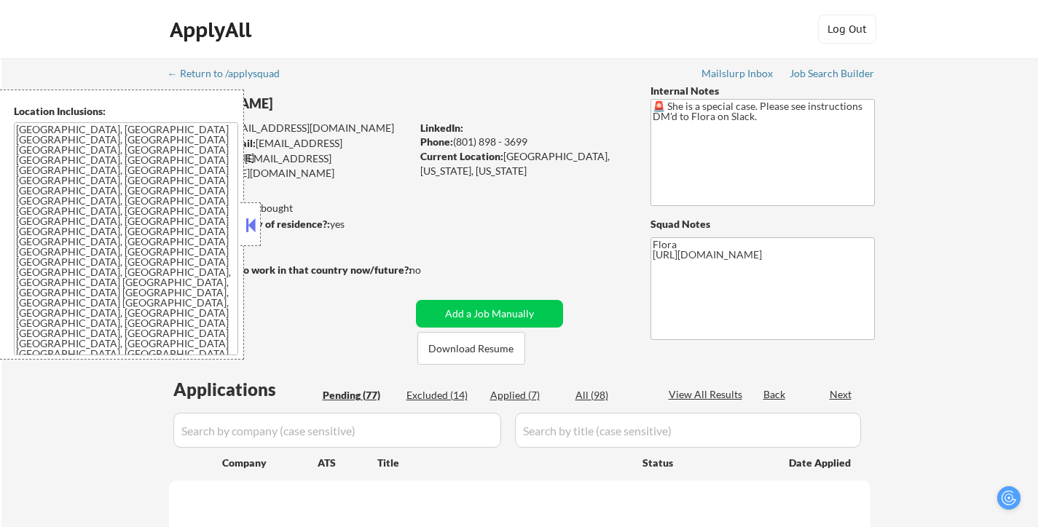
select select ""pending""
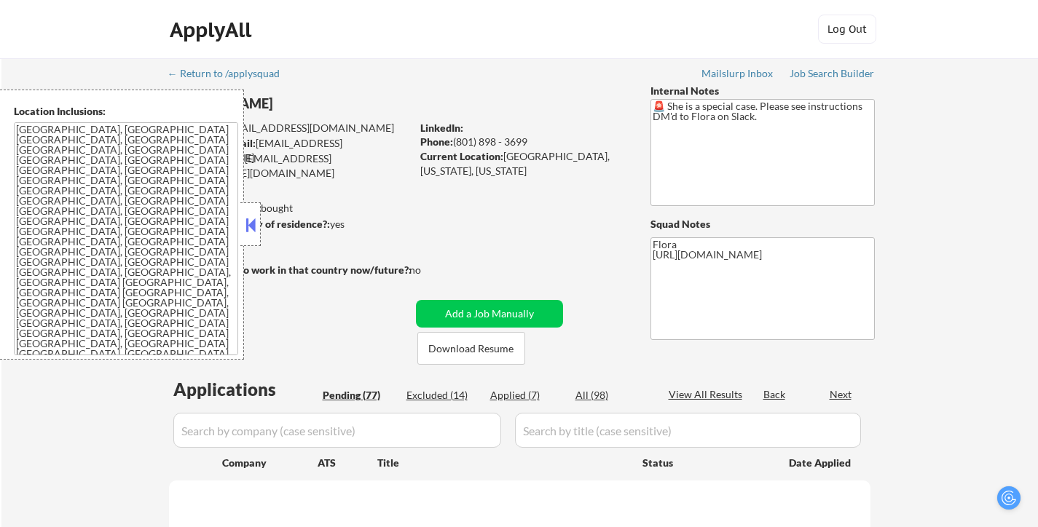
select select ""pending""
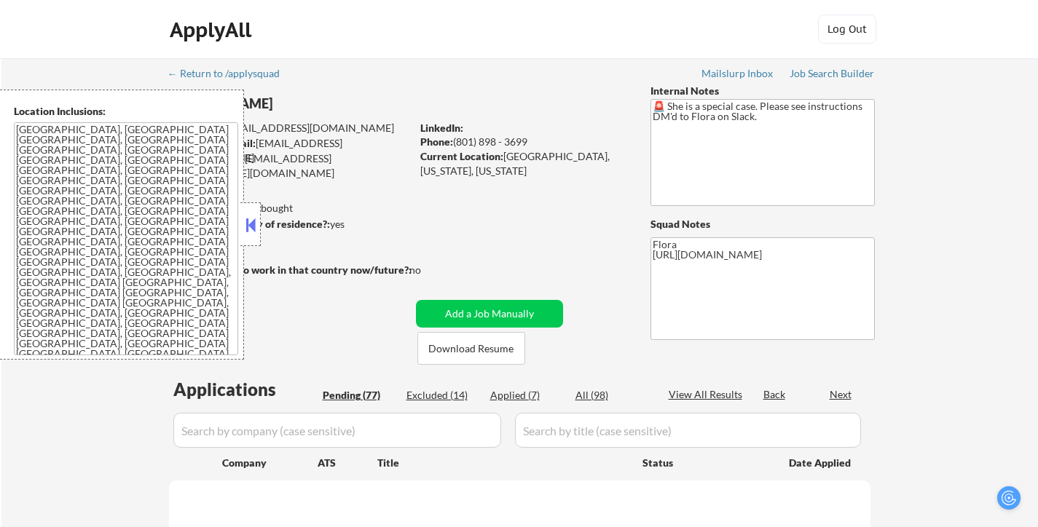
select select ""pending""
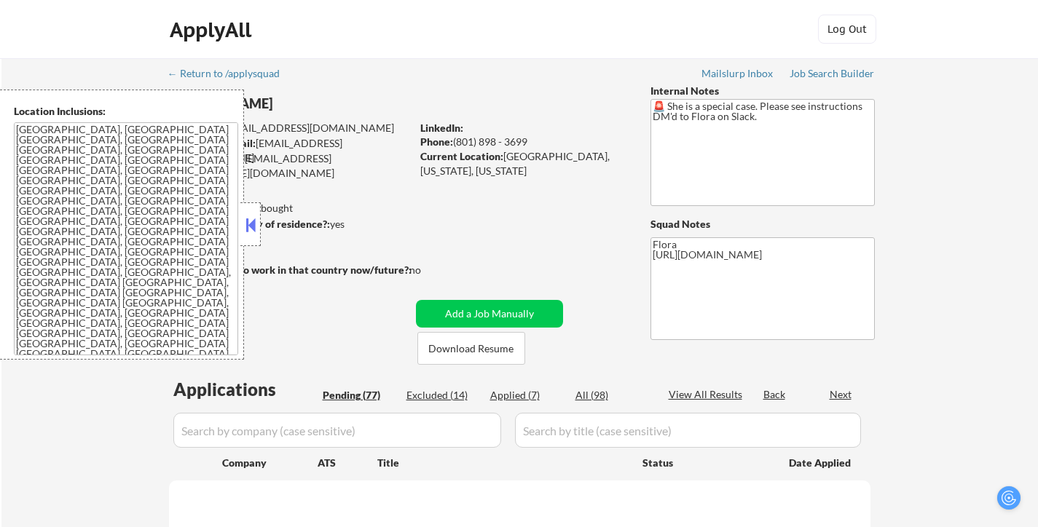
select select ""pending""
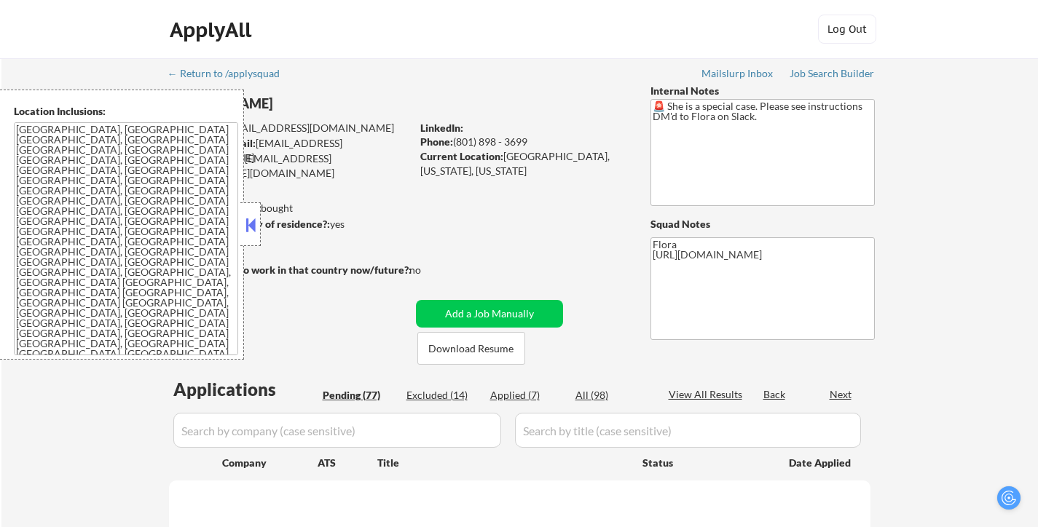
select select ""pending""
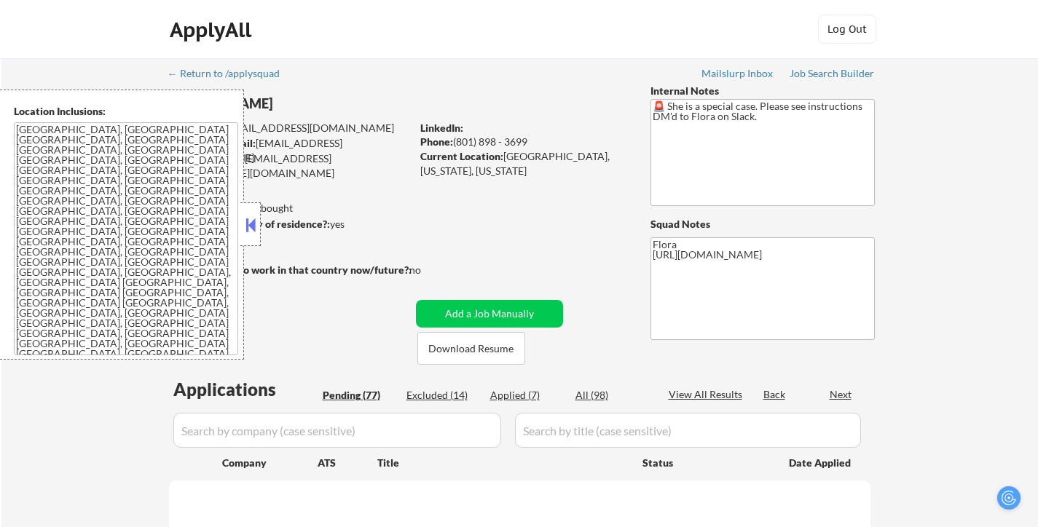
select select ""pending""
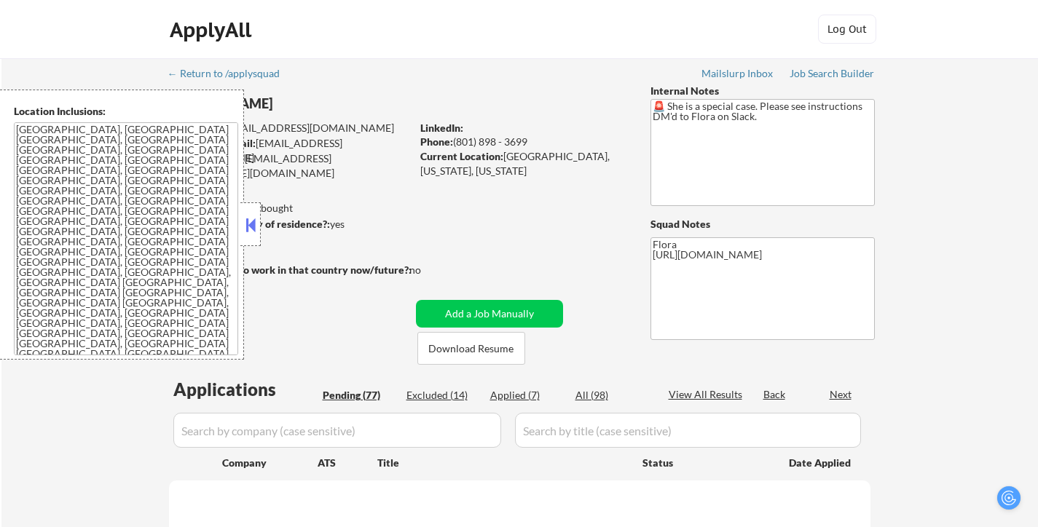
select select ""pending""
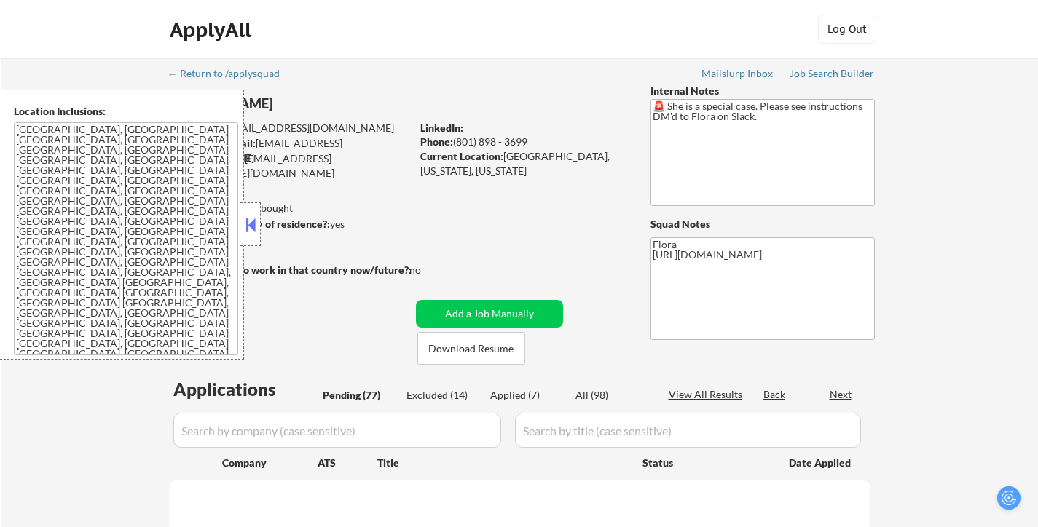
select select ""pending""
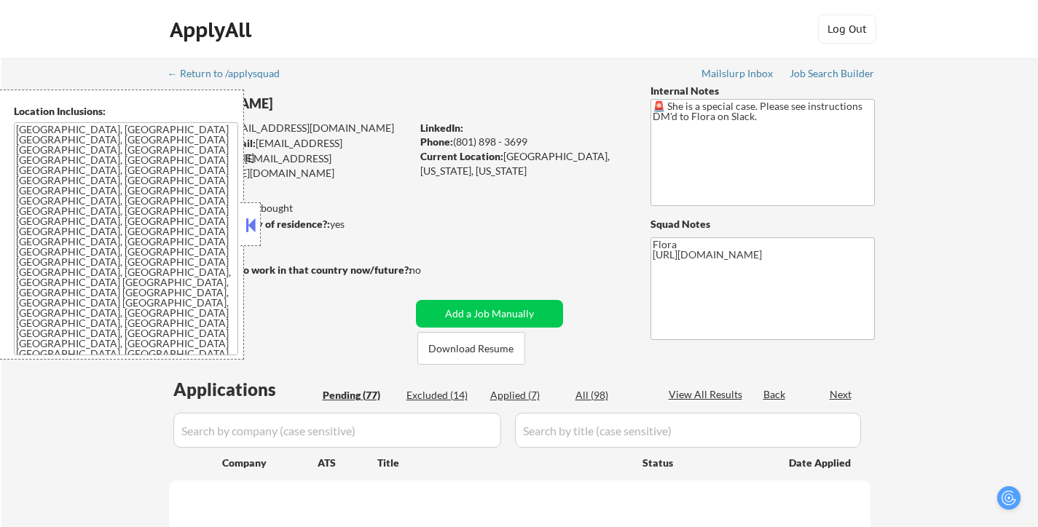
select select ""pending""
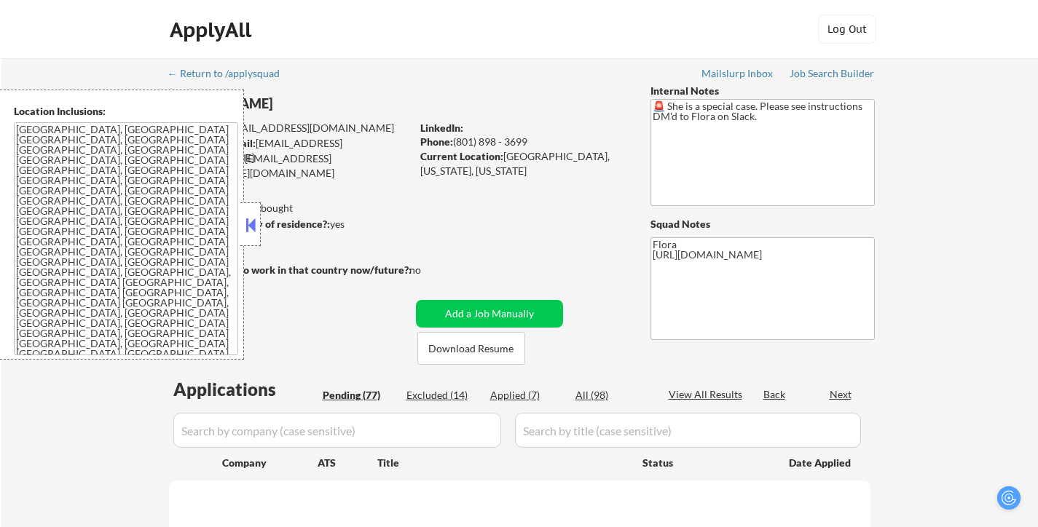
select select ""pending""
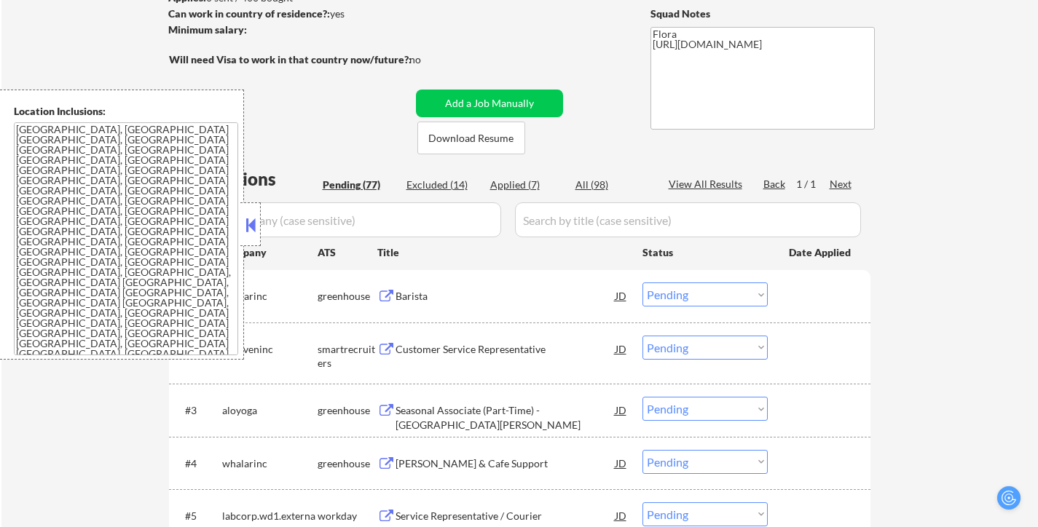
scroll to position [218, 0]
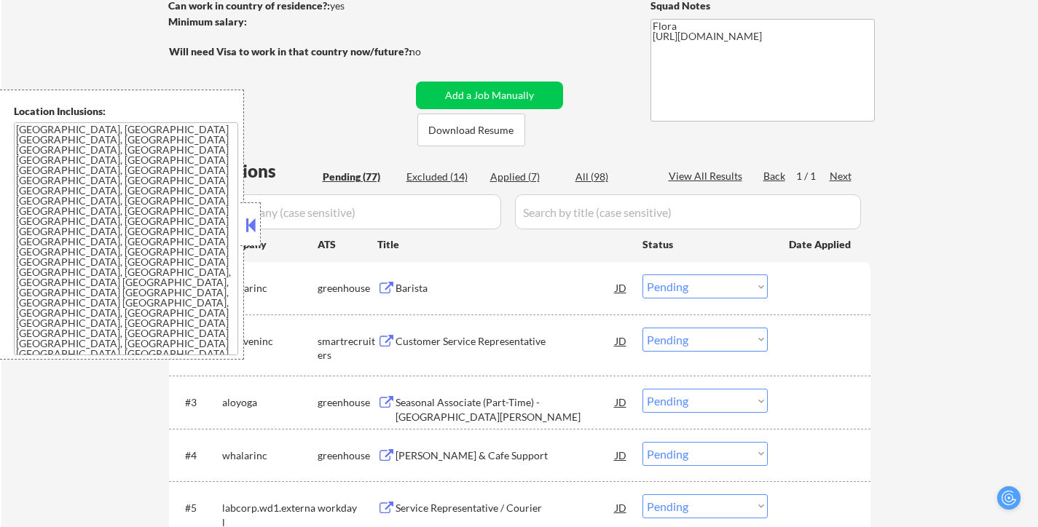
drag, startPoint x: 250, startPoint y: 226, endPoint x: 304, endPoint y: 248, distance: 57.5
click at [252, 226] on button at bounding box center [250, 225] width 16 height 22
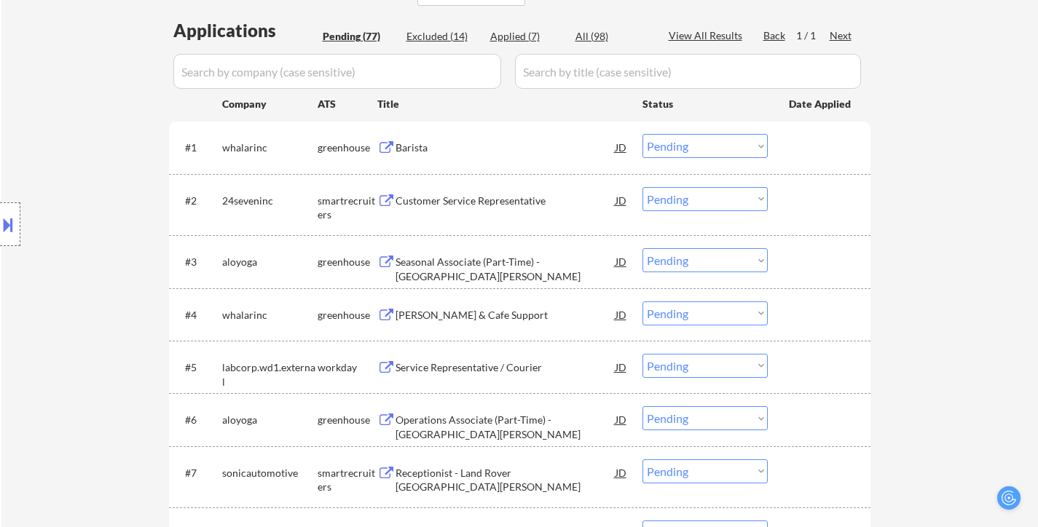
scroll to position [364, 0]
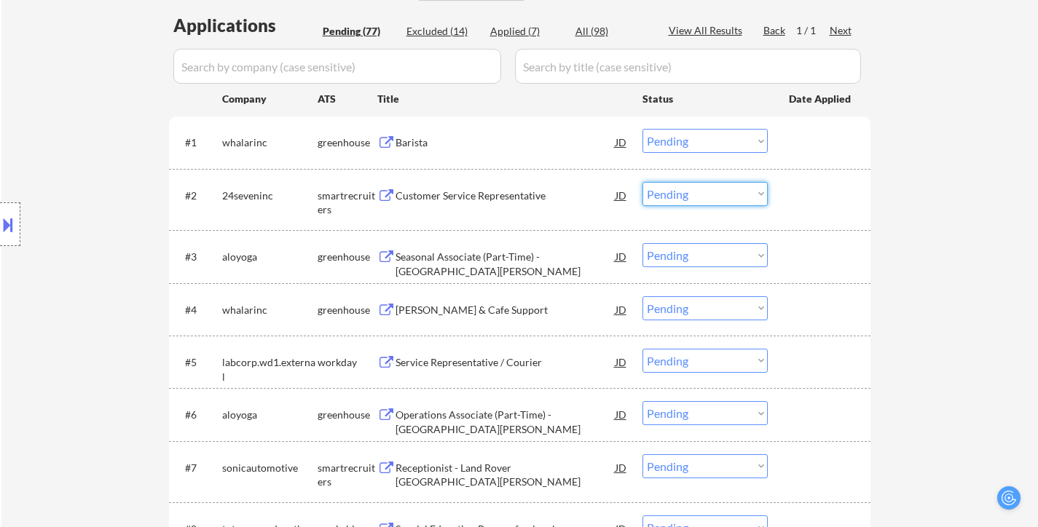
click at [726, 198] on select "Choose an option... Pending Applied Excluded (Questions) Excluded (Expired) Exc…" at bounding box center [704, 194] width 125 height 24
click at [642, 182] on select "Choose an option... Pending Applied Excluded (Questions) Excluded (Expired) Exc…" at bounding box center [704, 194] width 125 height 24
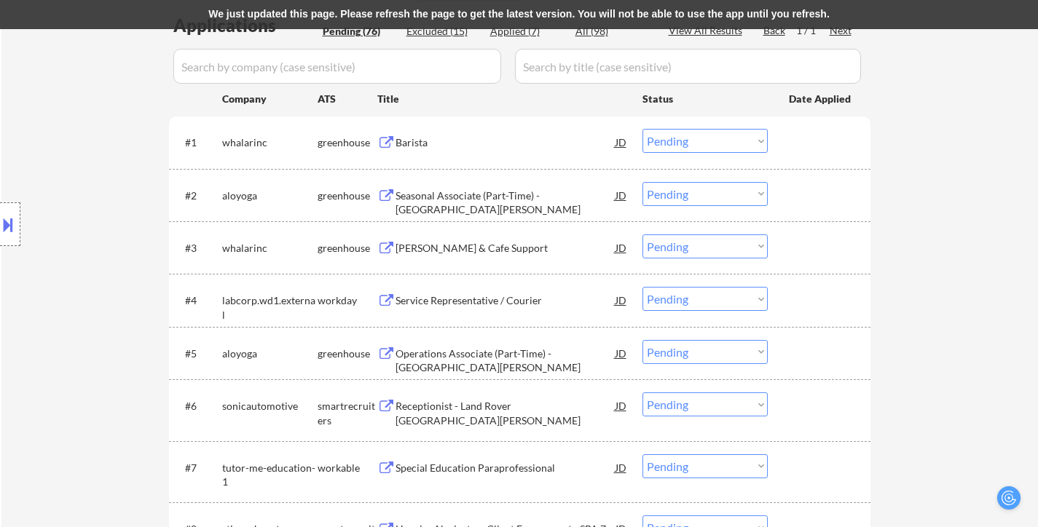
click at [685, 196] on select "Choose an option... Pending Applied Excluded (Questions) Excluded (Expired) Exc…" at bounding box center [704, 194] width 125 height 24
select select ""applied""
click at [642, 182] on select "Choose an option... Pending Applied Excluded (Questions) Excluded (Expired) Exc…" at bounding box center [704, 194] width 125 height 24
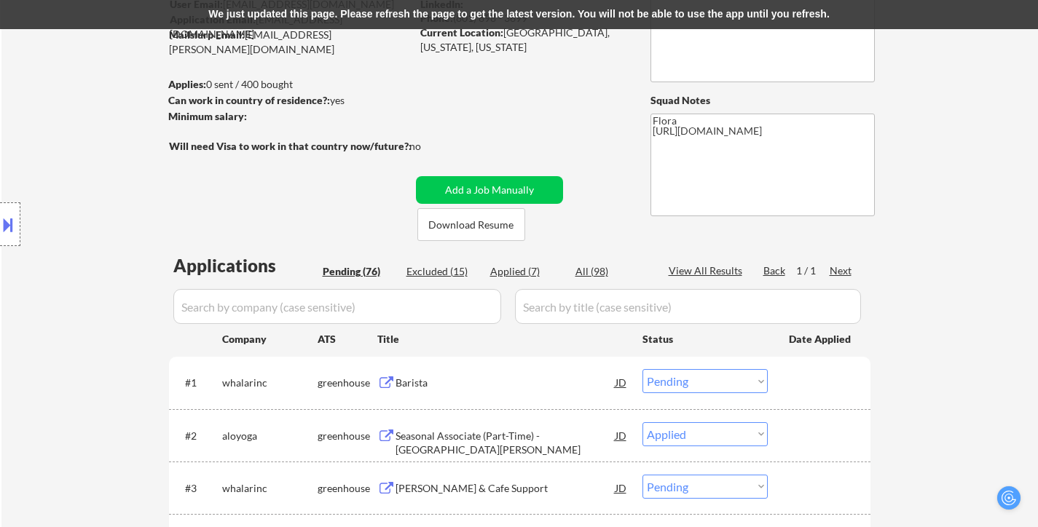
scroll to position [73, 0]
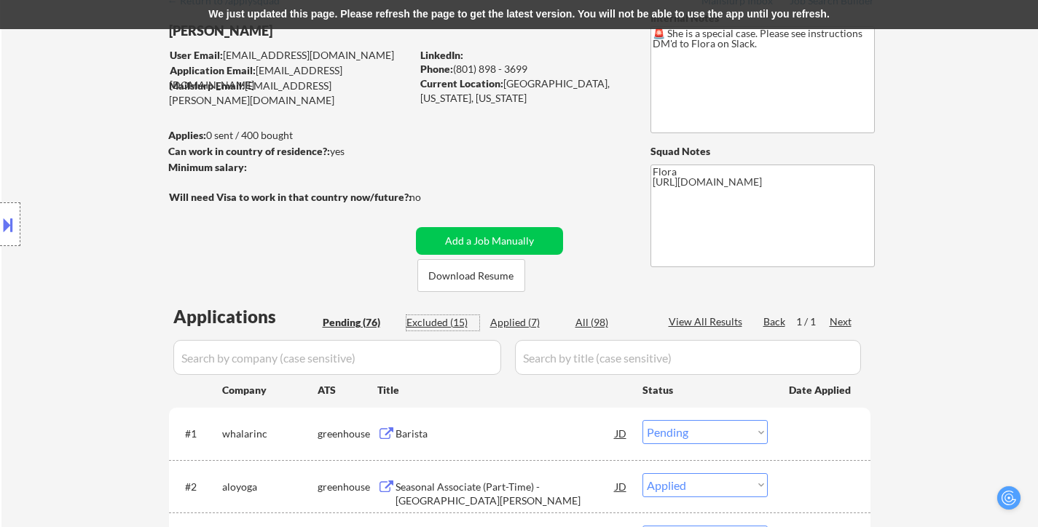
click at [440, 325] on div "Excluded (15)" at bounding box center [442, 322] width 73 height 15
select select ""excluded__other_""
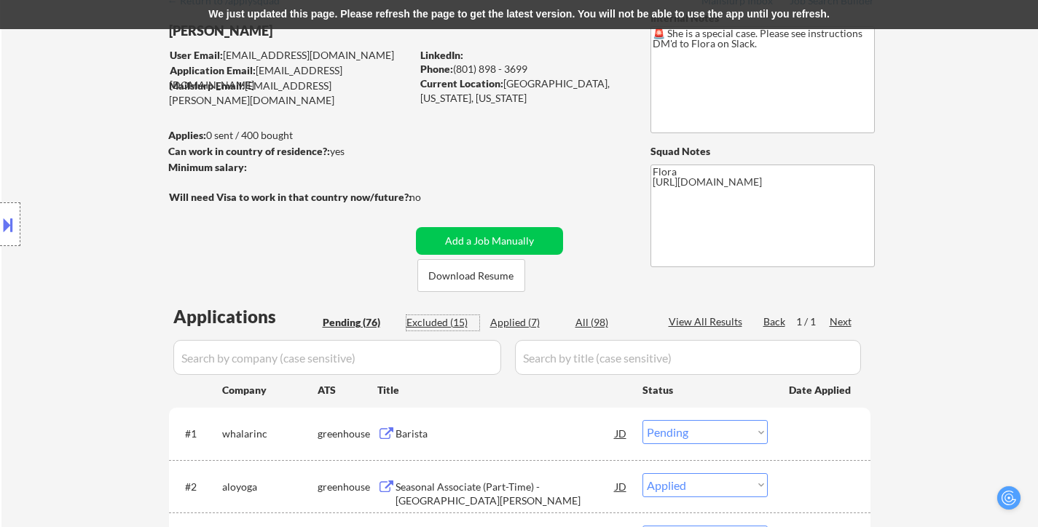
select select ""excluded__expired_""
select select ""excluded__other_""
select select ""excluded__bad_match_""
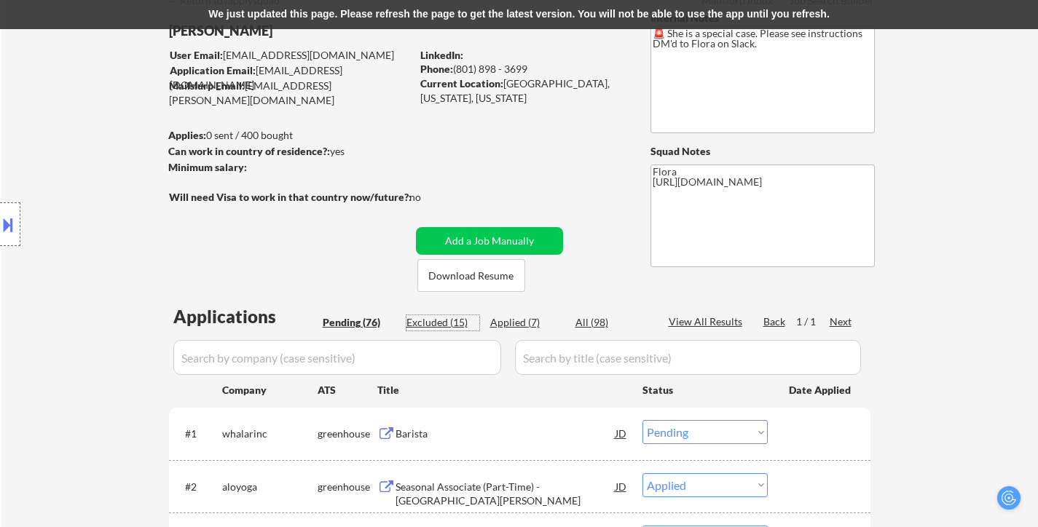
select select ""excluded__expired_""
select select ""excluded__bad_match_""
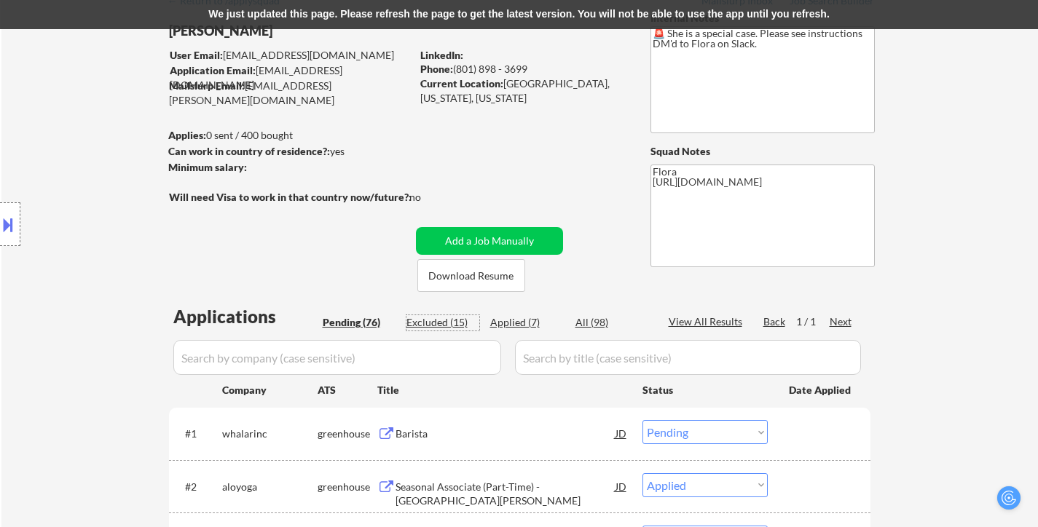
select select ""excluded__bad_match_""
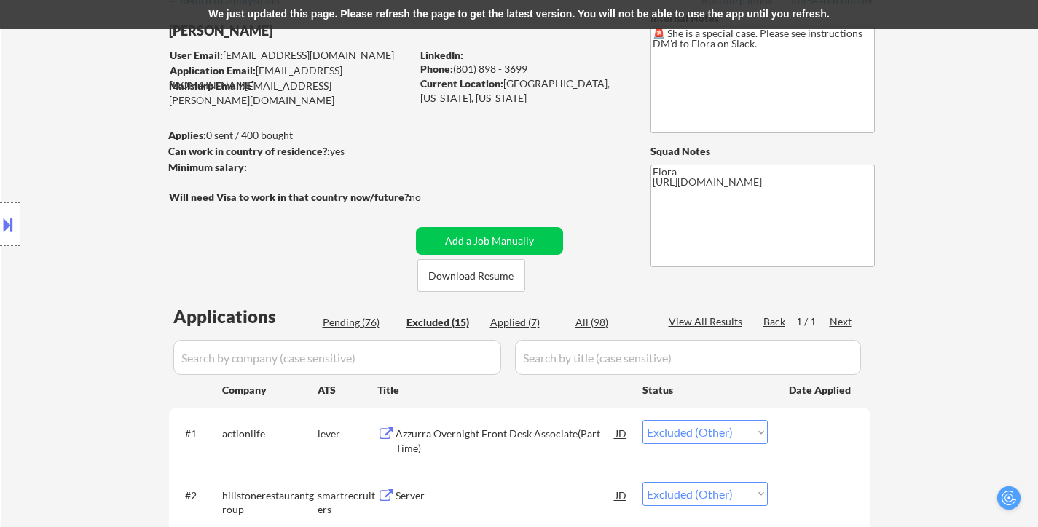
click at [523, 320] on div "Applied (7)" at bounding box center [526, 322] width 73 height 15
select select ""applied""
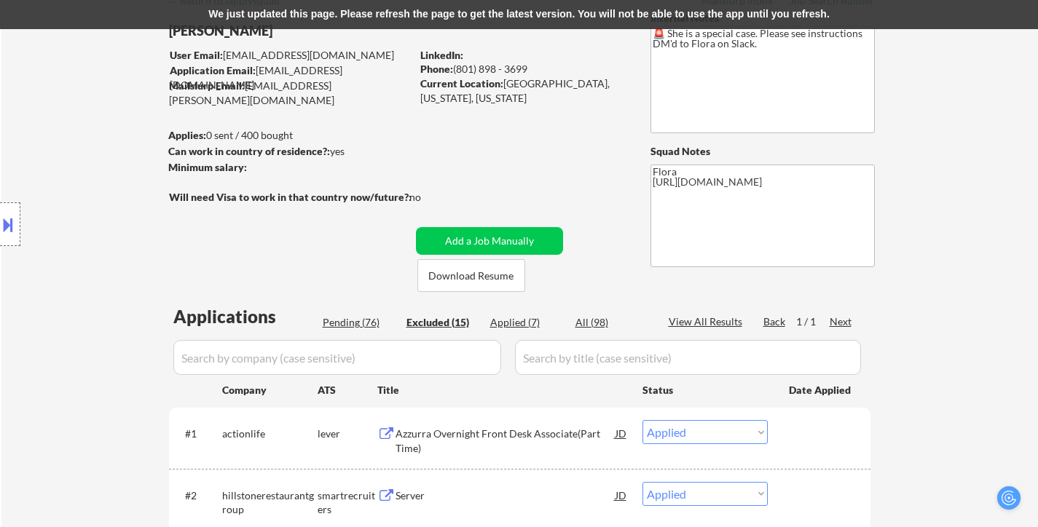
select select ""applied""
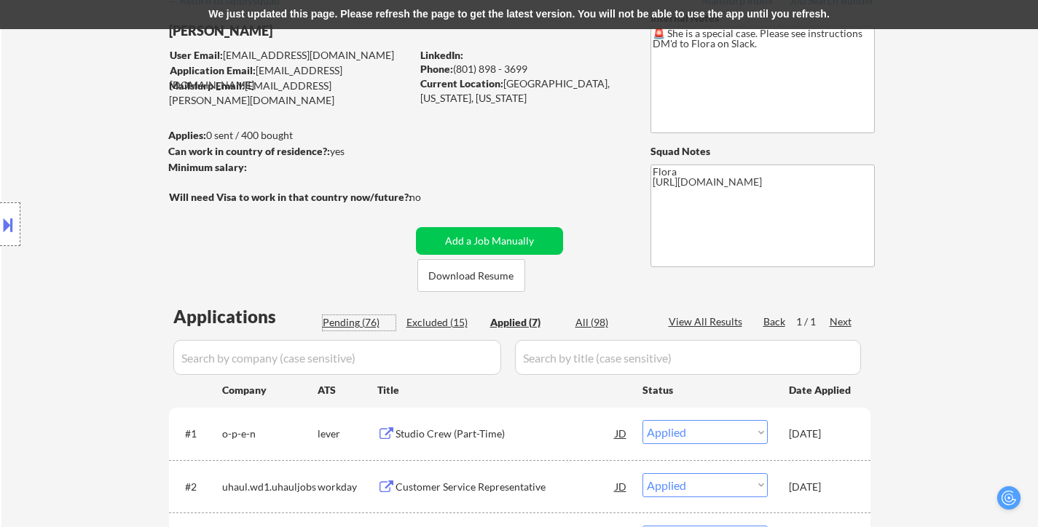
drag, startPoint x: 353, startPoint y: 325, endPoint x: 820, endPoint y: 3, distance: 567.3
click at [354, 324] on div "Pending (76)" at bounding box center [359, 322] width 73 height 15
select select ""pending""
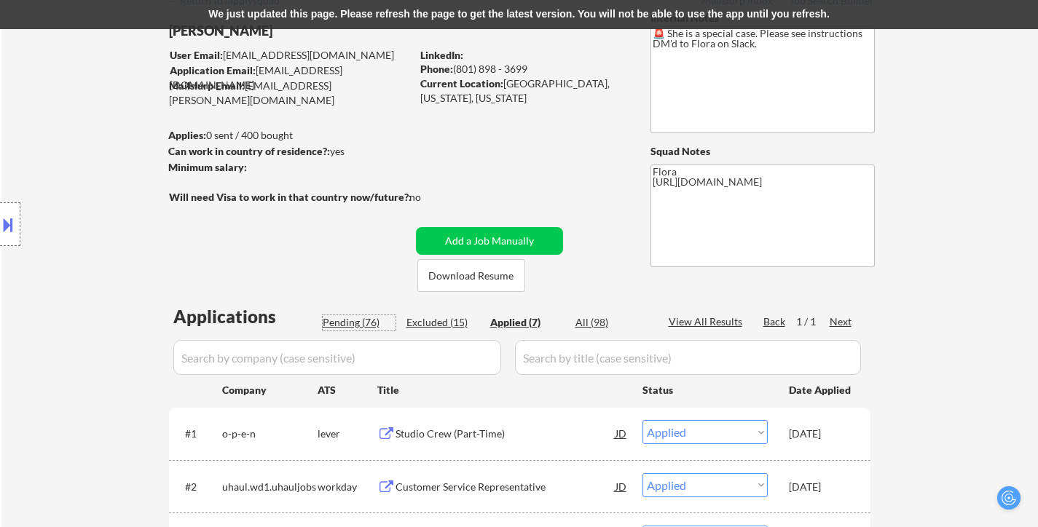
select select ""pending""
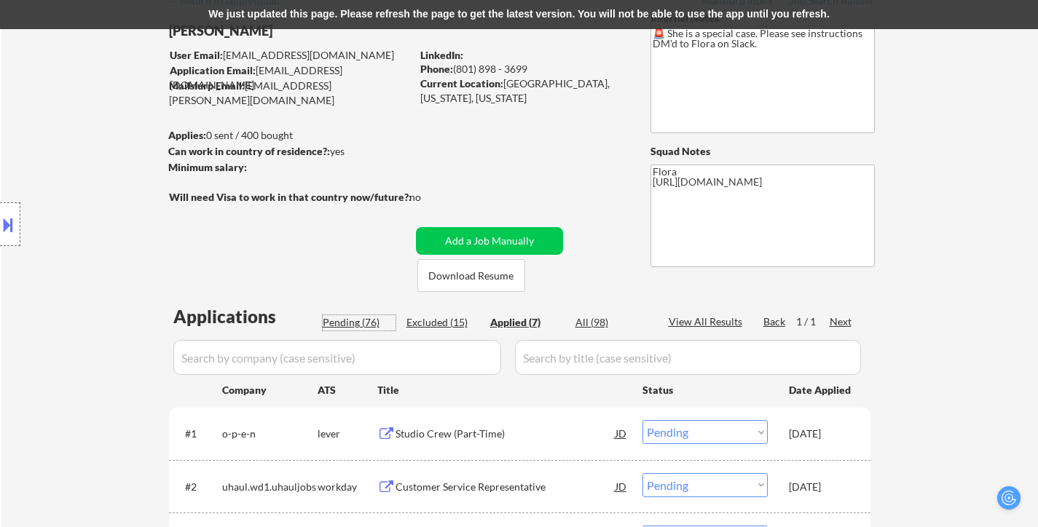
select select ""pending""
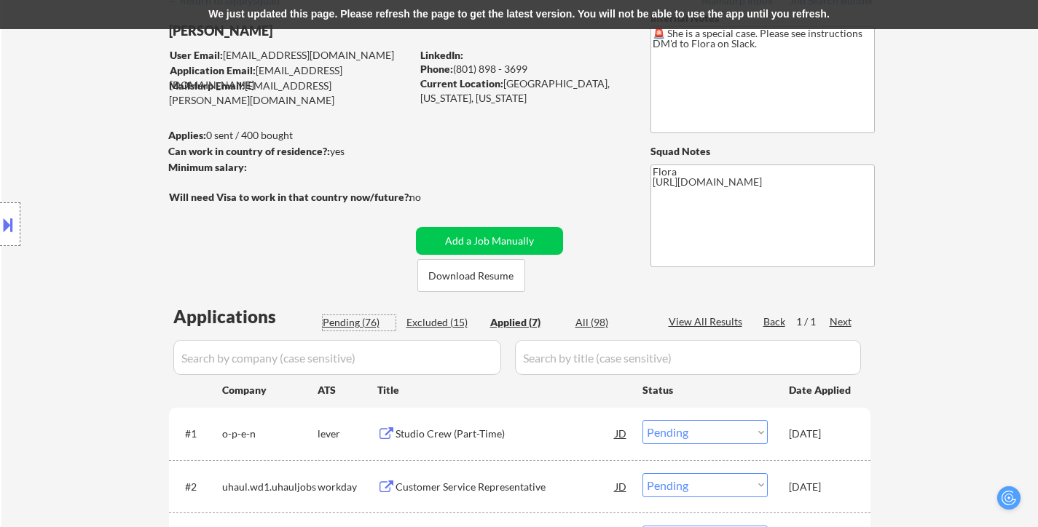
select select ""pending""
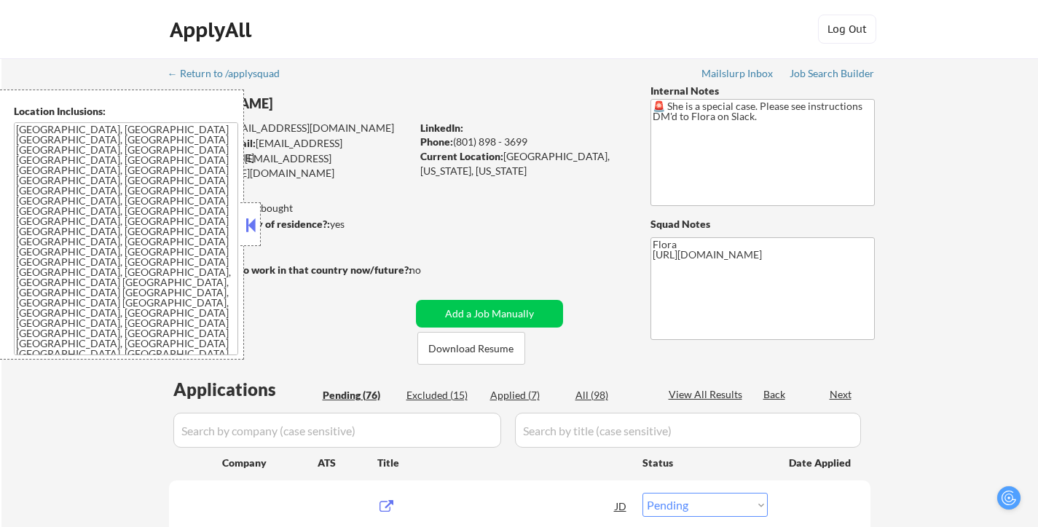
select select ""pending""
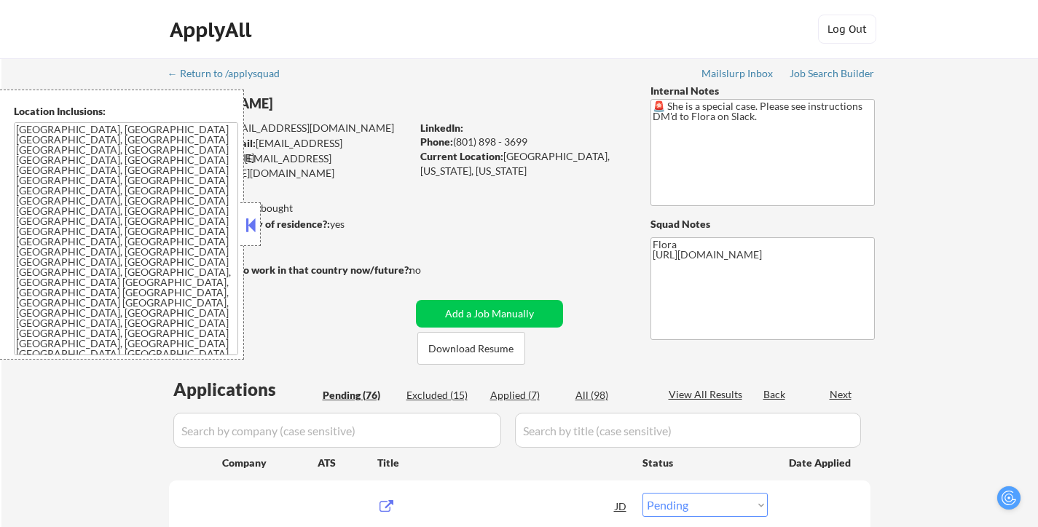
select select ""pending""
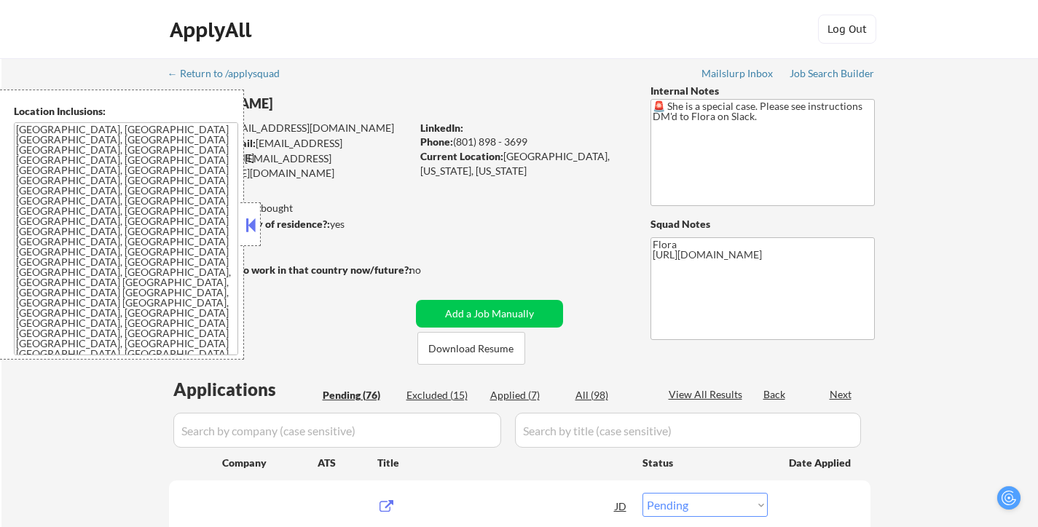
select select ""pending""
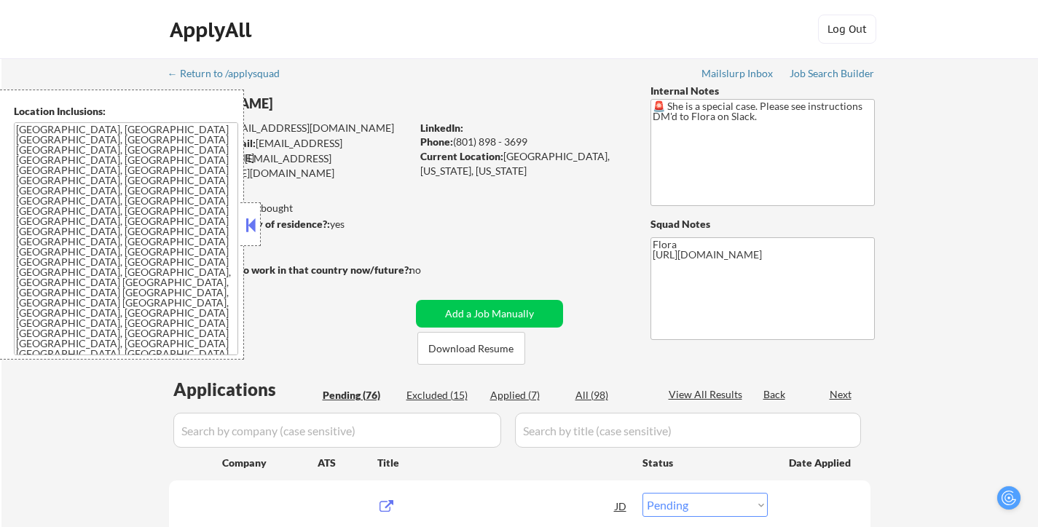
select select ""pending""
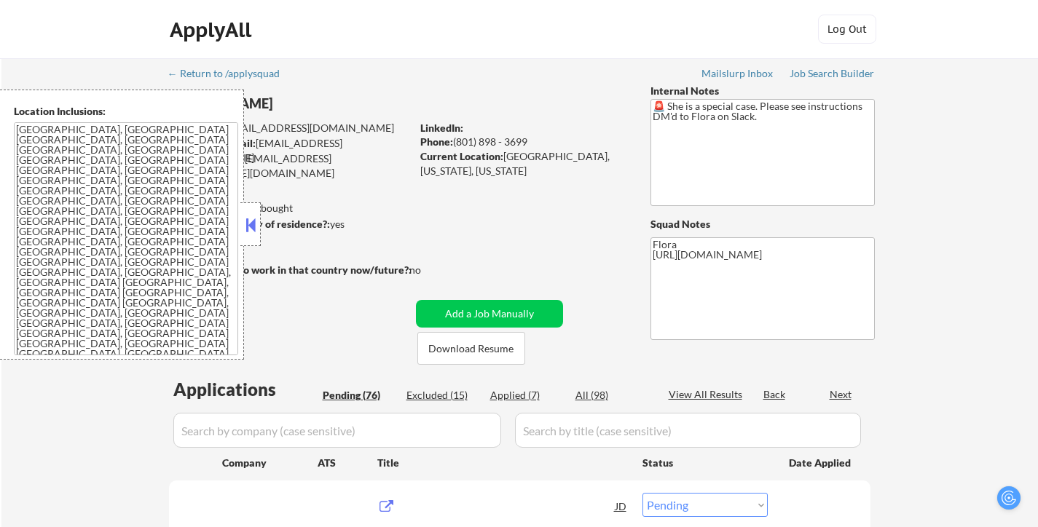
select select ""pending""
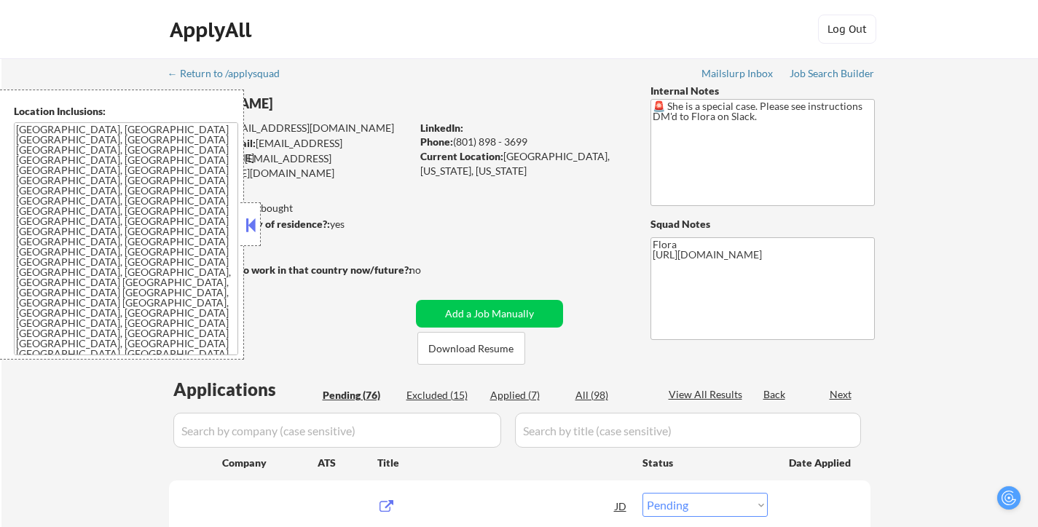
select select ""pending""
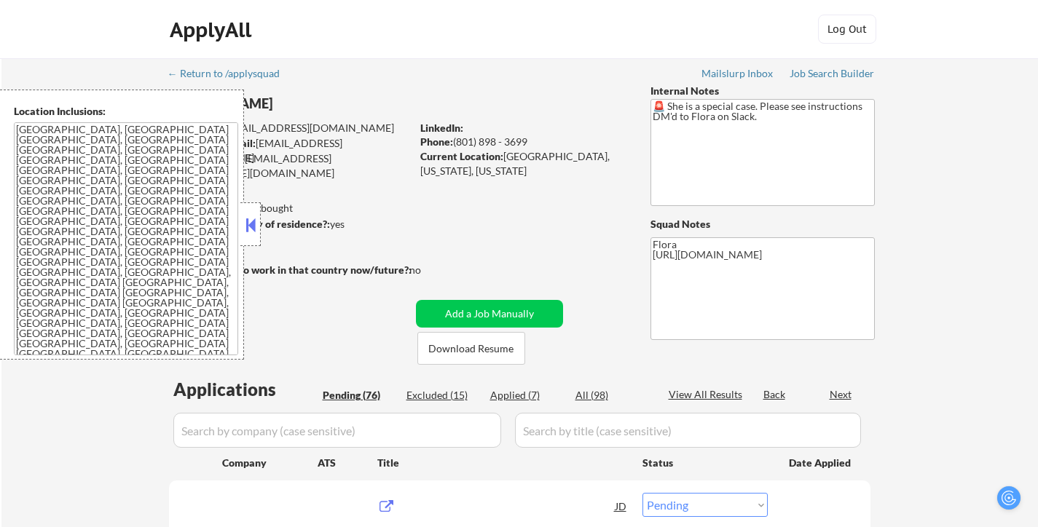
select select ""pending""
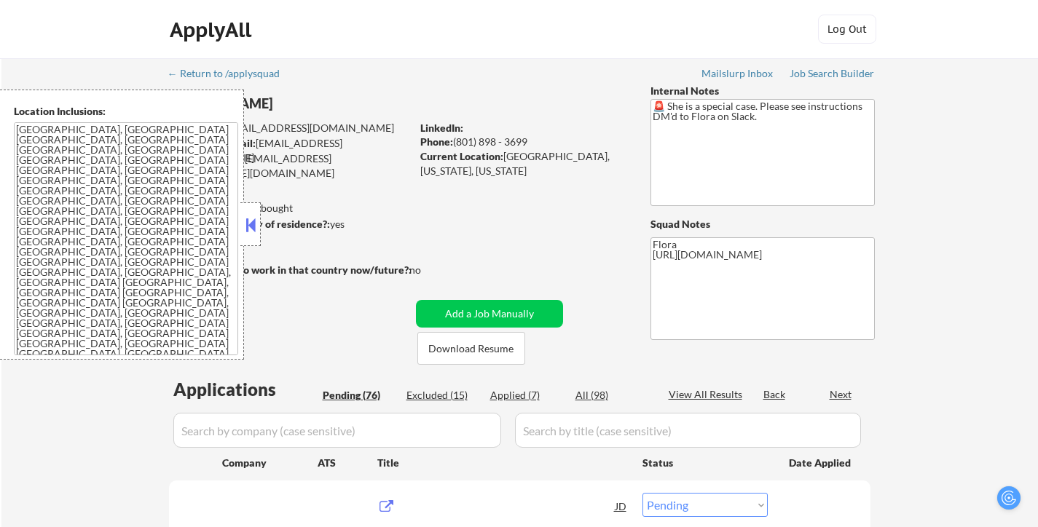
select select ""pending""
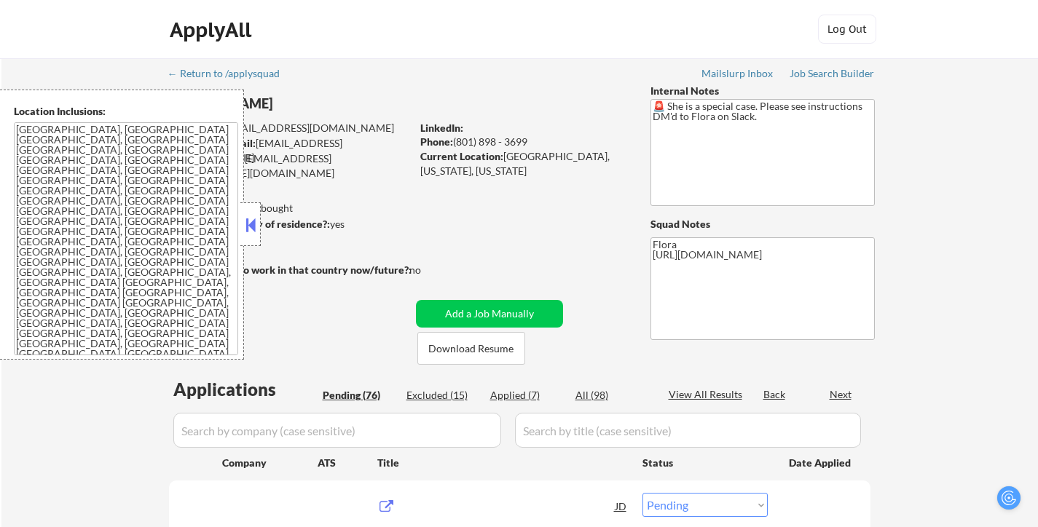
select select ""pending""
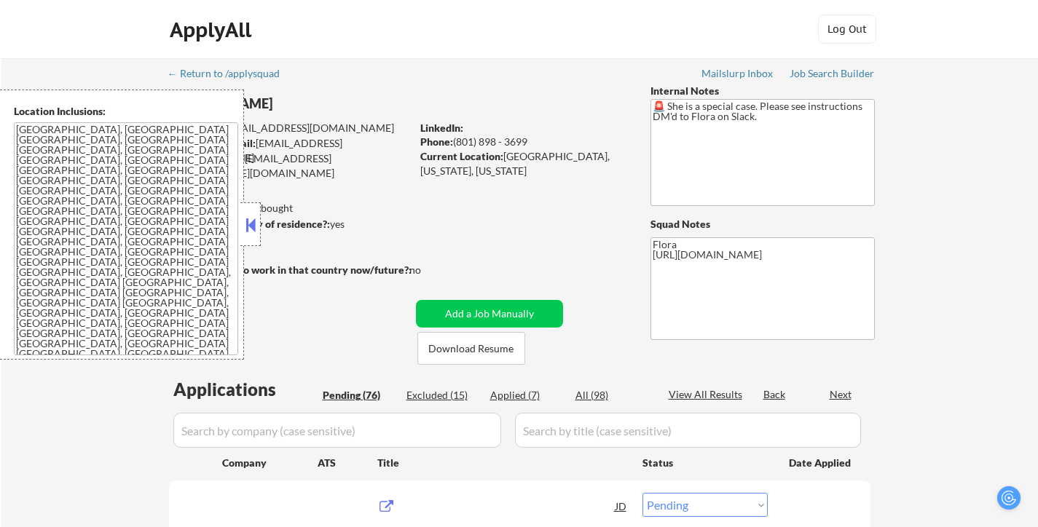
select select ""pending""
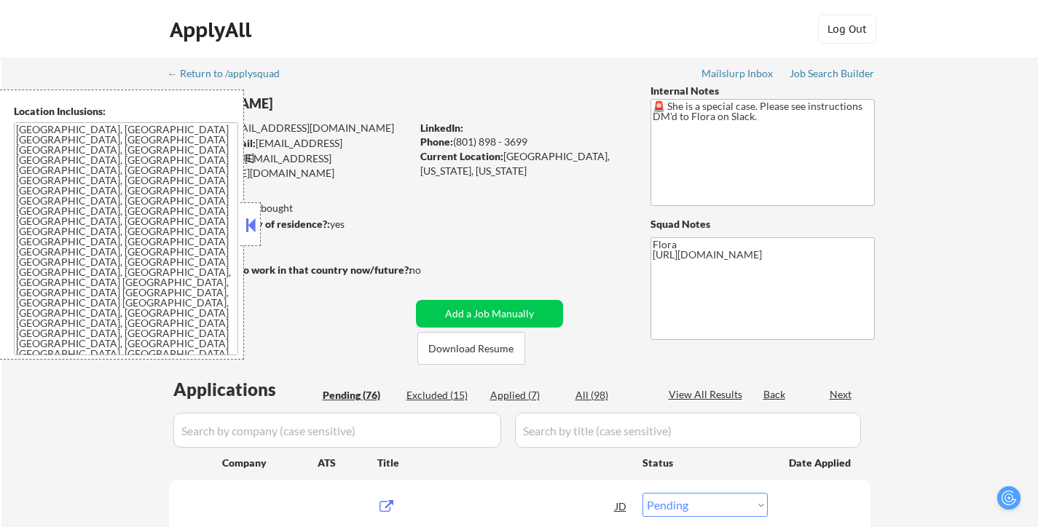
select select ""pending""
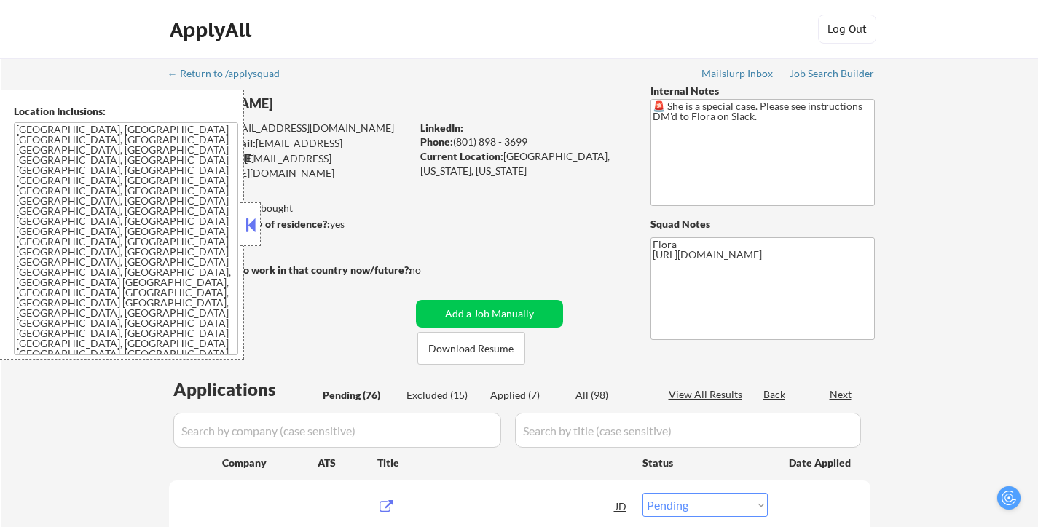
select select ""pending""
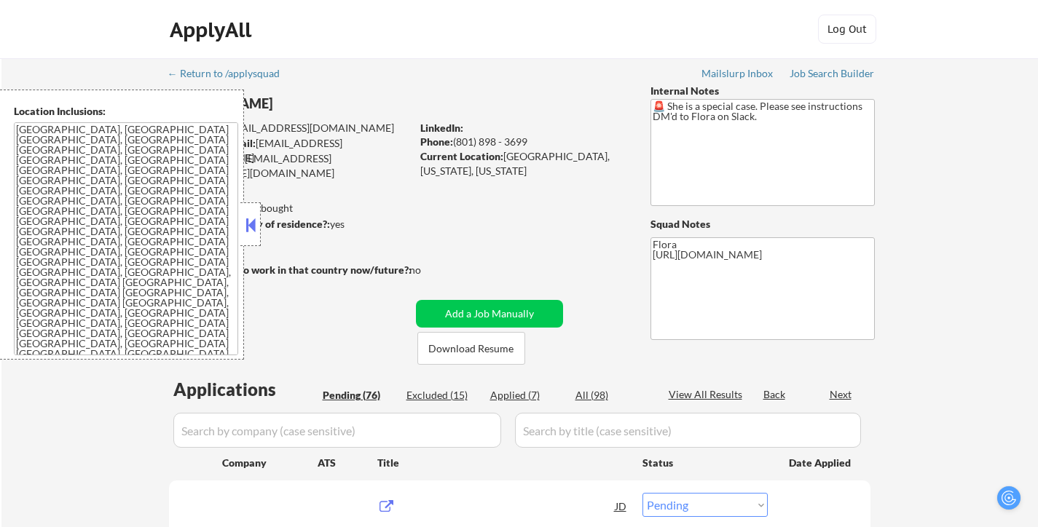
select select ""pending""
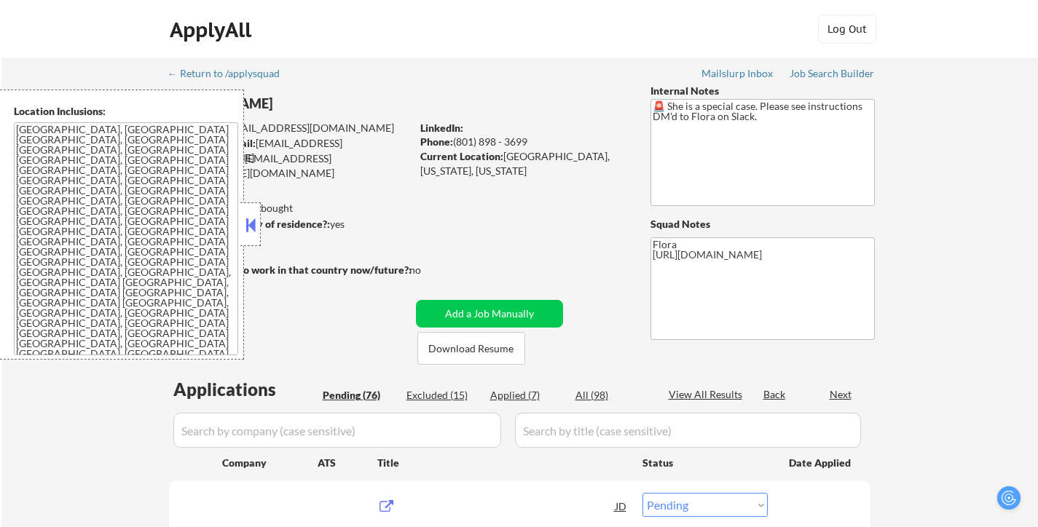
select select ""pending""
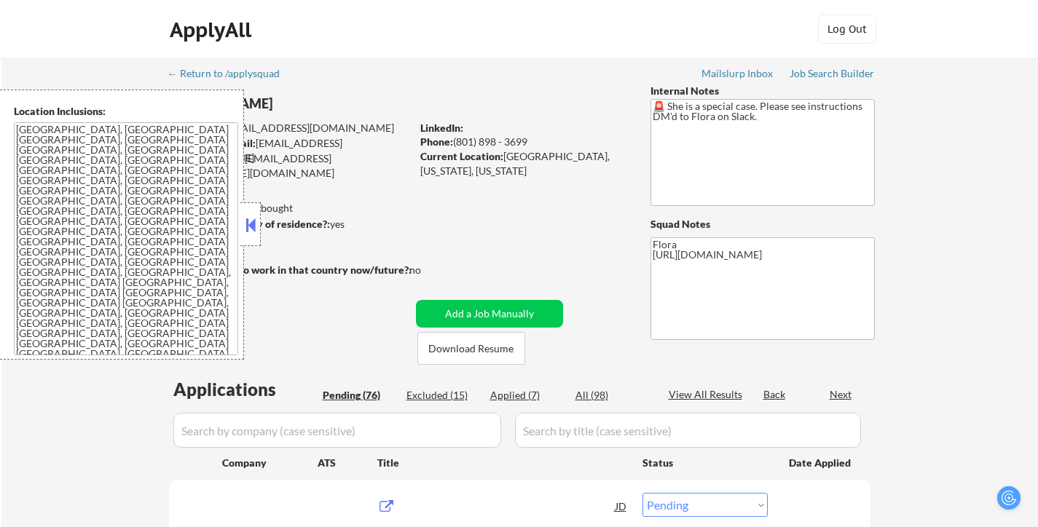
select select ""pending""
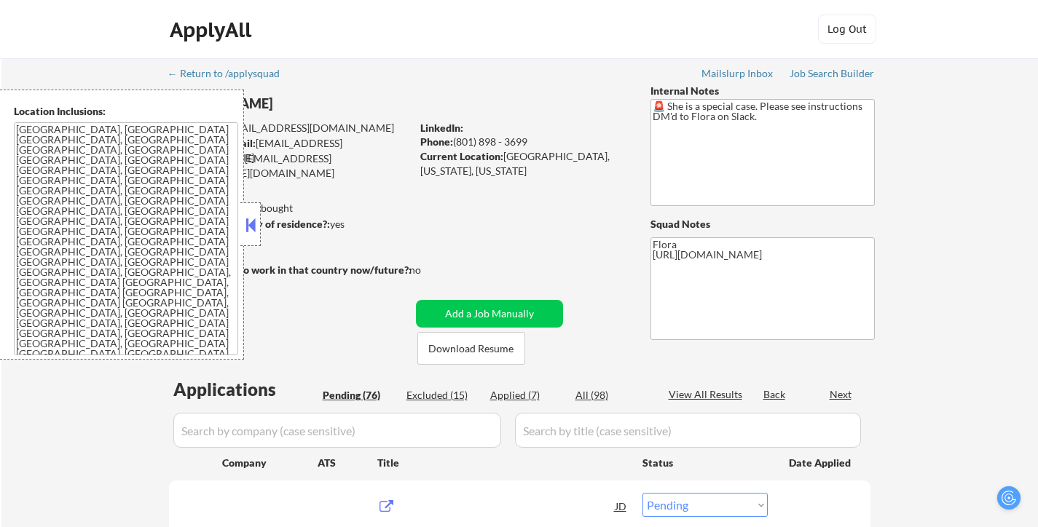
select select ""pending""
click at [253, 221] on button at bounding box center [250, 225] width 16 height 22
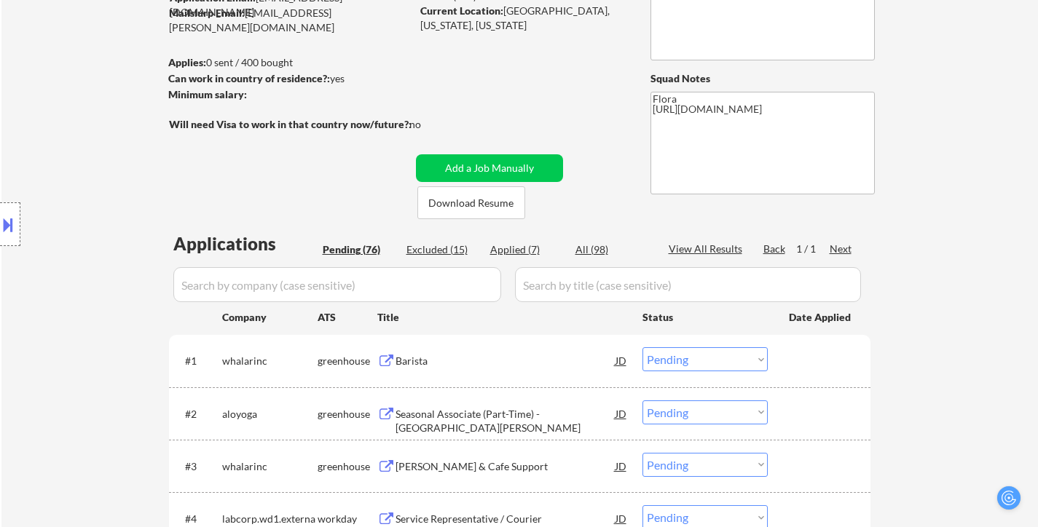
scroll to position [146, 0]
click at [729, 413] on select "Choose an option... Pending Applied Excluded (Questions) Excluded (Expired) Exc…" at bounding box center [704, 412] width 125 height 24
click at [642, 400] on select "Choose an option... Pending Applied Excluded (Questions) Excluded (Expired) Exc…" at bounding box center [704, 412] width 125 height 24
select select ""pending""
